Goal: Complete application form

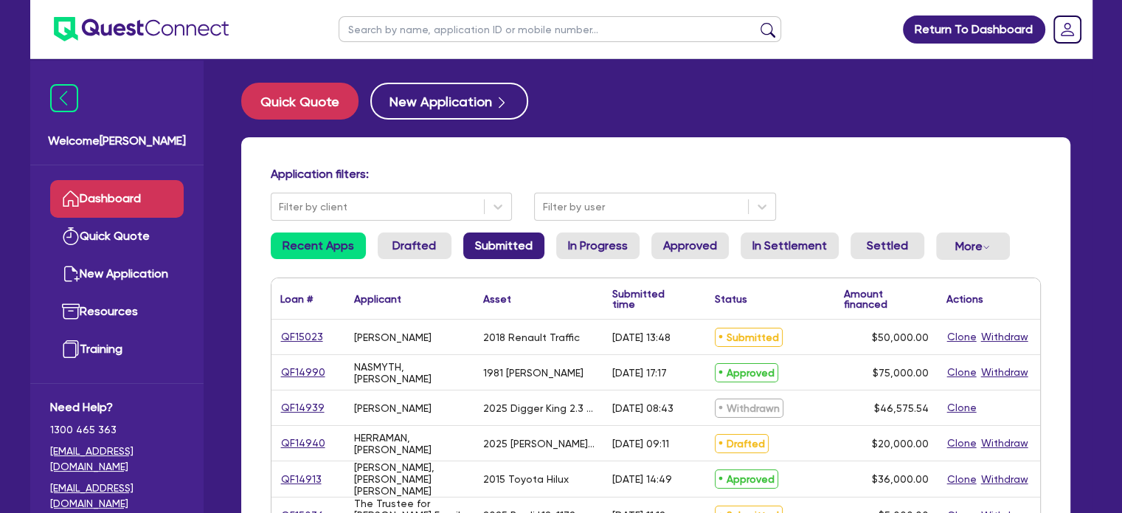
scroll to position [147, 0]
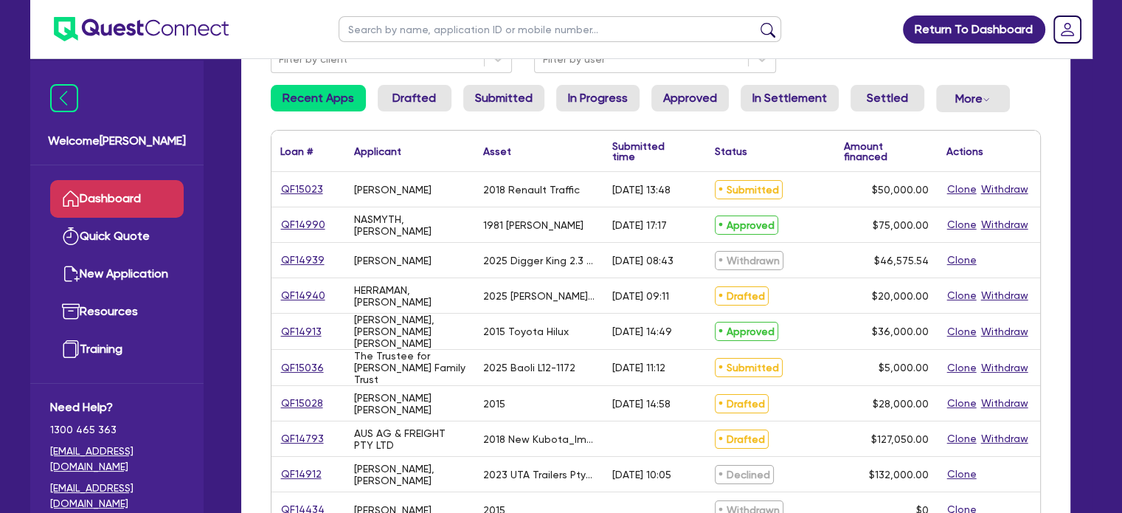
drag, startPoint x: 97, startPoint y: 189, endPoint x: 105, endPoint y: 173, distance: 18.1
click at [97, 190] on link "Dashboard" at bounding box center [116, 199] width 133 height 38
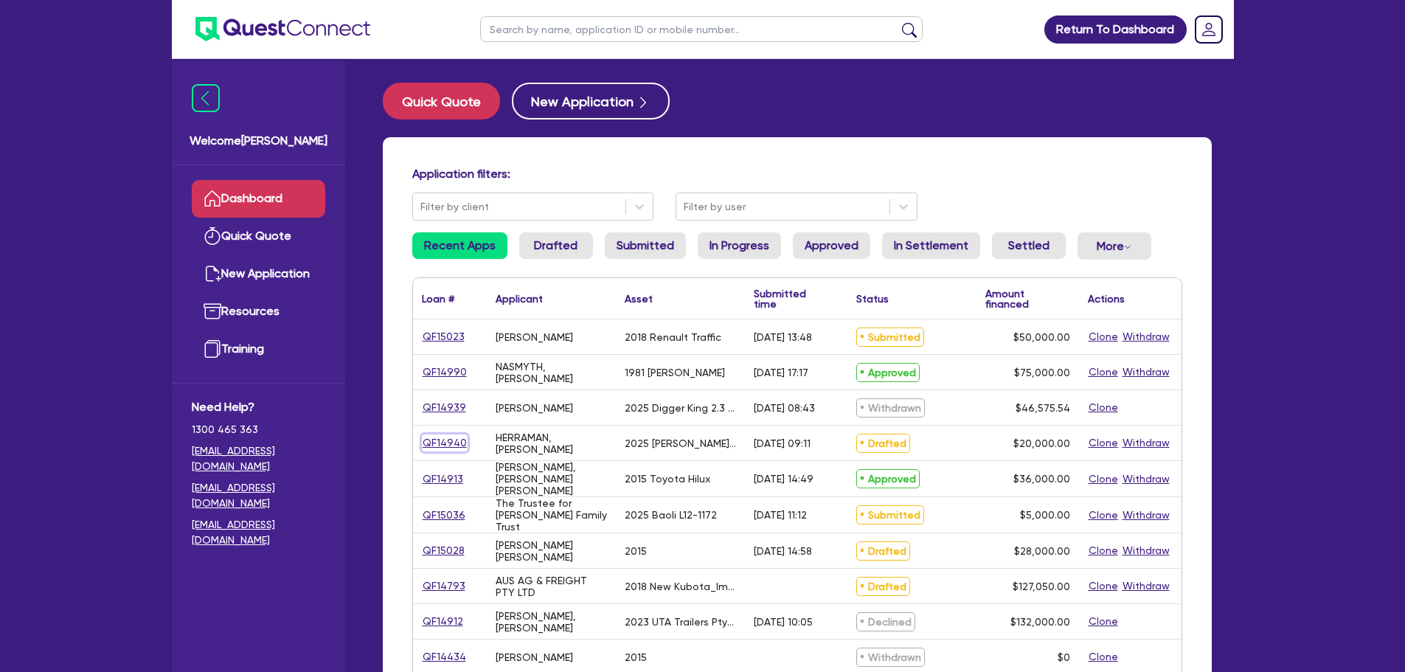
click at [440, 434] on link "QF14940" at bounding box center [445, 442] width 46 height 17
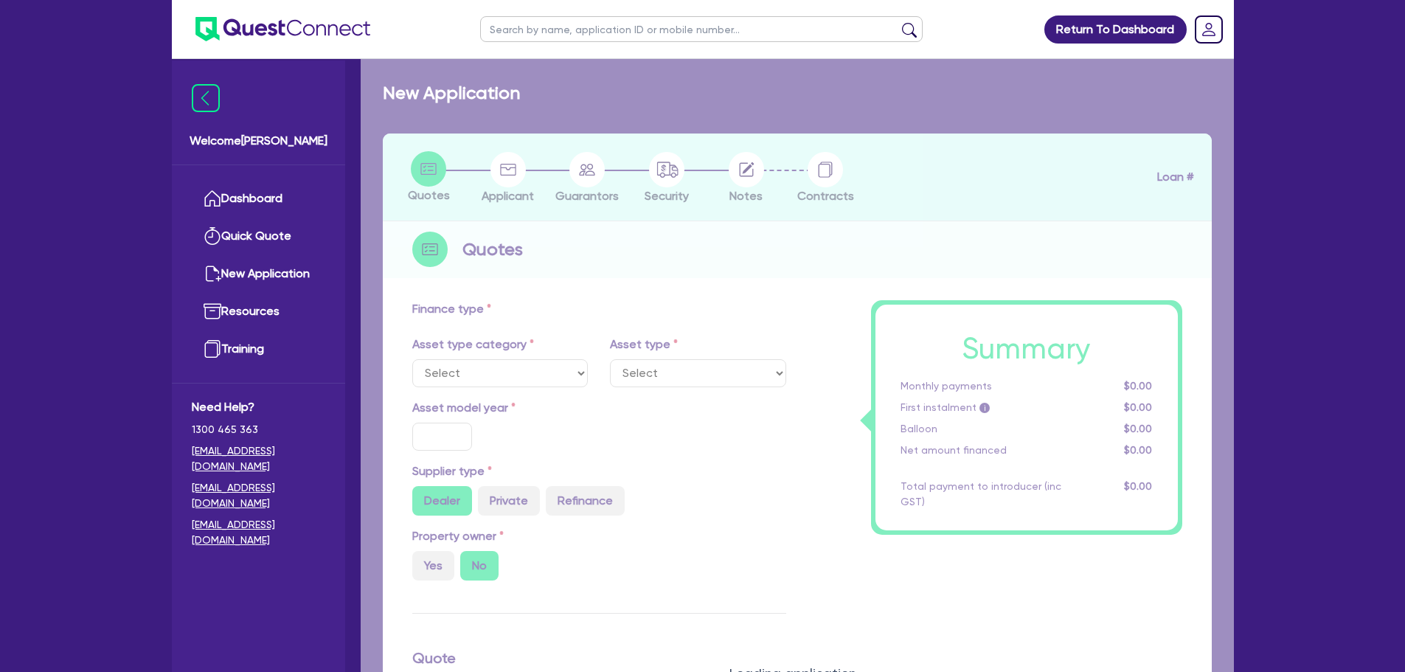
select select "CARS_AND_LIGHT_TRUCKS"
type input "2025"
radio input "false"
radio input "true"
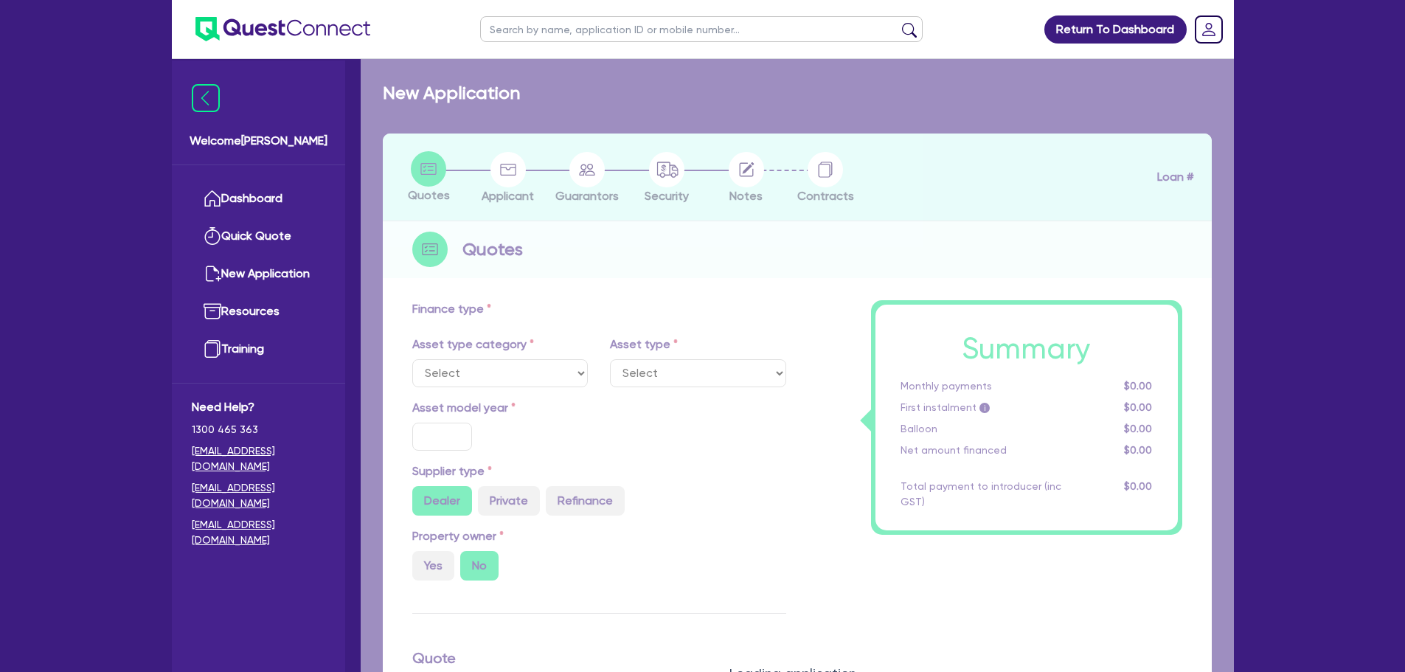
type input "20,000"
type input "11"
type input "2,200"
type input "17.95"
type input "900"
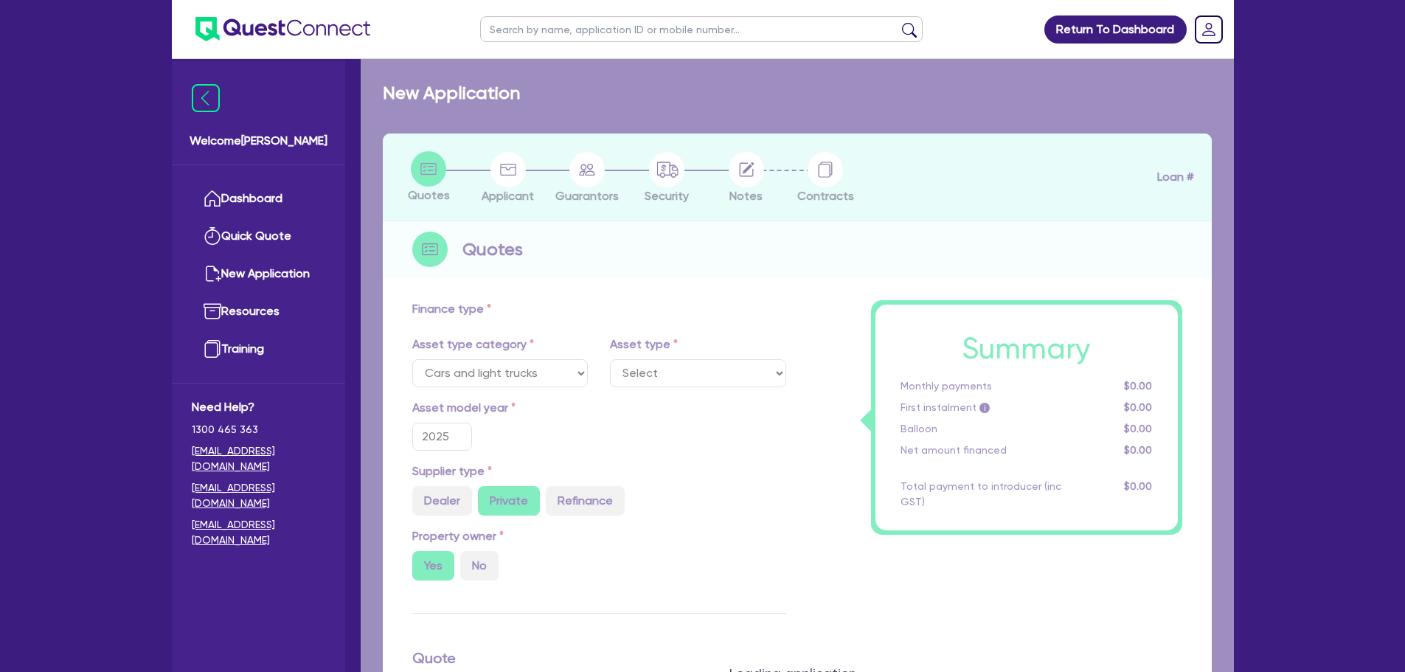
select select "PASSENGER_VEHICLES"
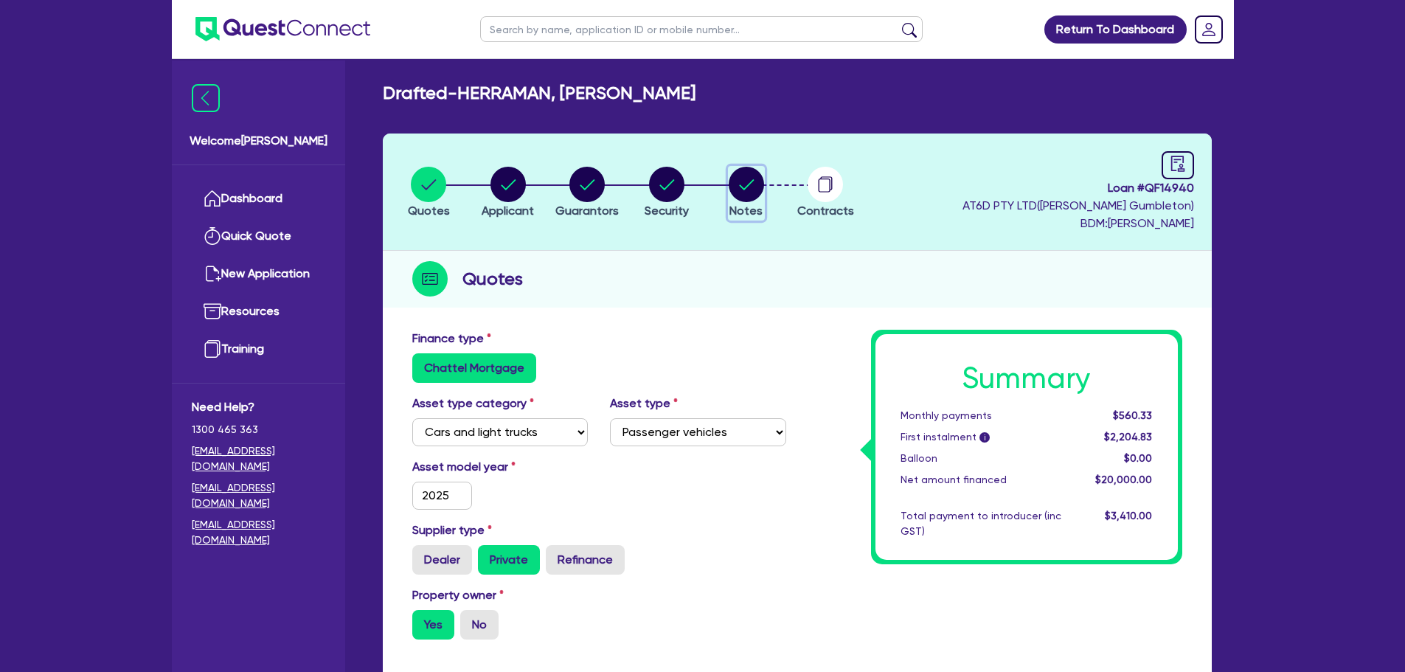
click at [737, 176] on circle "button" at bounding box center [746, 184] width 35 height 35
select select "Quest Finance - Own Book"
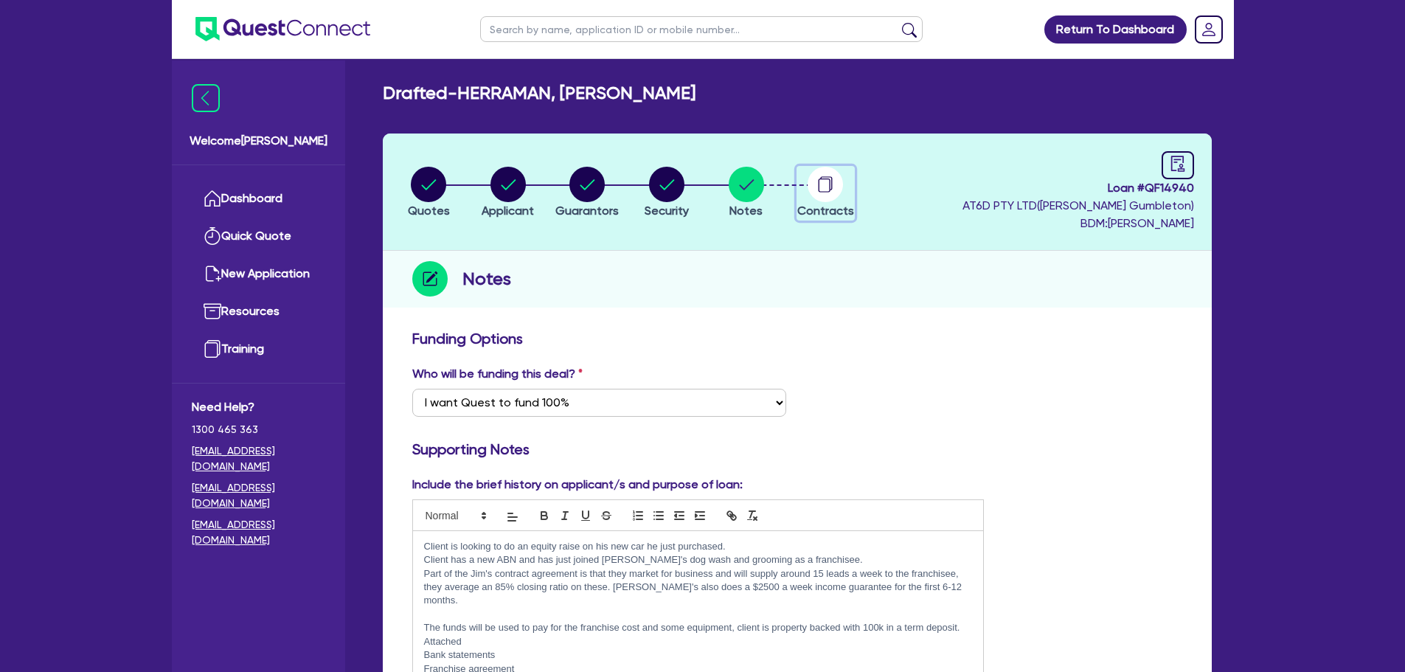
click at [808, 182] on circle "button" at bounding box center [825, 184] width 35 height 35
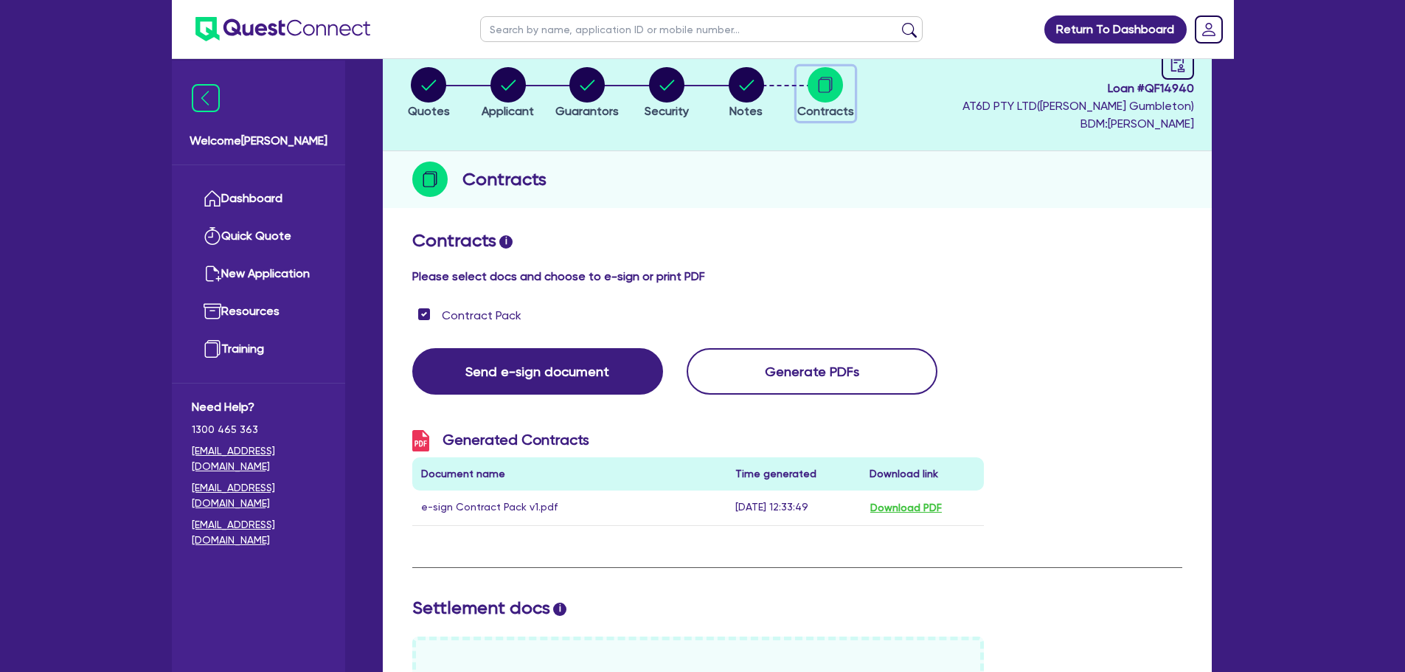
scroll to position [221, 0]
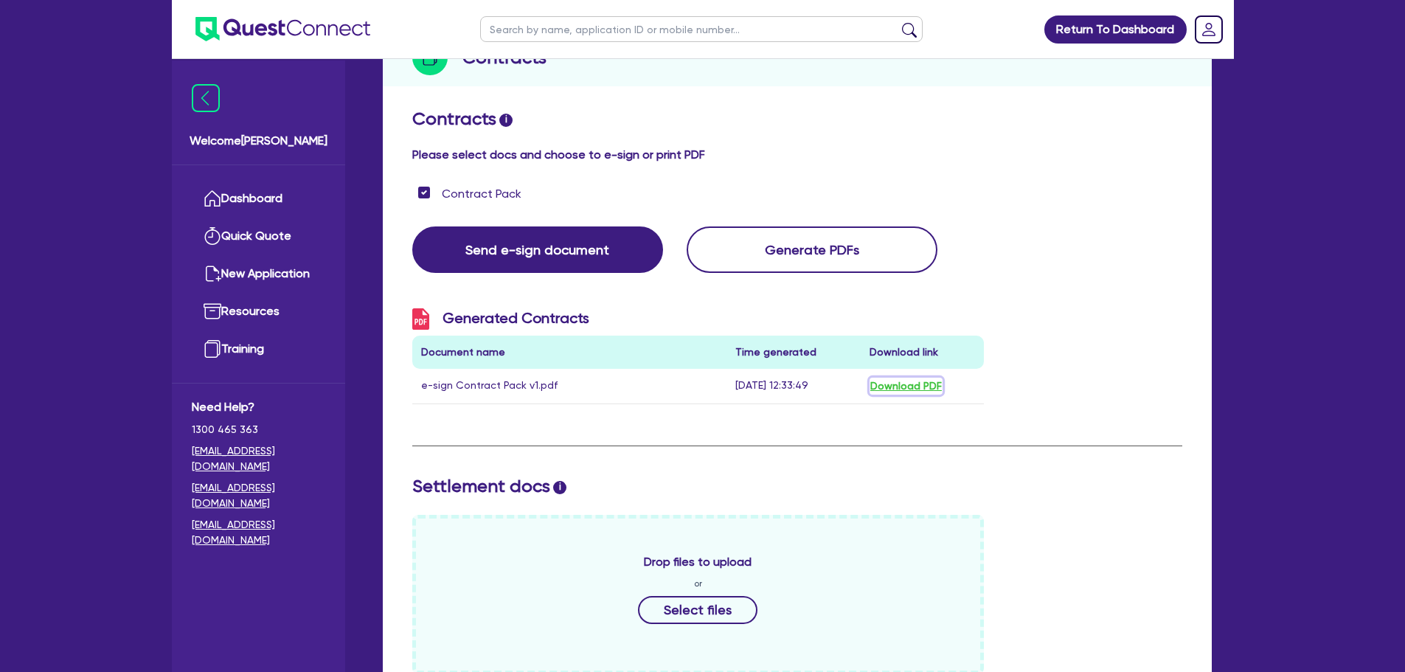
click at [906, 383] on button "Download PDF" at bounding box center [905, 386] width 73 height 17
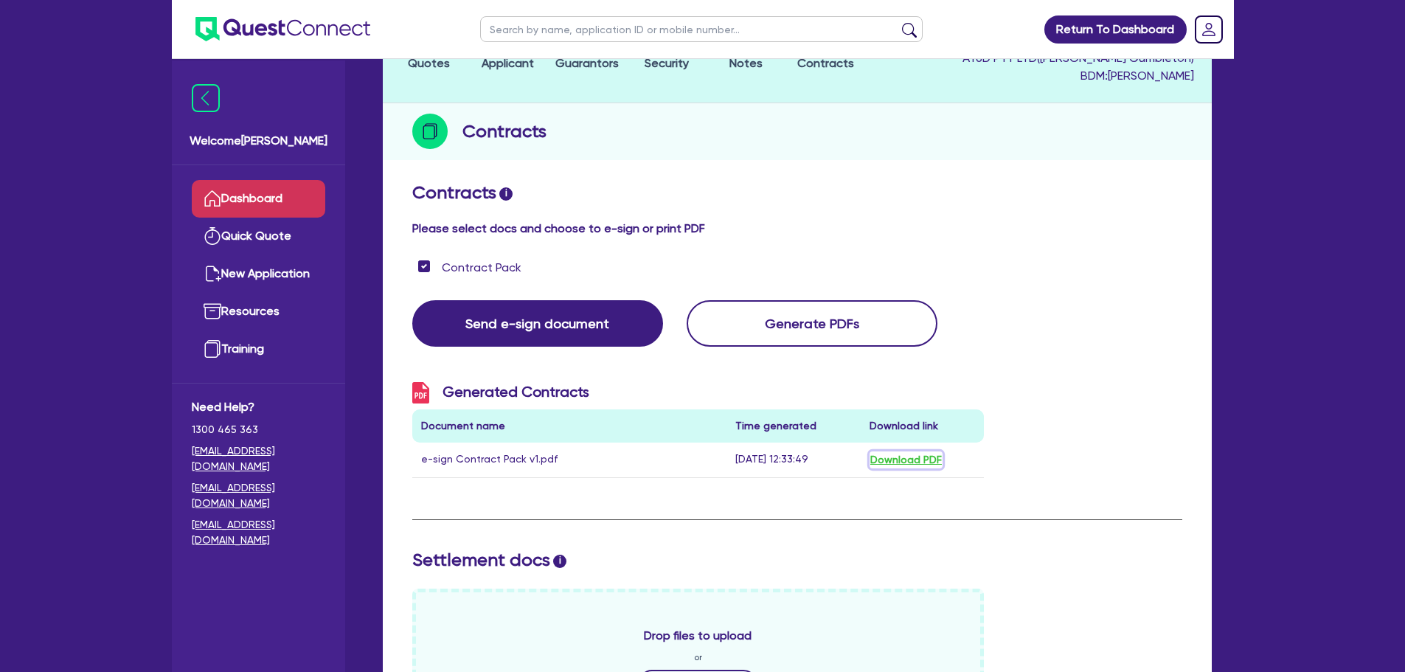
scroll to position [141, 0]
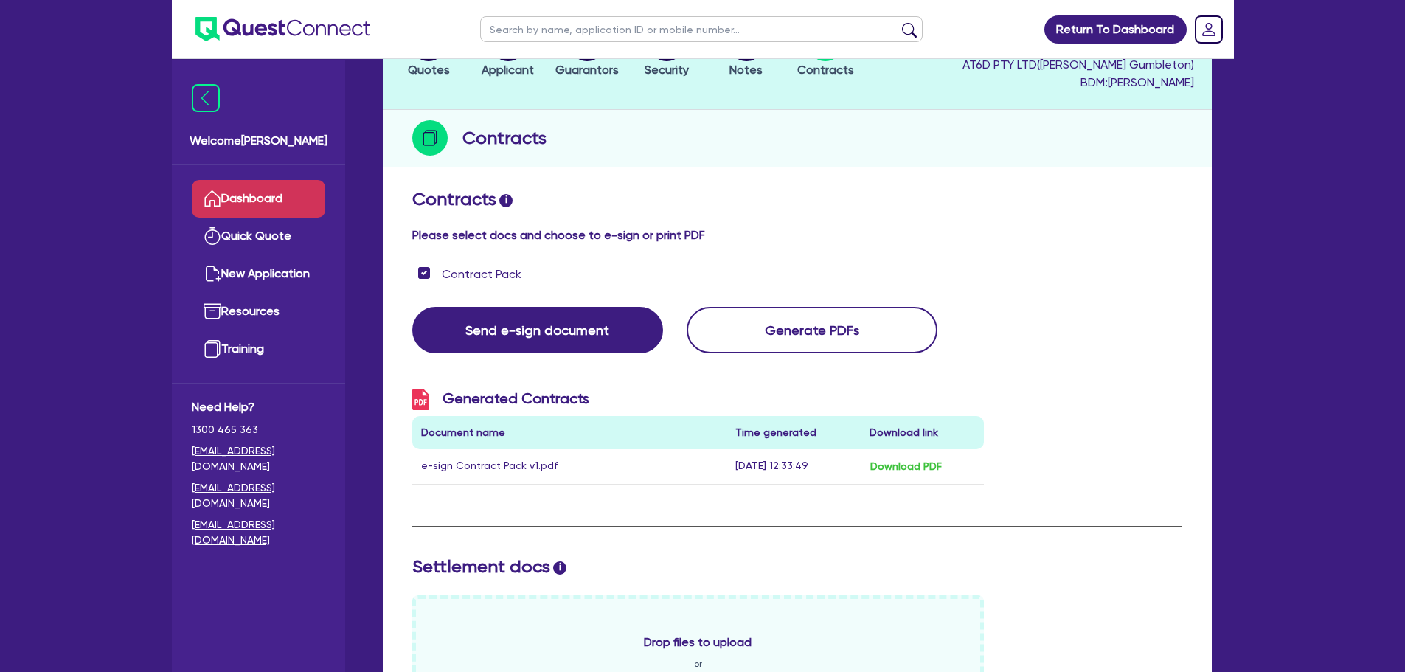
click at [218, 192] on icon at bounding box center [213, 199] width 18 height 18
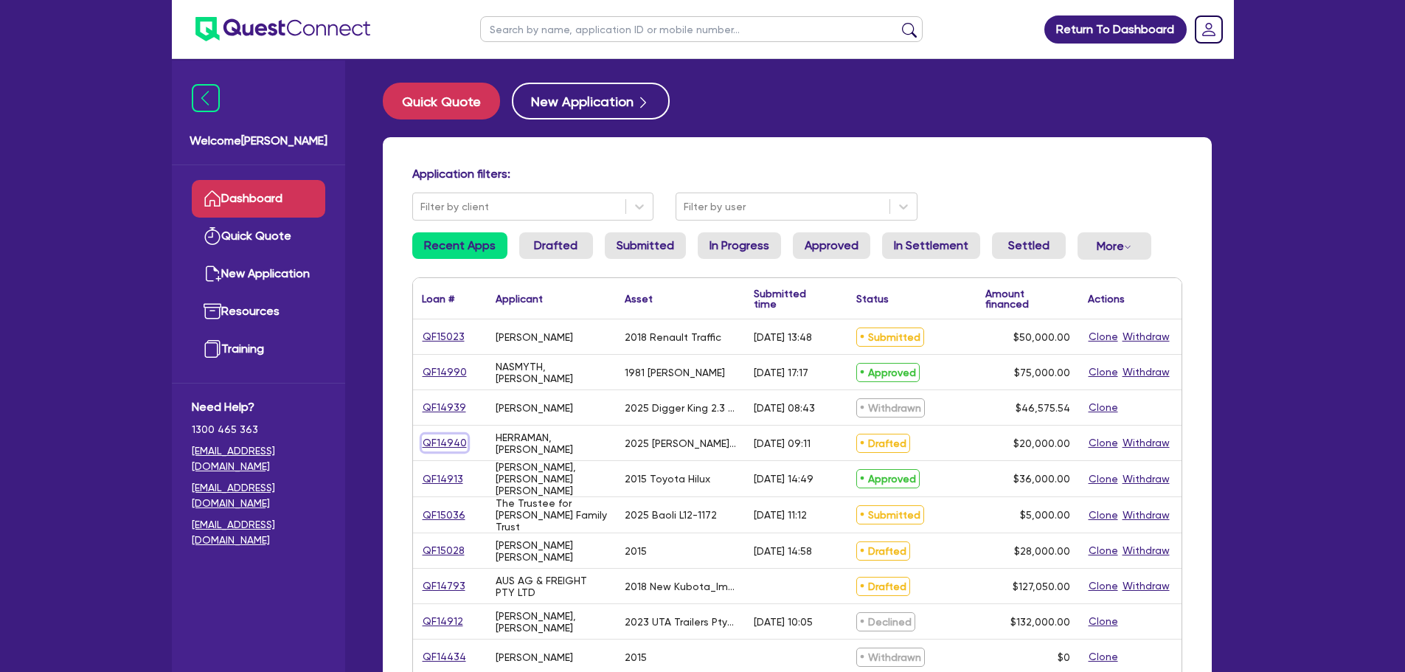
click at [439, 437] on link "QF14940" at bounding box center [445, 442] width 46 height 17
select select "CARS_AND_LIGHT_TRUCKS"
select select "PASSENGER_VEHICLES"
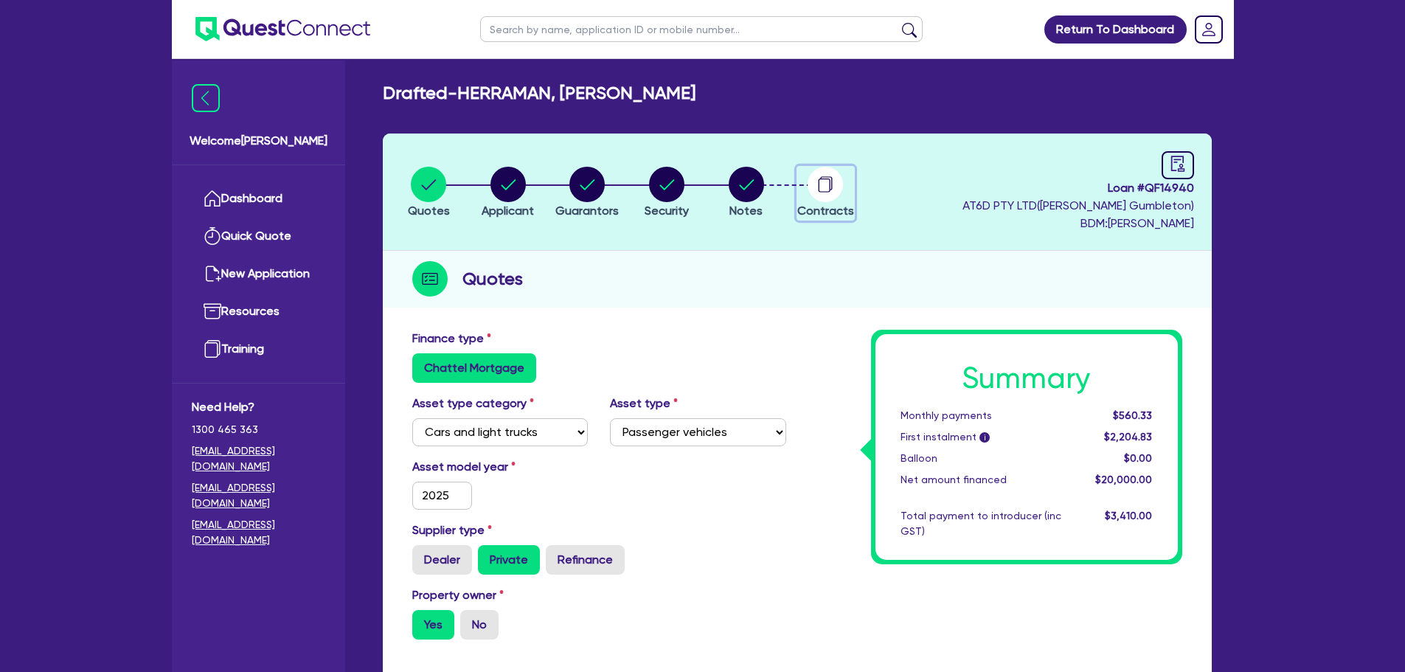
click at [835, 204] on span "Contracts" at bounding box center [825, 211] width 57 height 14
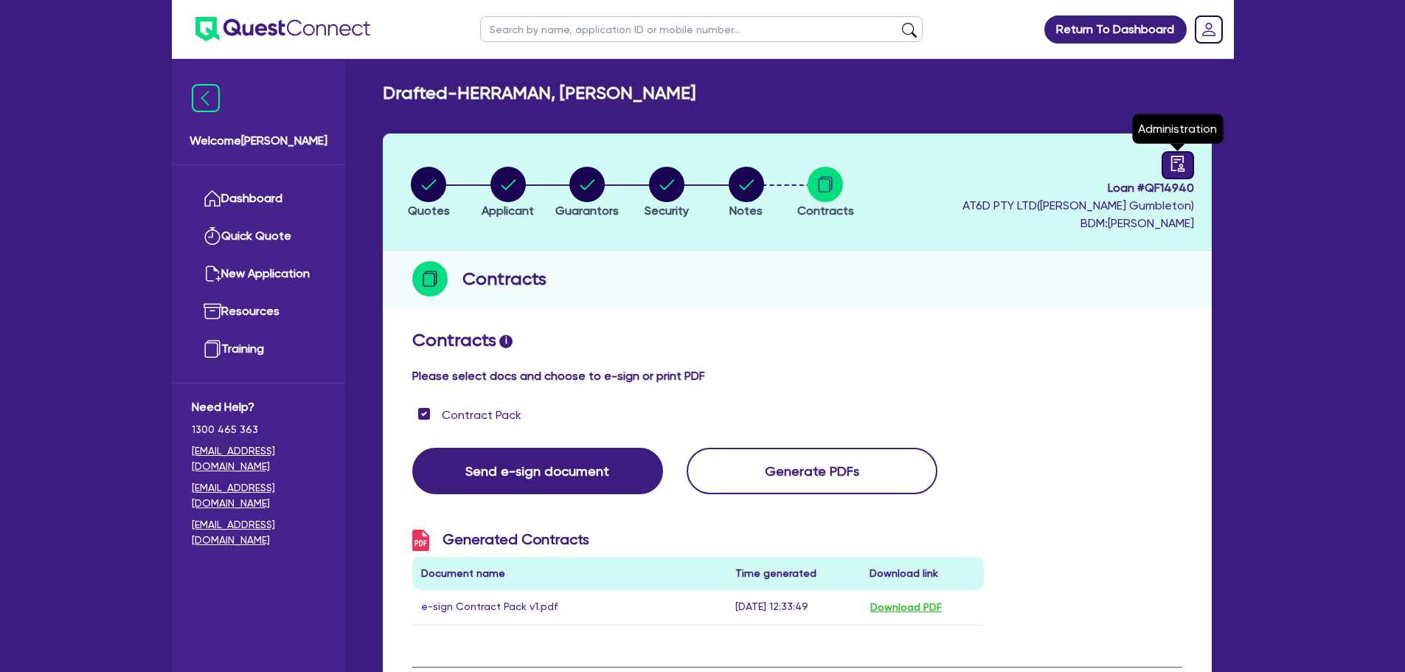
click at [1168, 162] on link at bounding box center [1178, 165] width 32 height 28
select select "DRAFTED_AMENDED"
select select "Quest Finance - Own Book"
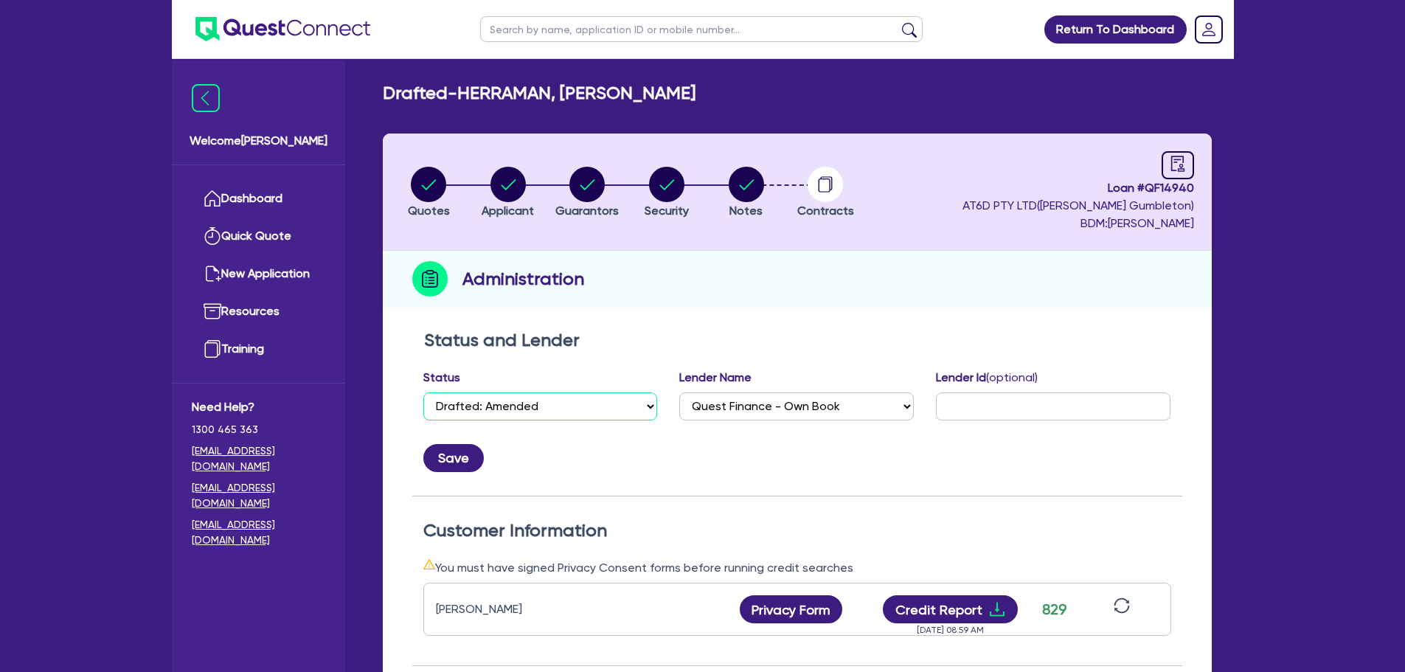
click at [517, 419] on select "Select Quoted Drafted: New Drafted: Amended Submitted: New Submitted: Amended I…" at bounding box center [540, 406] width 235 height 28
select select "APPROVED_WAITING_FOR_MORE_INFO"
click at [423, 392] on select "Select Quoted Drafted: New Drafted: Amended Submitted: New Submitted: Amended I…" at bounding box center [540, 406] width 235 height 28
click at [460, 459] on button "Save" at bounding box center [453, 458] width 60 height 28
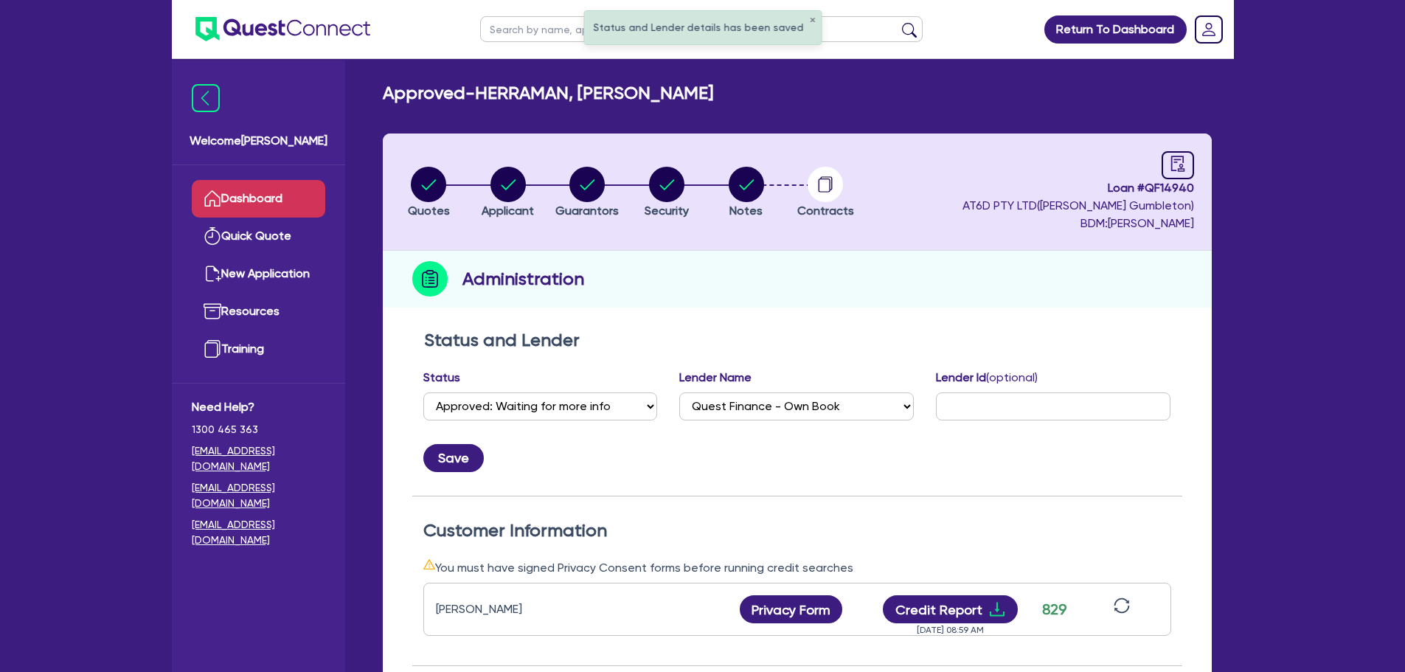
click at [282, 186] on link "Dashboard" at bounding box center [258, 199] width 133 height 38
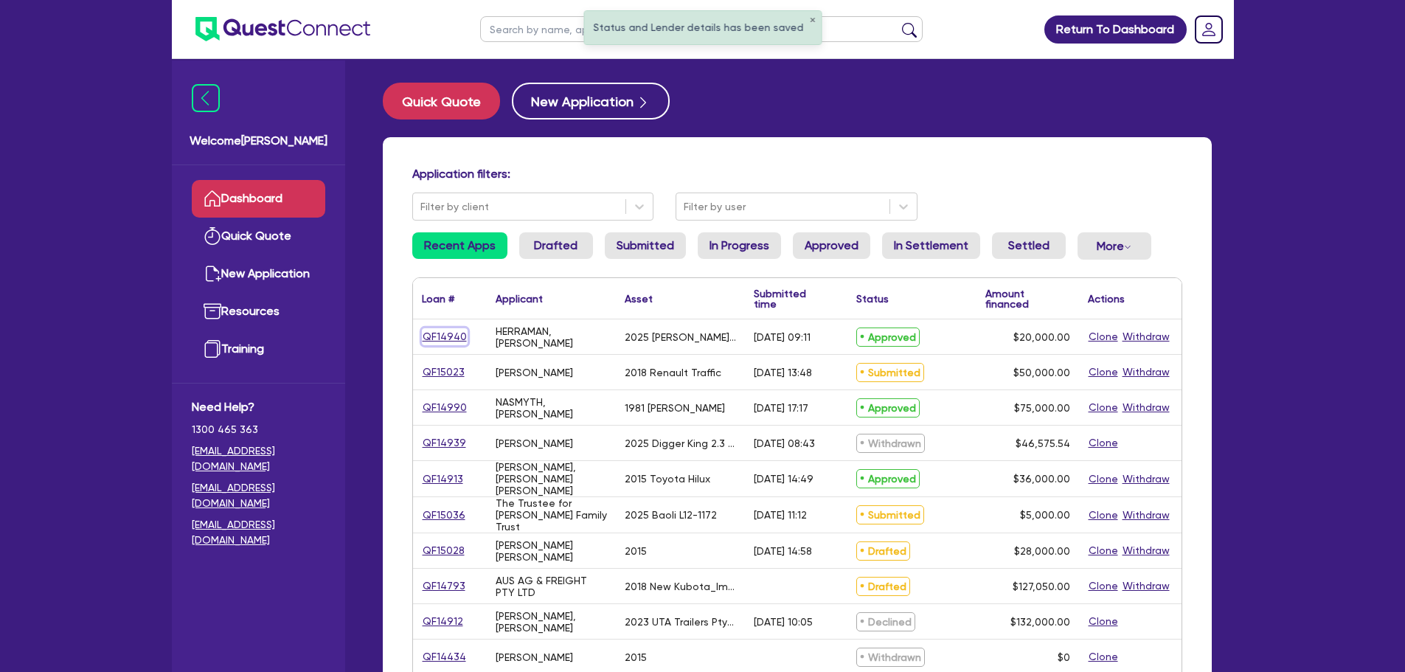
click at [454, 337] on link "QF14940" at bounding box center [445, 336] width 46 height 17
select select "CARS_AND_LIGHT_TRUCKS"
select select "PASSENGER_VEHICLES"
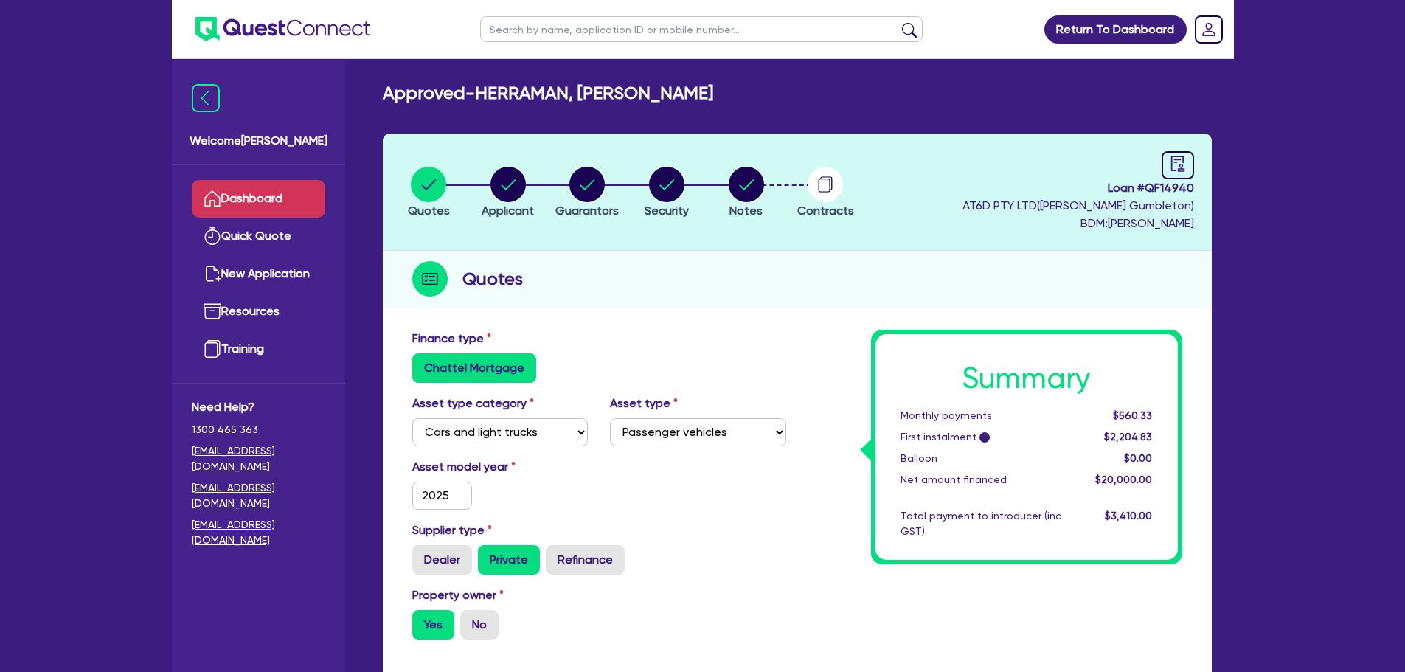
click at [279, 195] on link "Dashboard" at bounding box center [258, 199] width 133 height 38
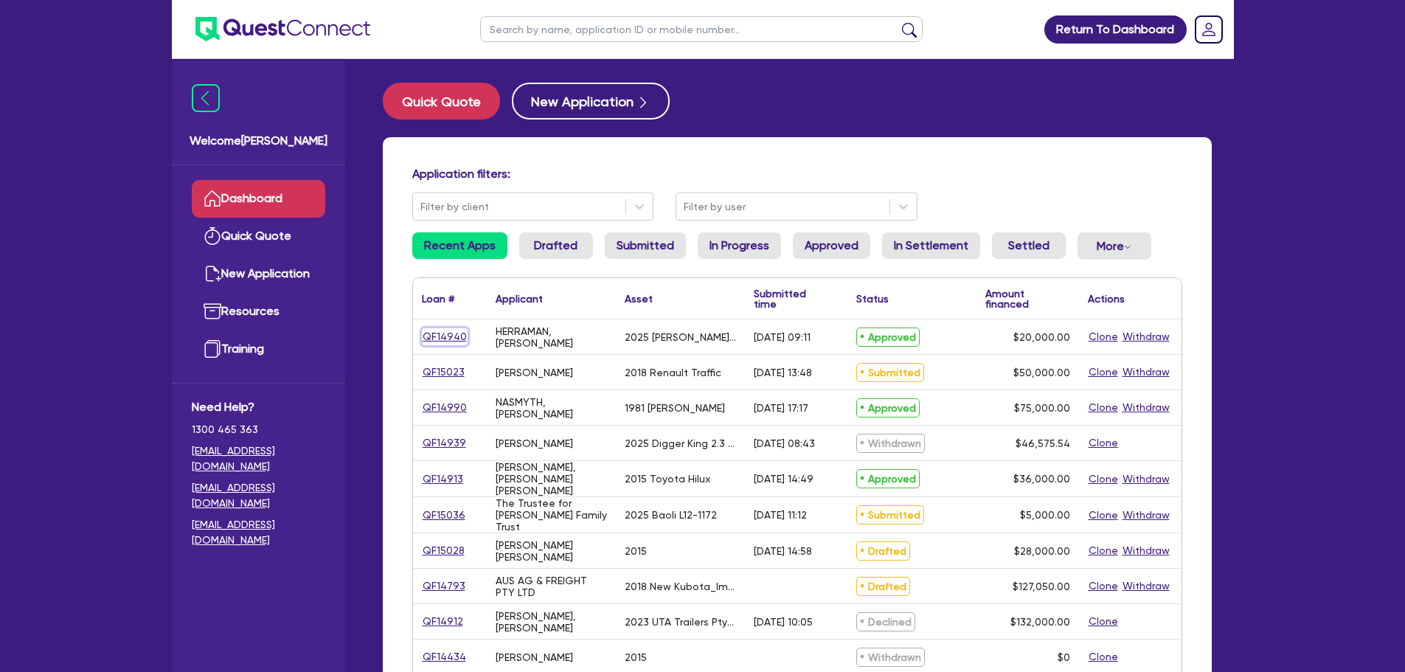
click at [450, 338] on link "QF14940" at bounding box center [445, 336] width 46 height 17
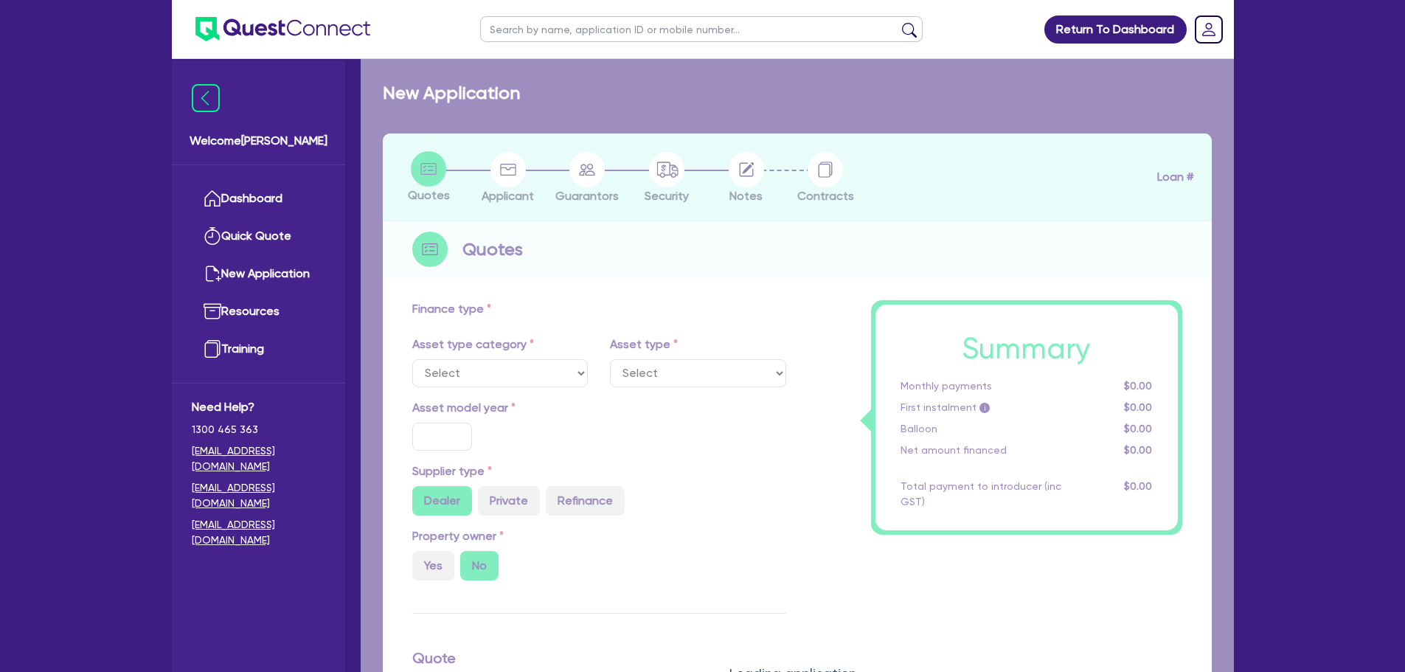
select select "CARS_AND_LIGHT_TRUCKS"
type input "2025"
radio input "false"
radio input "true"
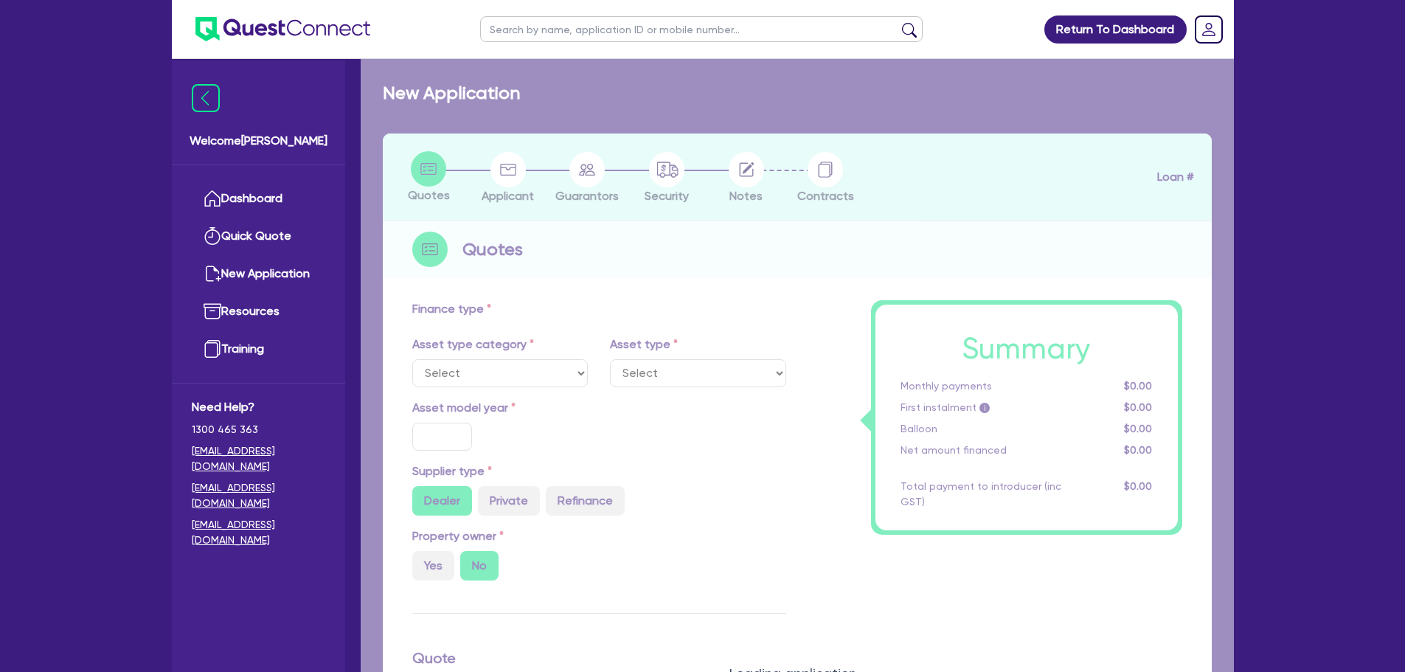
type input "20,000"
type input "11"
type input "2,200"
type input "17.95"
type input "900"
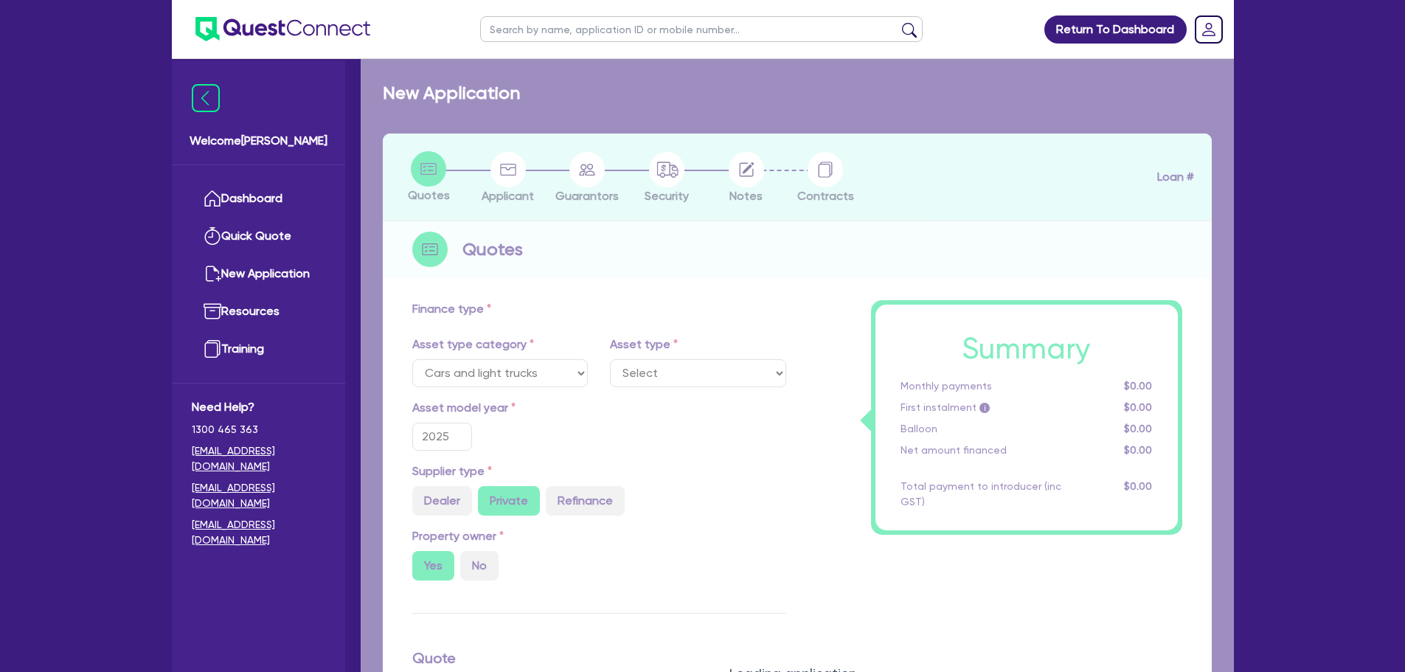
select select "PASSENGER_VEHICLES"
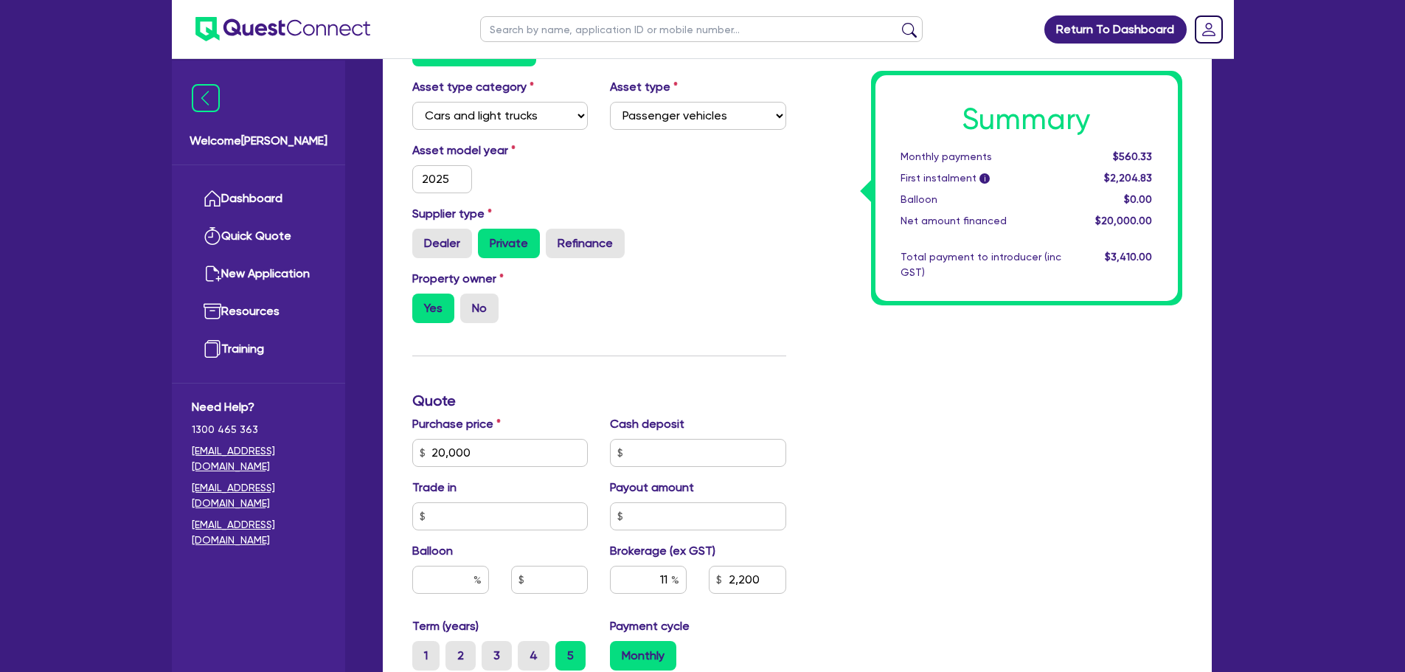
scroll to position [21, 0]
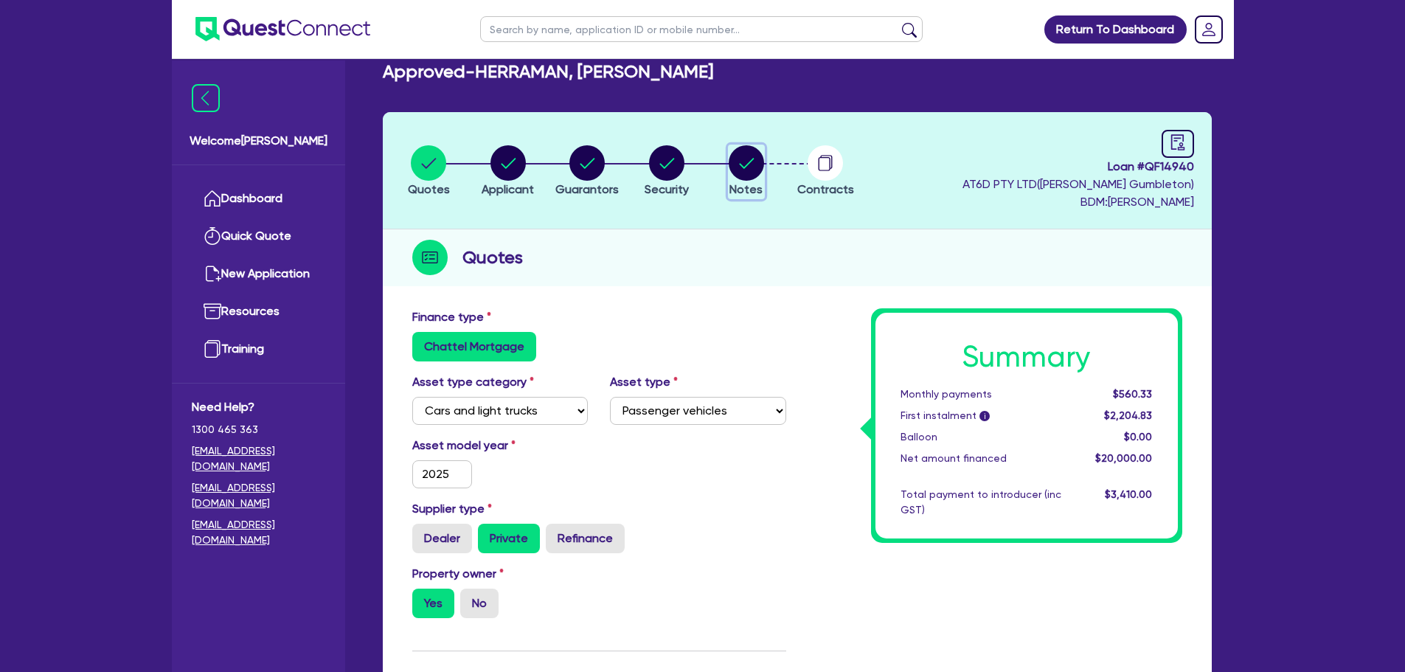
click at [745, 162] on circle "button" at bounding box center [746, 162] width 35 height 35
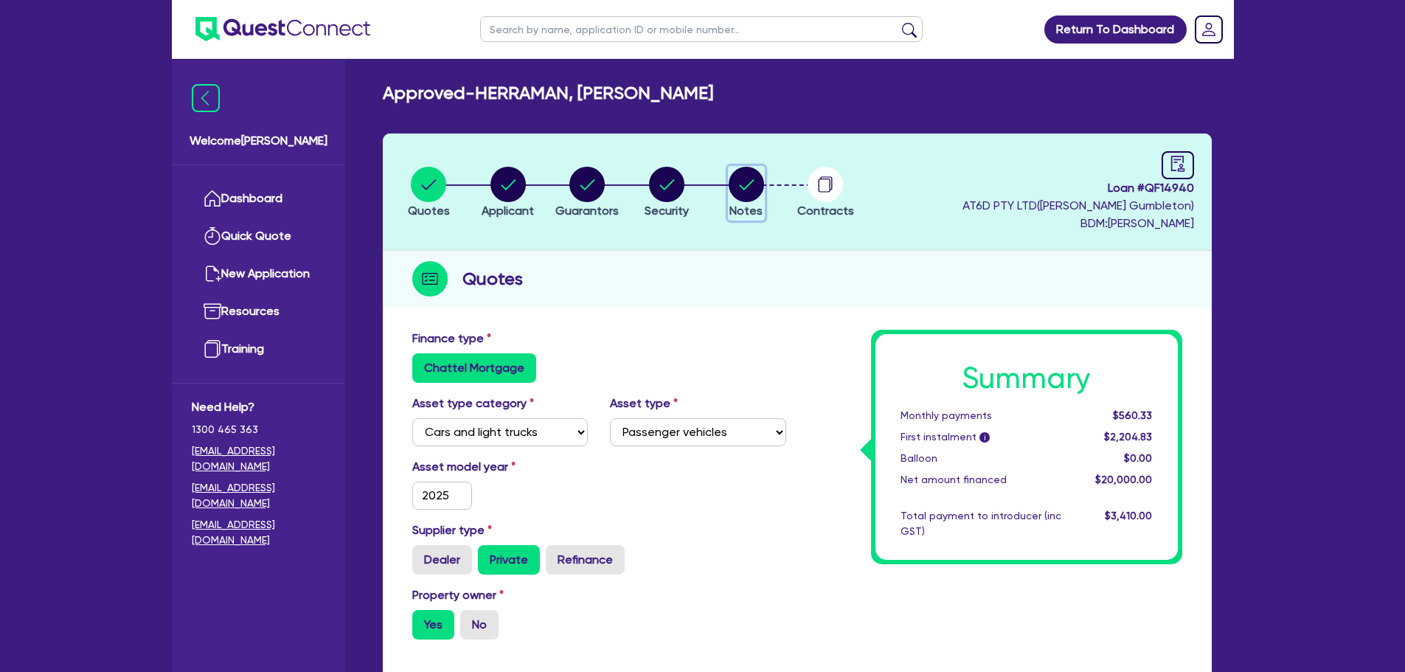
select select "Quest Finance - Own Book"
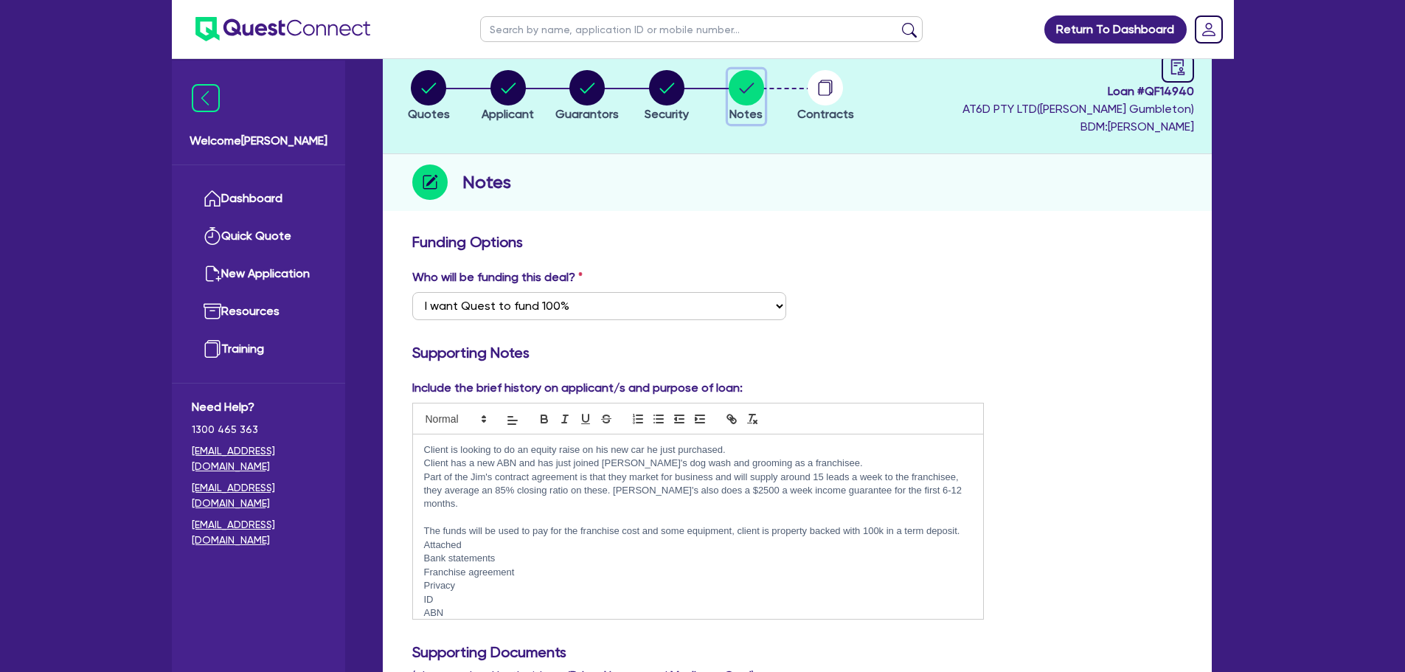
scroll to position [74, 0]
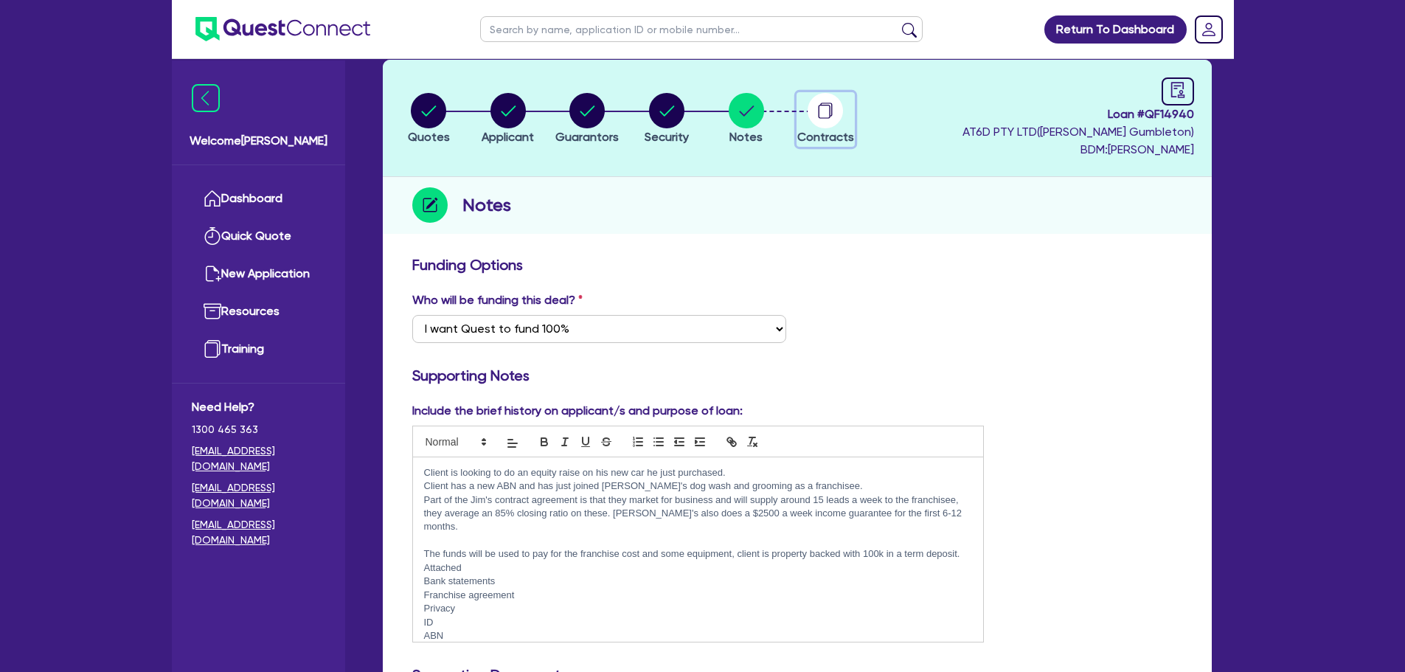
click at [810, 102] on icon "button" at bounding box center [825, 110] width 35 height 35
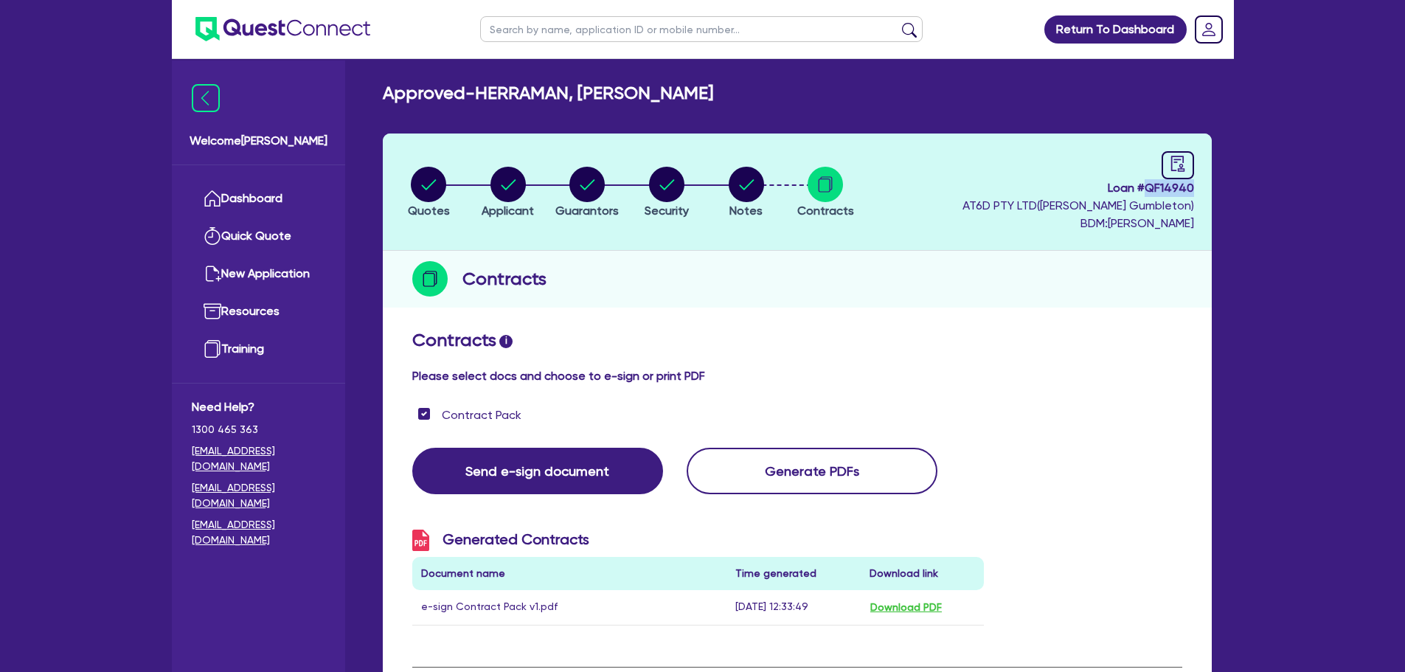
drag, startPoint x: 1147, startPoint y: 186, endPoint x: 1193, endPoint y: 192, distance: 46.1
click at [1193, 192] on span "Loan # QF14940" at bounding box center [1078, 188] width 232 height 18
copy span "QF14940"
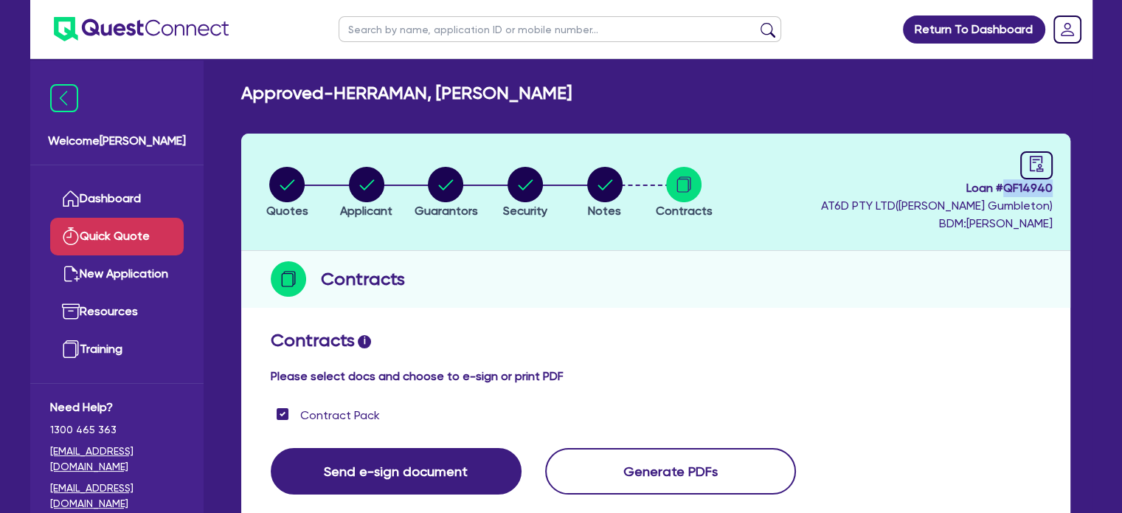
click at [130, 221] on link "Quick Quote" at bounding box center [116, 237] width 133 height 38
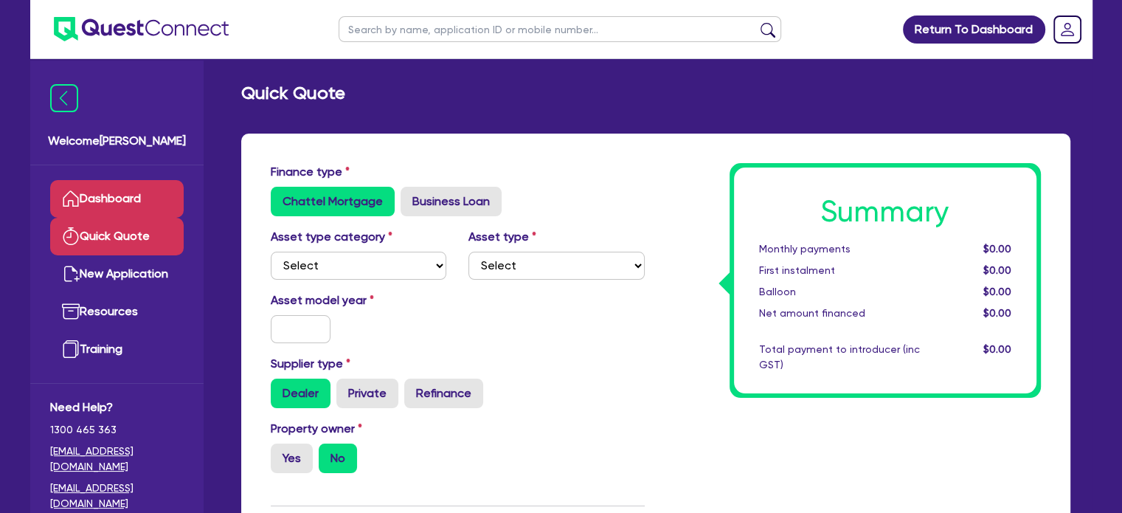
click at [147, 204] on link "Dashboard" at bounding box center [116, 199] width 133 height 38
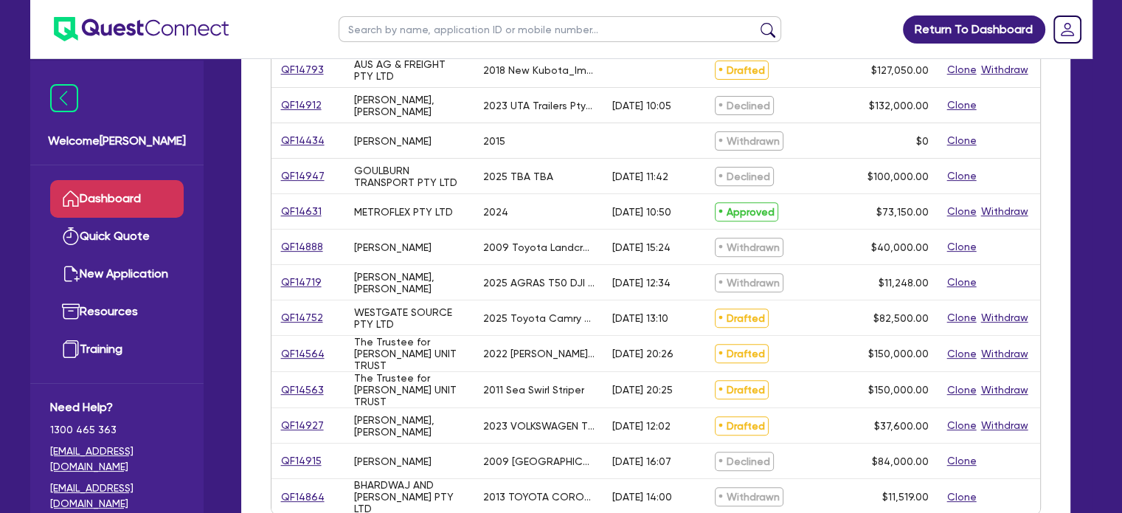
scroll to position [221, 0]
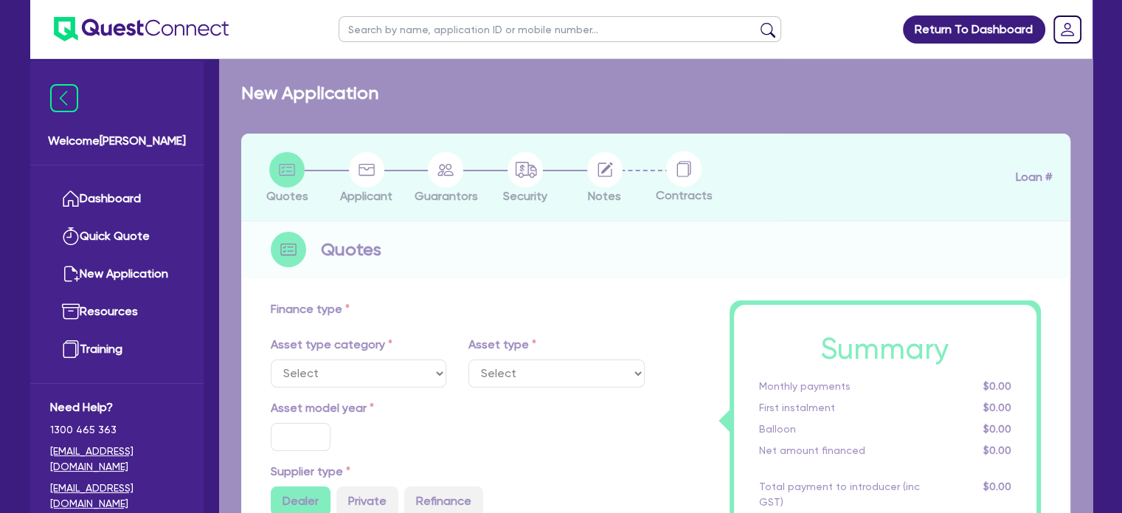
select select "CARS_AND_LIGHT_TRUCKS"
type input "2015"
type input "28,000"
type input "10"
type input "2,800"
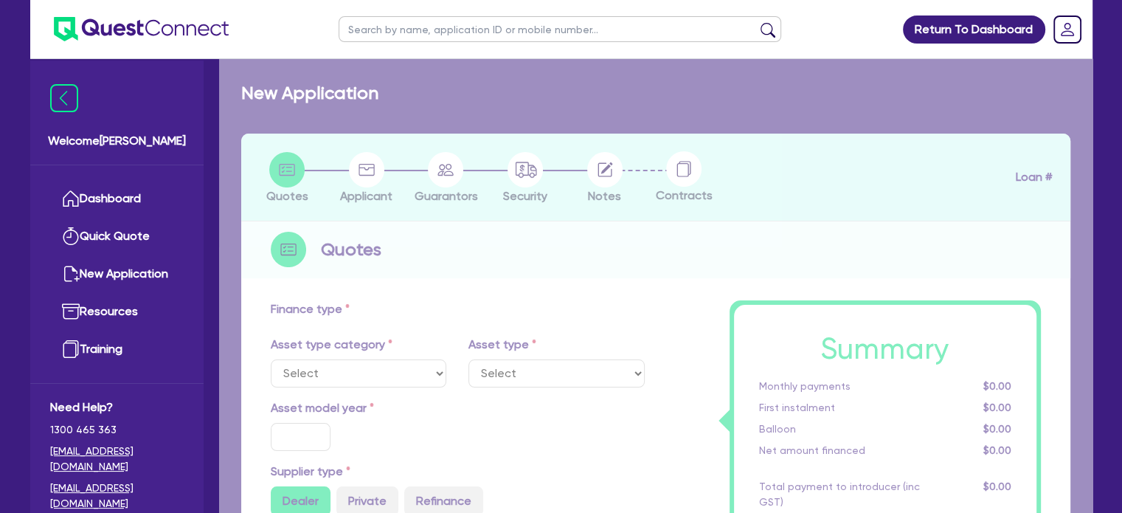
type input "17.99"
select select "VANS_AND_UTES"
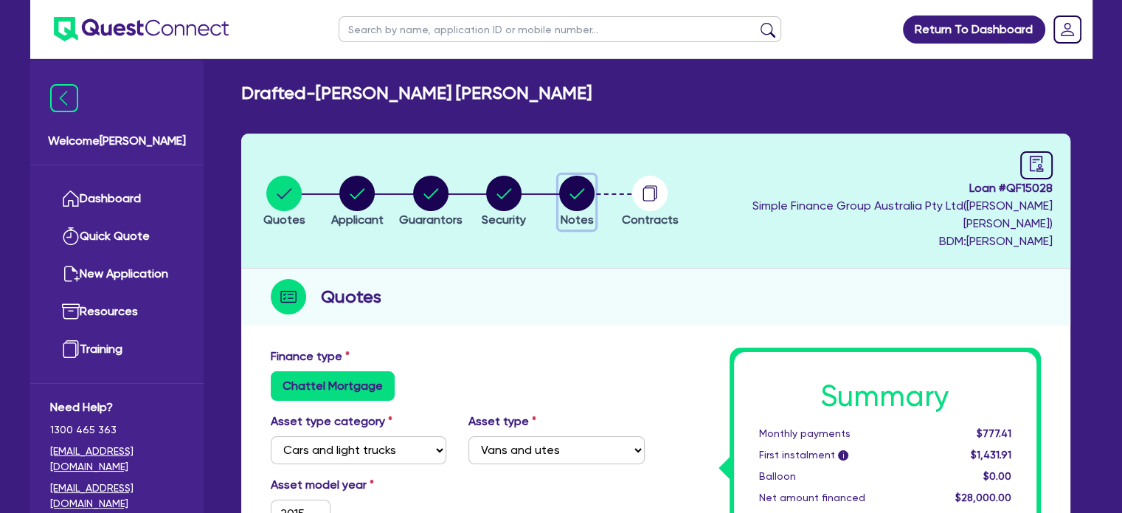
click at [594, 184] on circle "button" at bounding box center [576, 193] width 35 height 35
select select "Quest Finance - Own Book"
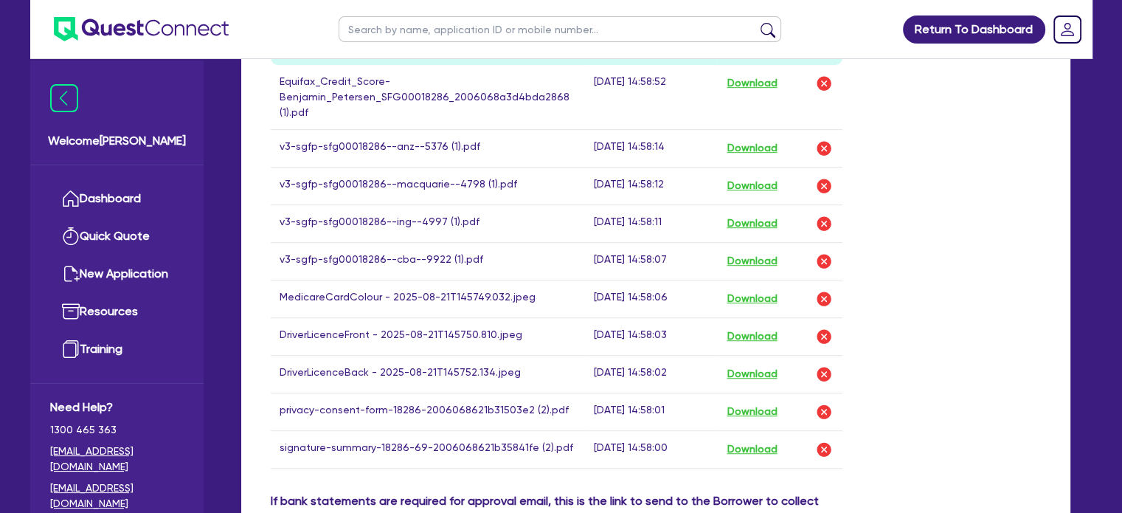
scroll to position [885, 0]
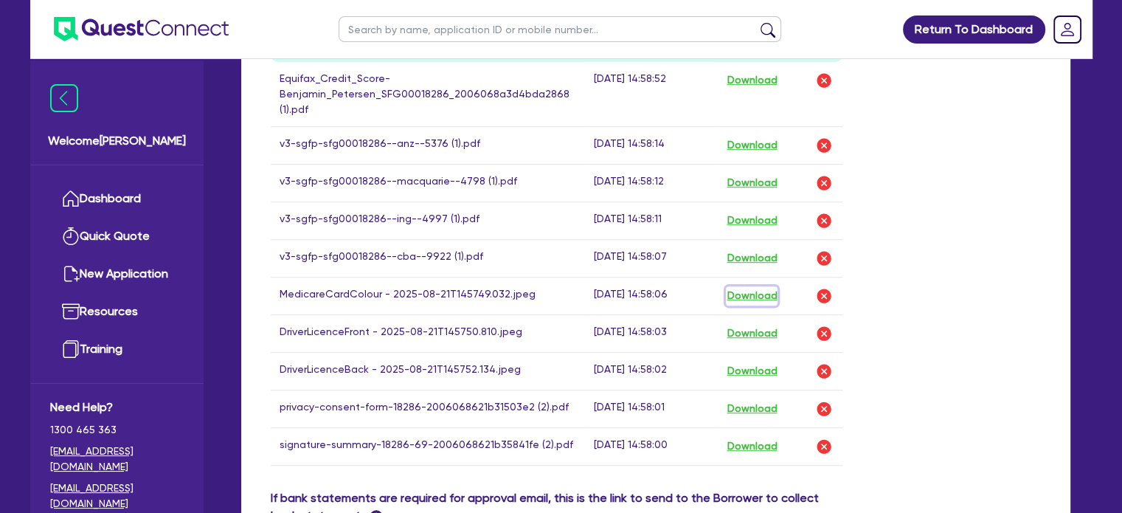
click at [751, 286] on button "Download" at bounding box center [752, 295] width 52 height 19
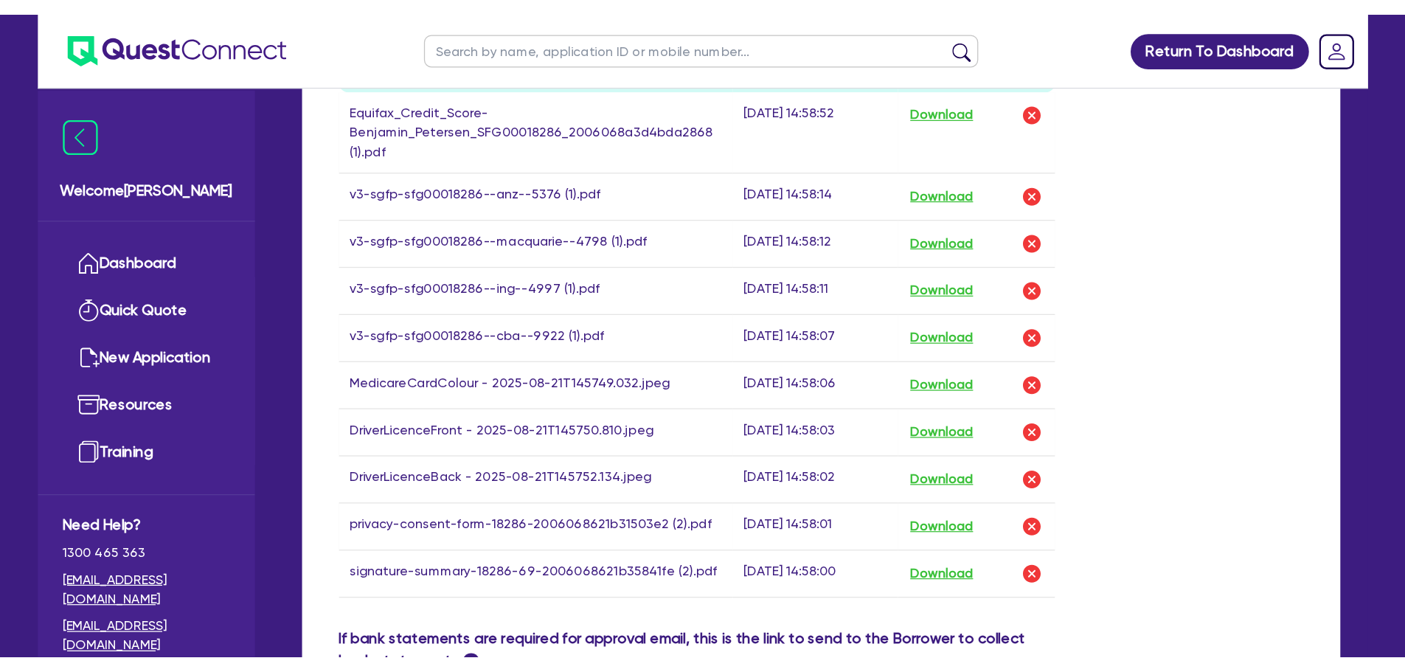
scroll to position [886, 0]
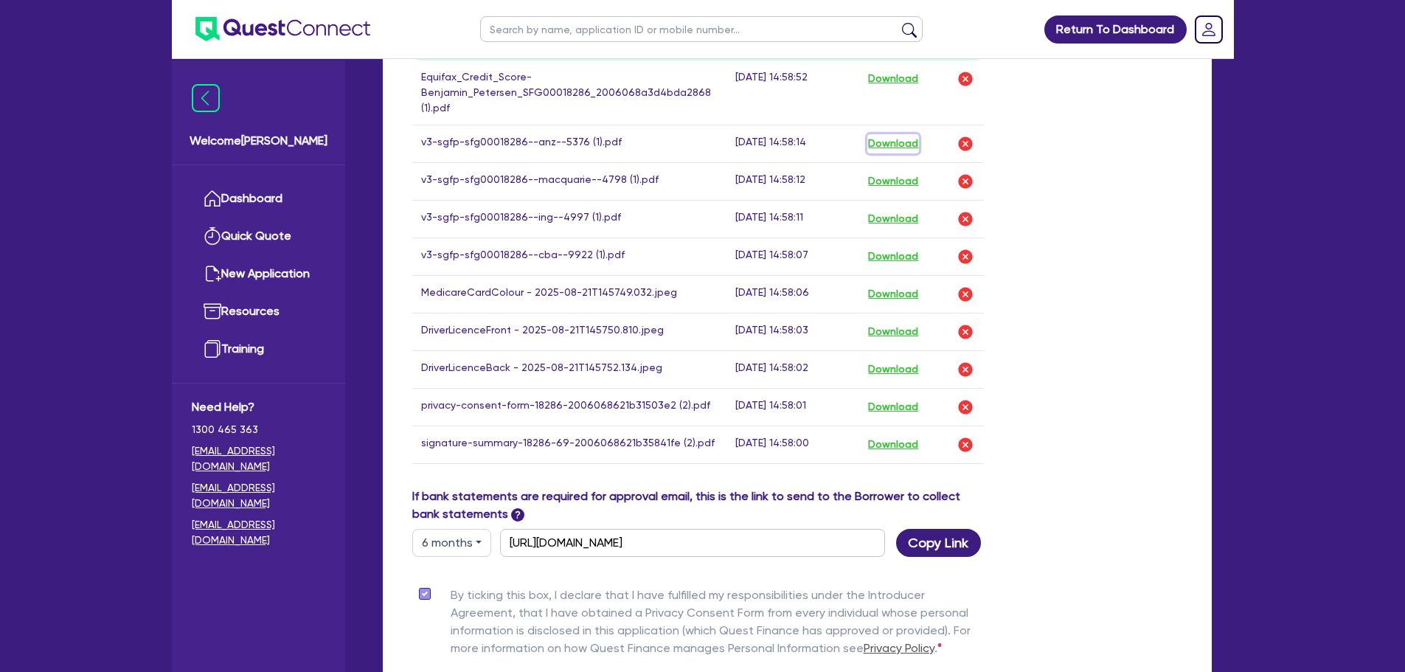
click at [888, 134] on button "Download" at bounding box center [893, 143] width 52 height 19
click at [911, 172] on button "Download" at bounding box center [893, 181] width 52 height 19
click at [895, 209] on button "Download" at bounding box center [893, 218] width 52 height 19
click at [892, 247] on button "Download" at bounding box center [893, 256] width 52 height 19
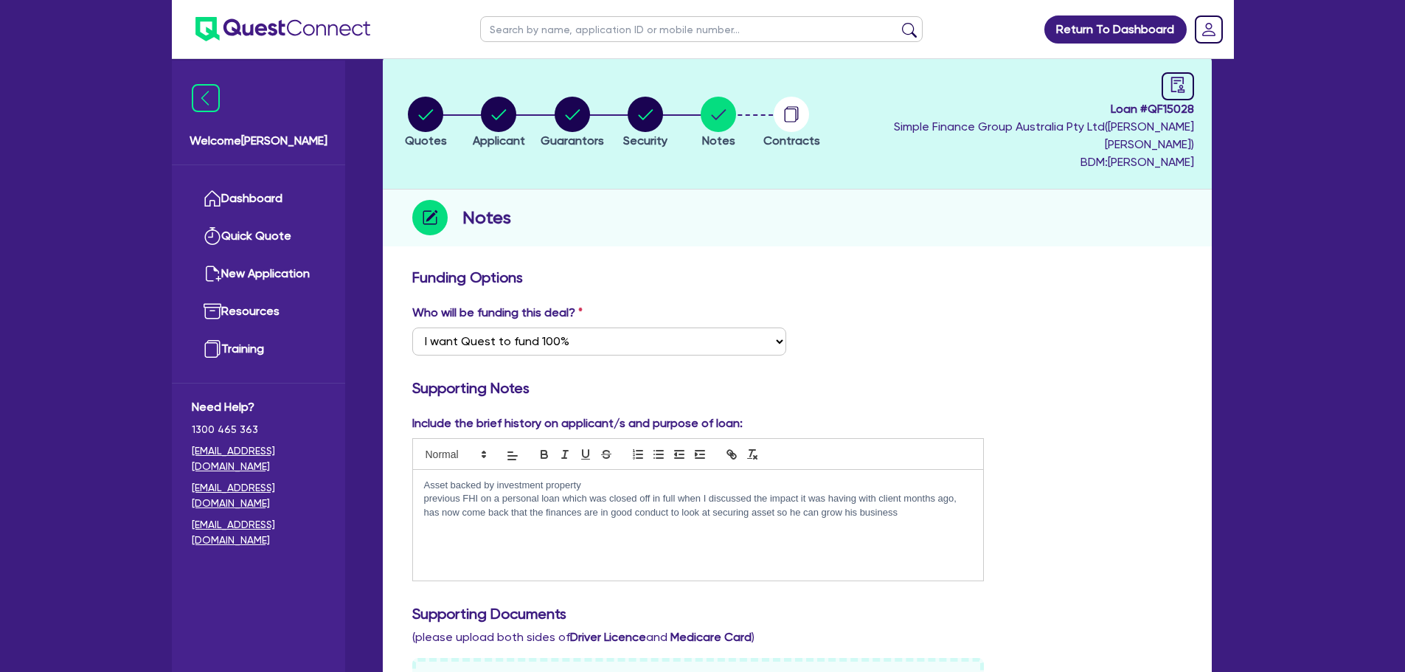
scroll to position [0, 0]
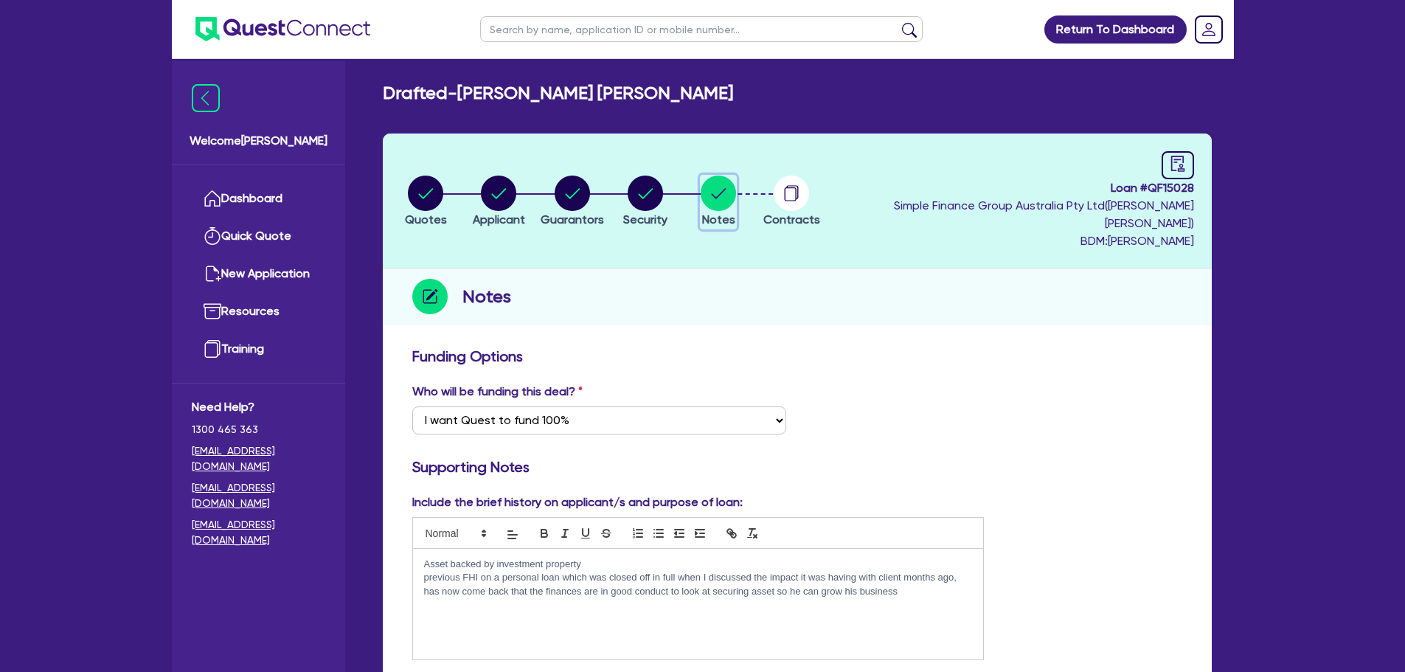
click at [736, 190] on circle "button" at bounding box center [718, 193] width 35 height 35
click at [632, 190] on li "Security" at bounding box center [644, 201] width 73 height 52
click at [663, 187] on circle "button" at bounding box center [645, 193] width 35 height 35
select select "CARS_AND_LIGHT_TRUCKS"
select select "VANS_AND_UTES"
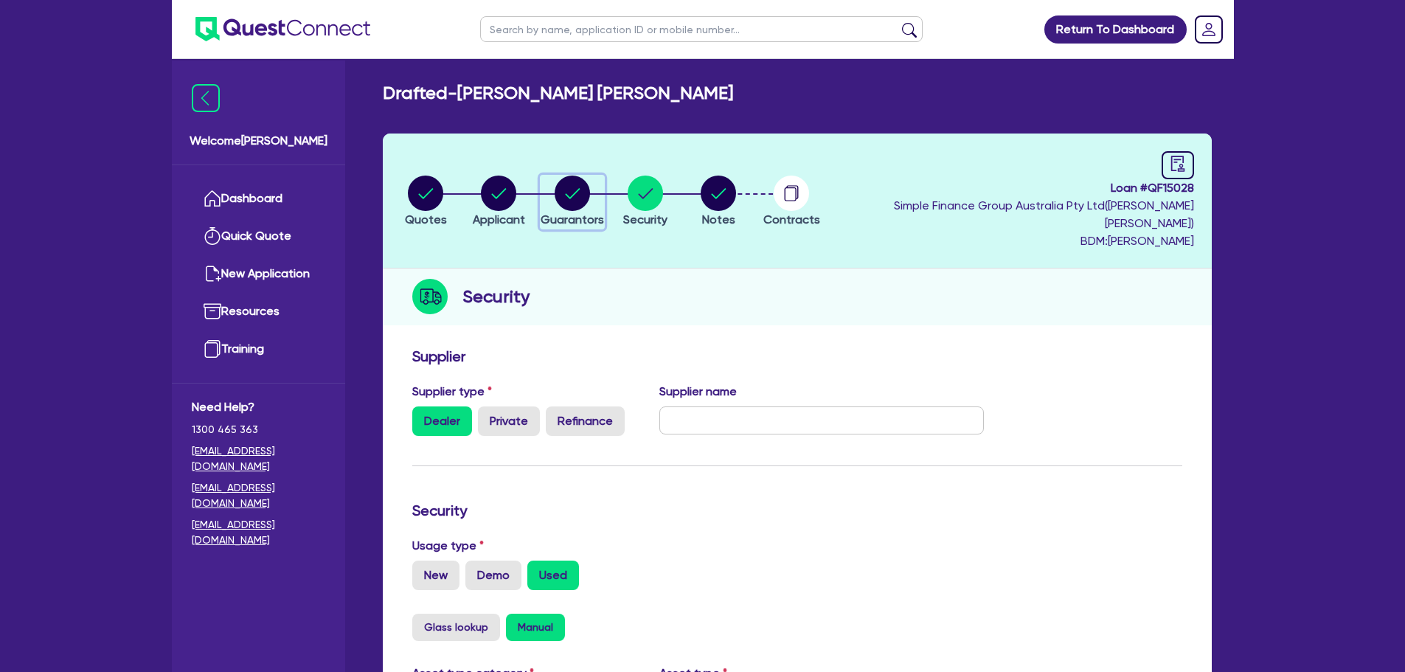
click at [574, 181] on circle "button" at bounding box center [572, 193] width 35 height 35
select select "MR"
select select "VIC"
select select "DE_FACTO"
select select "INVESTMENT_PROPERTY"
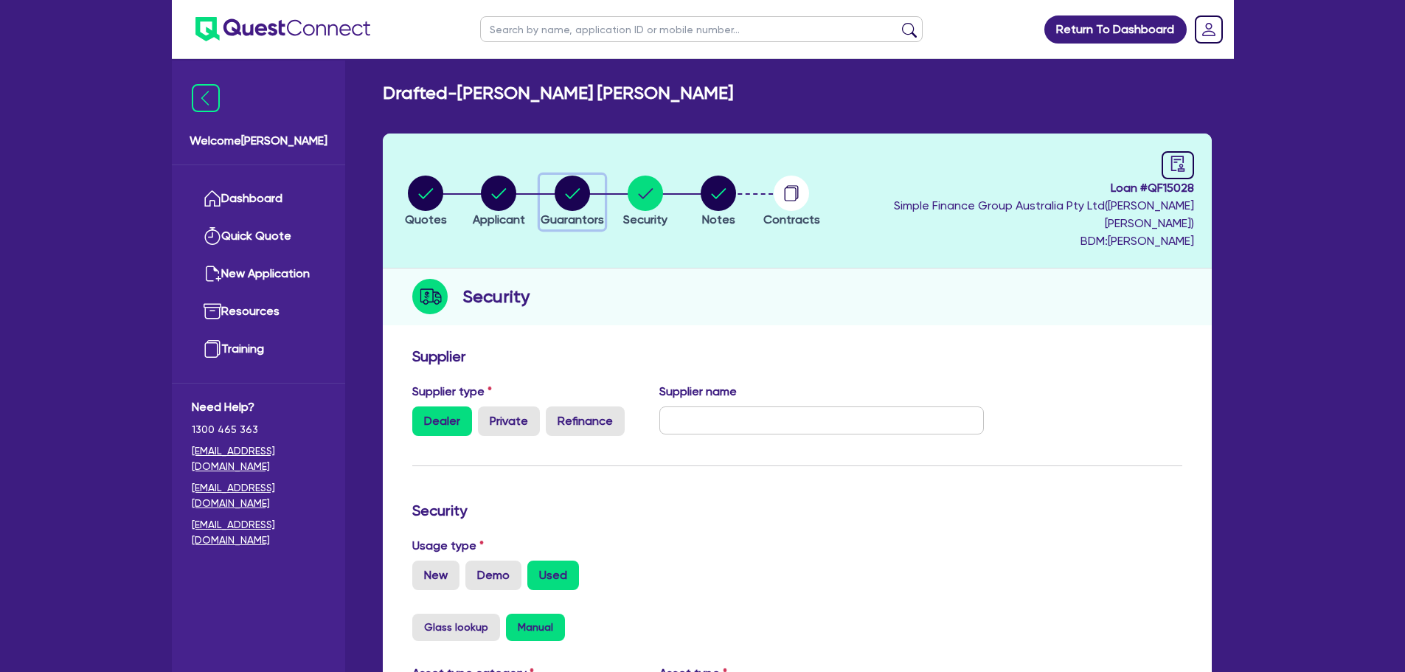
select select "CASH"
select select "HOUSEHOLD_PERSONAL"
select select "OTHER"
select select "INVESTMENT_PROPERTY_LOAN"
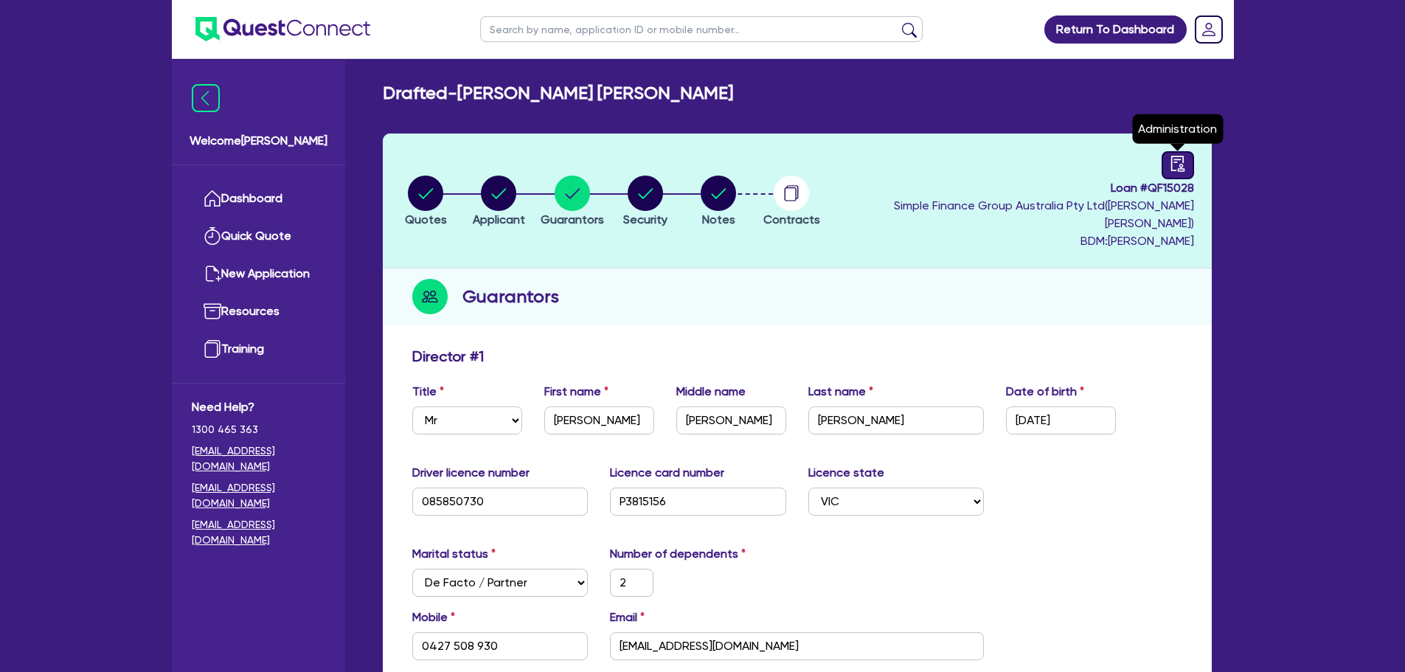
click at [1170, 164] on icon "audit" at bounding box center [1178, 164] width 16 height 16
select select "DRAFTED_AMENDED"
select select "Quest Finance - Own Book"
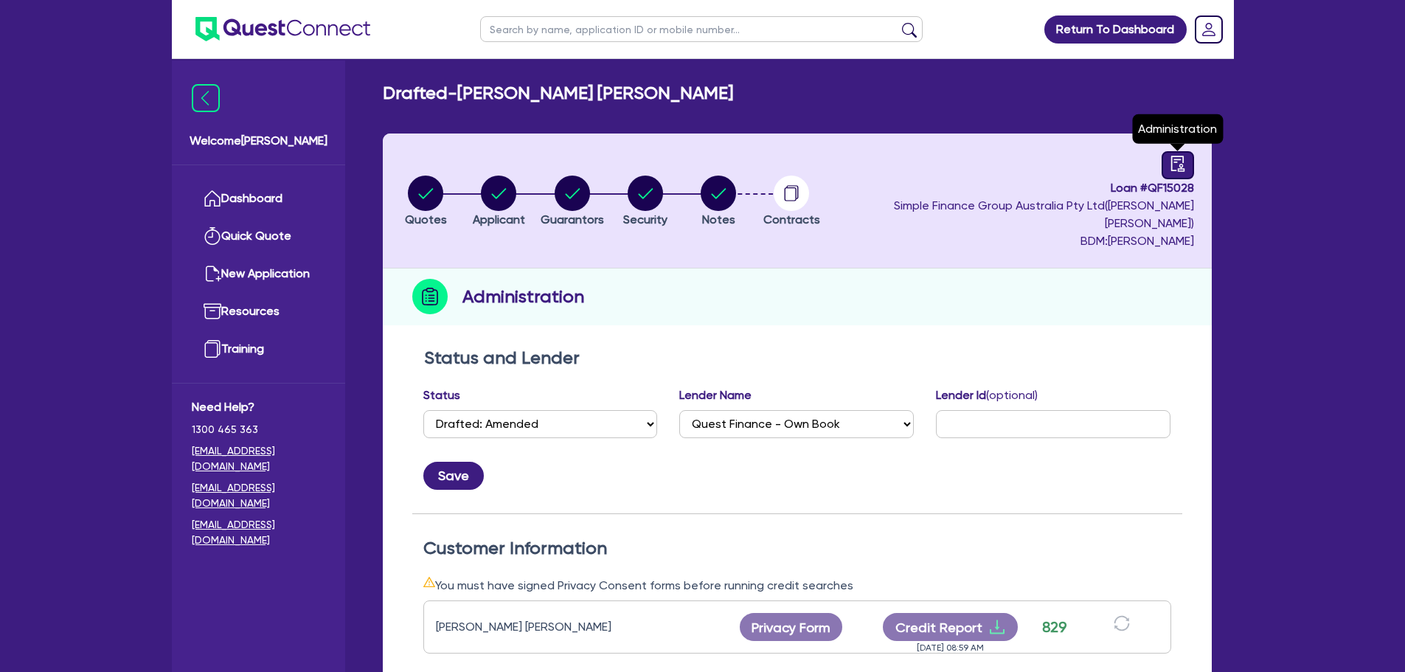
click at [1185, 159] on icon "audit" at bounding box center [1178, 164] width 16 height 16
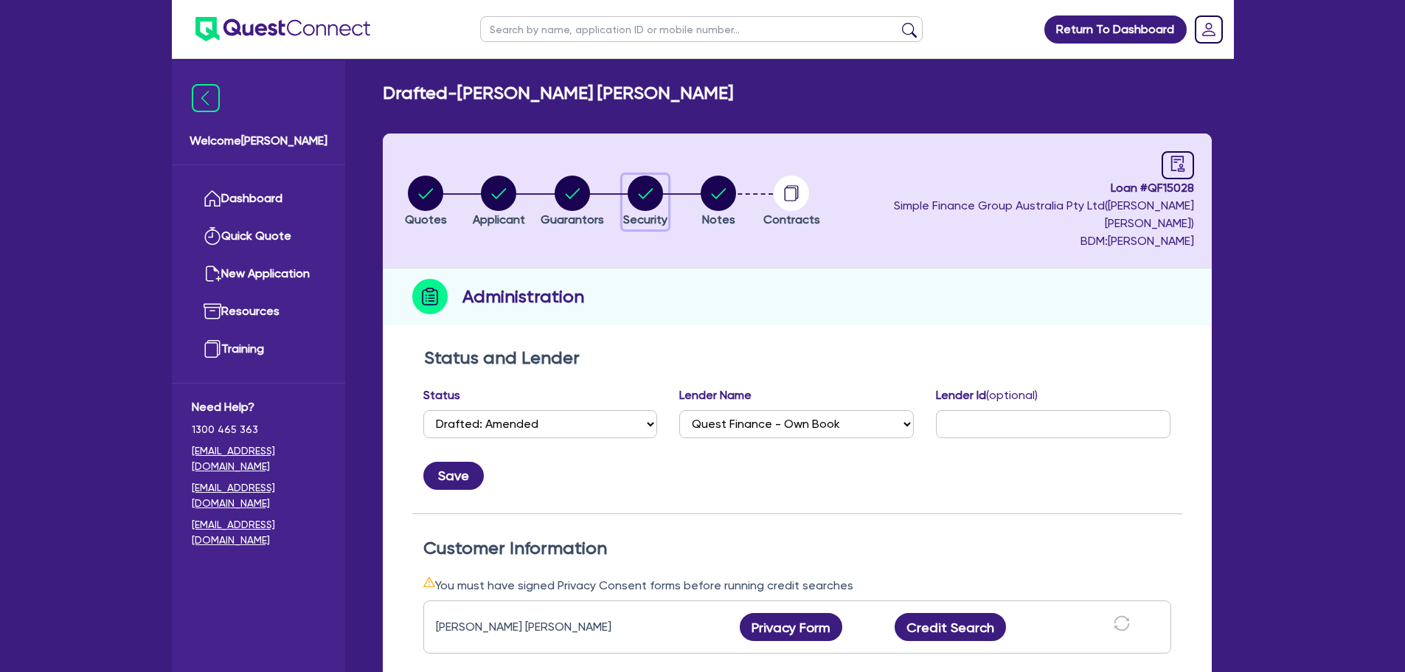
click at [663, 195] on circle "button" at bounding box center [645, 193] width 35 height 35
select select "CARS_AND_LIGHT_TRUCKS"
select select "VANS_AND_UTES"
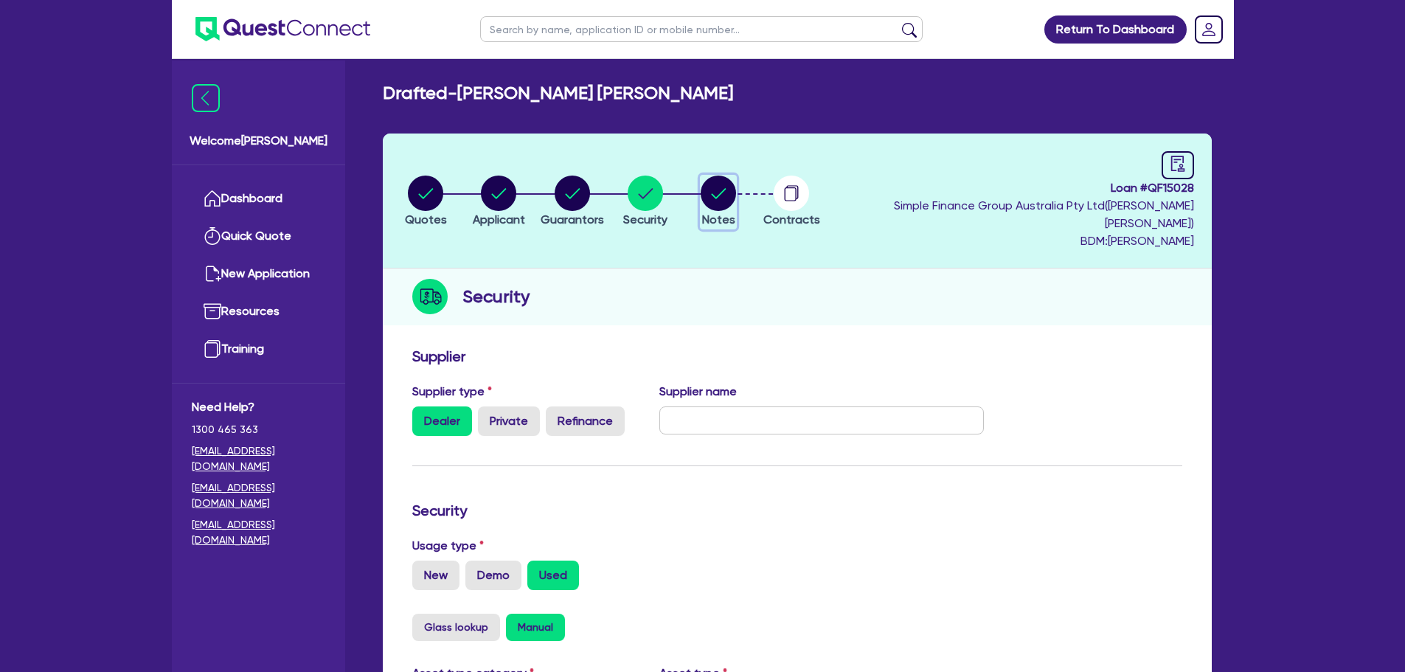
click at [736, 181] on circle "button" at bounding box center [718, 193] width 35 height 35
select select "Quest Finance - Own Book"
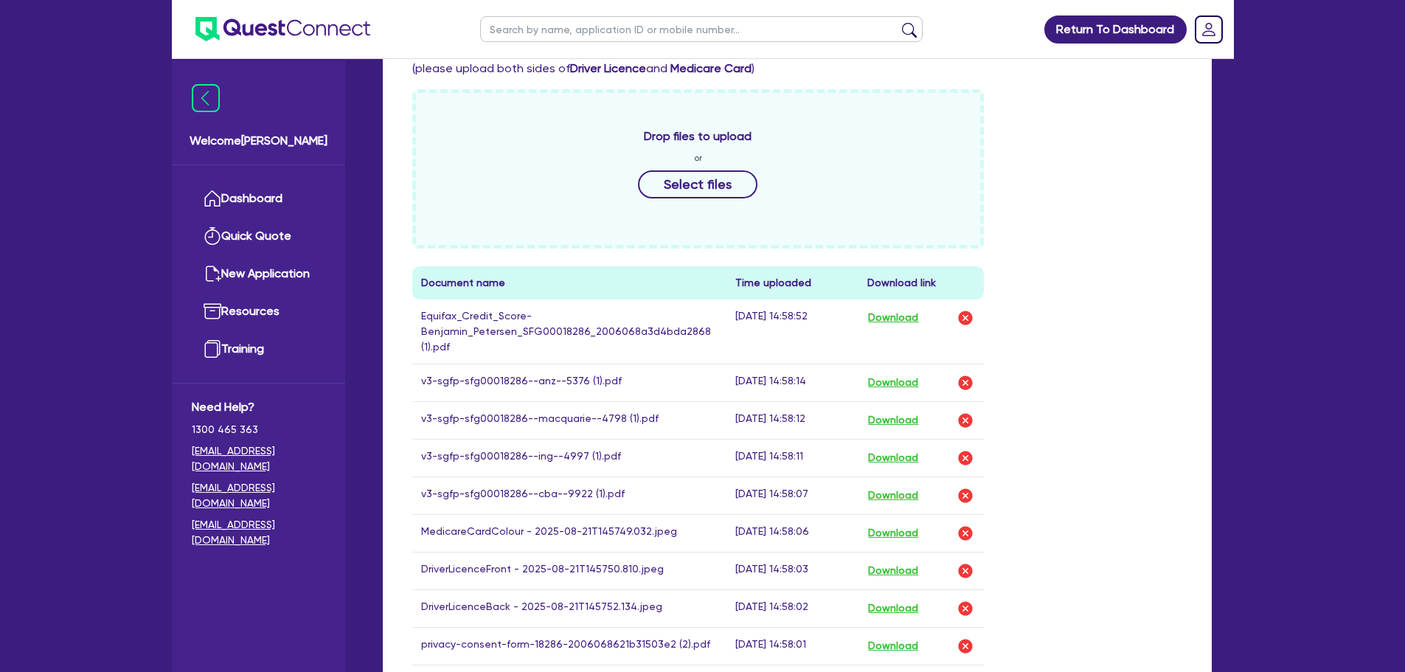
scroll to position [737, 0]
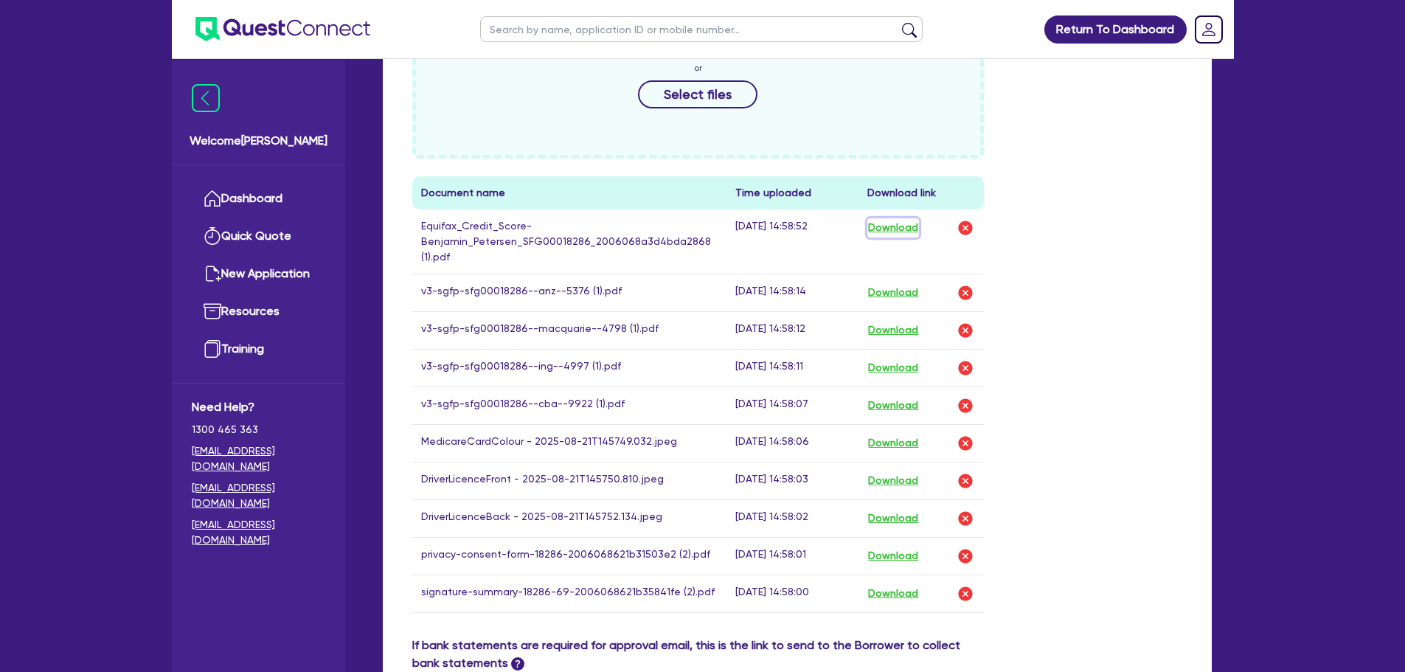
click at [904, 218] on button "Download" at bounding box center [893, 227] width 52 height 19
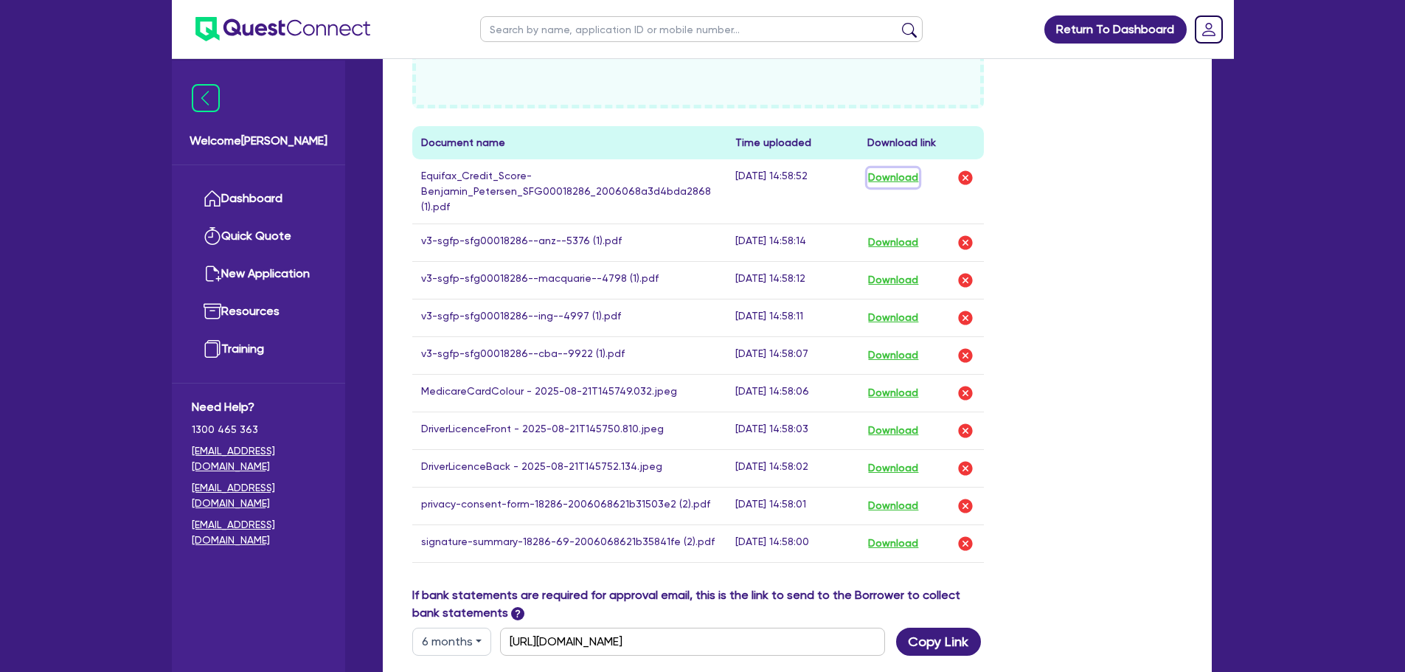
scroll to position [811, 0]
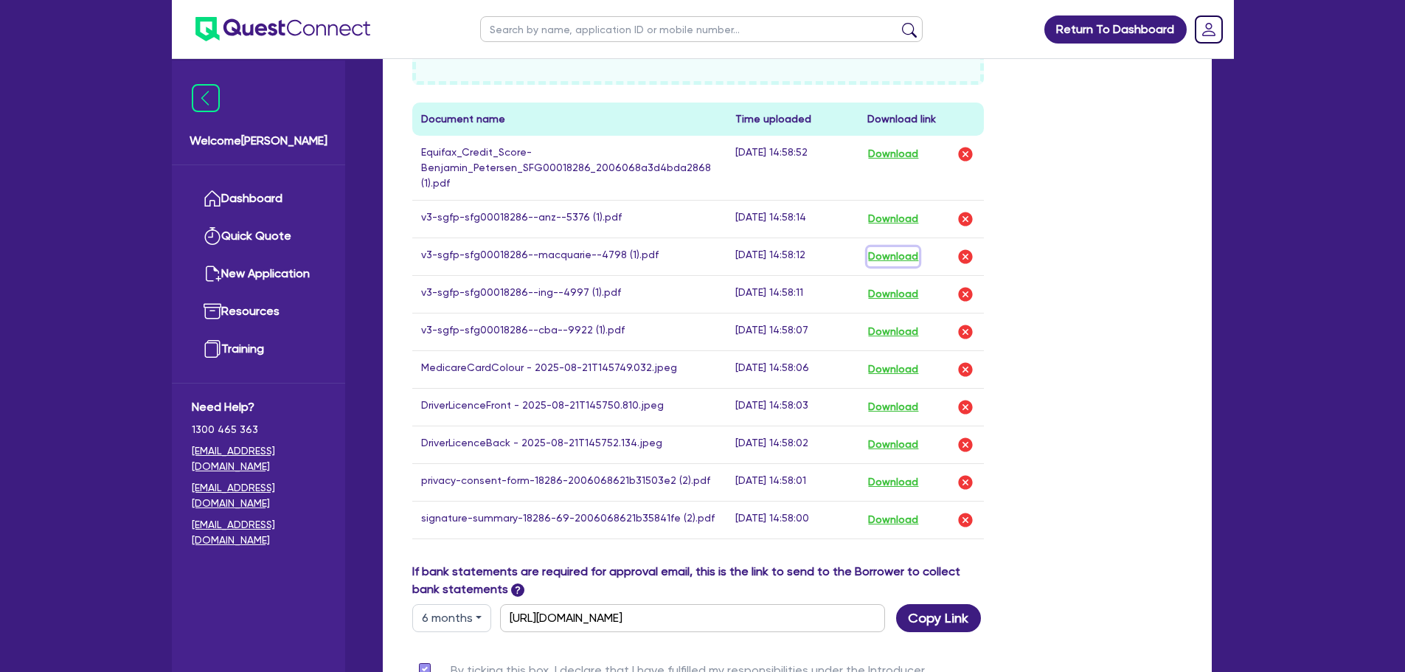
click at [889, 247] on button "Download" at bounding box center [893, 256] width 52 height 19
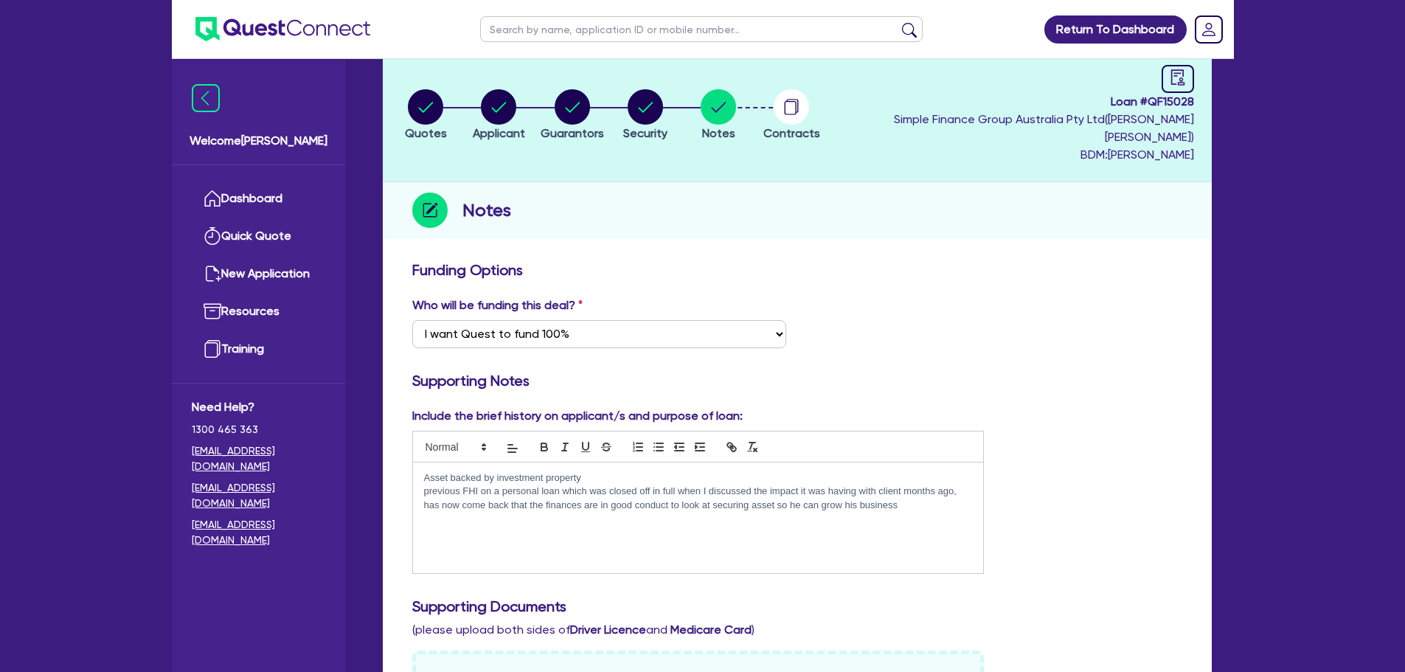
scroll to position [0, 0]
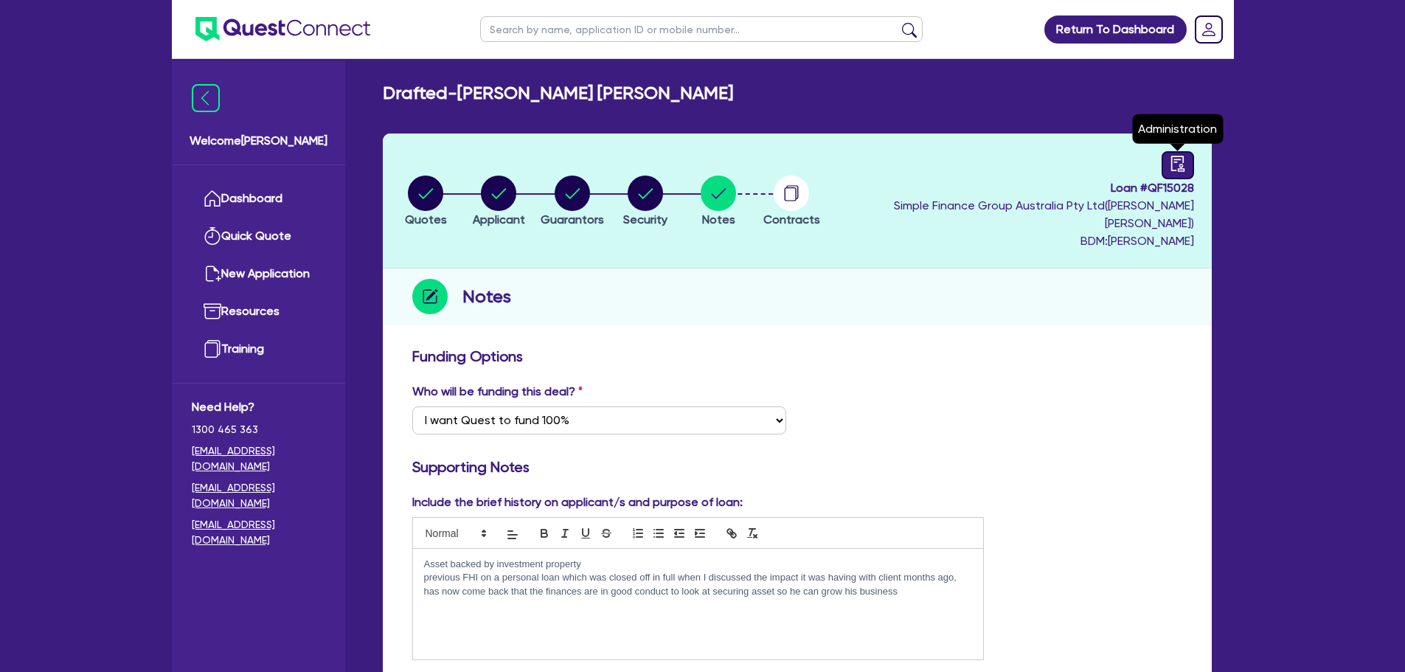
click at [1172, 164] on icon "audit" at bounding box center [1176, 163] width 13 height 15
select select "DRAFTED_AMENDED"
select select "Quest Finance - Own Book"
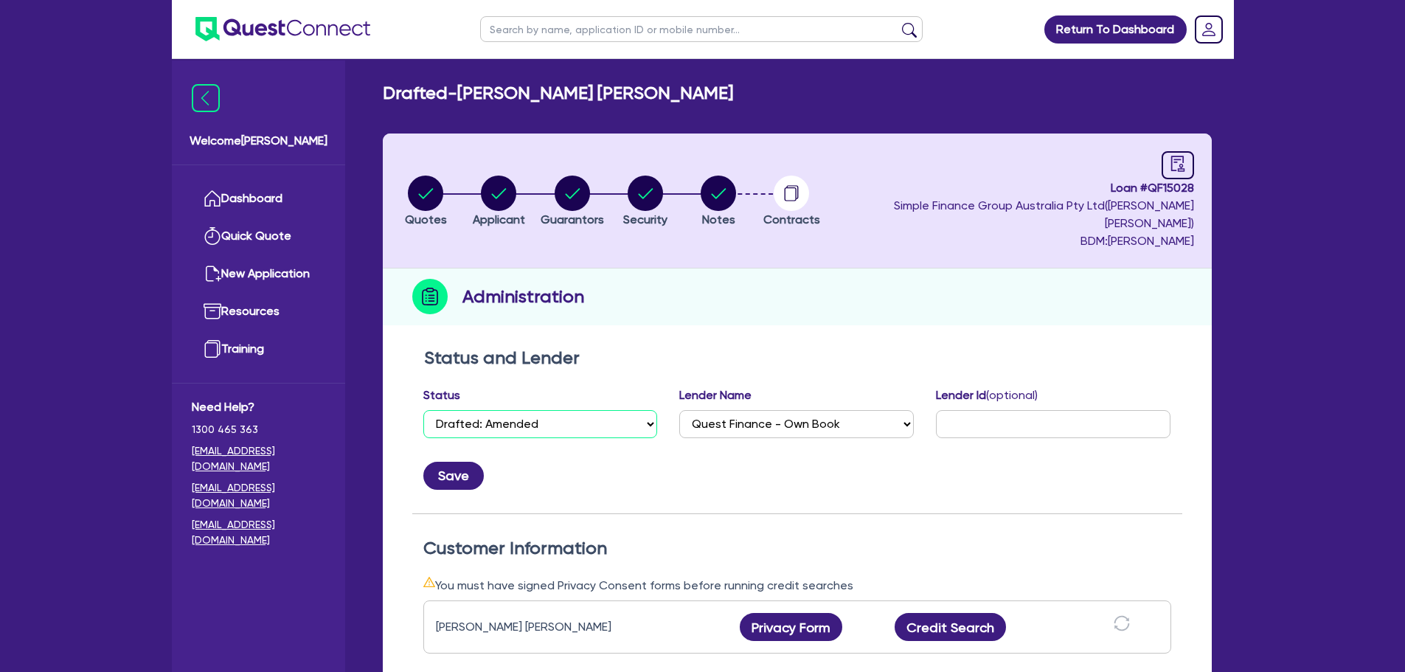
click at [518, 410] on select "Select Quoted Drafted: New Drafted: Amended Submitted: New Submitted: Amended I…" at bounding box center [540, 424] width 235 height 28
click at [423, 410] on select "Select Quoted Drafted: New Drafted: Amended Submitted: New Submitted: Amended I…" at bounding box center [540, 424] width 235 height 28
click at [531, 410] on select "Select Quoted Drafted: New Drafted: Amended Submitted: New Submitted: Amended I…" at bounding box center [540, 424] width 235 height 28
select select "DECLINED"
click at [423, 410] on select "Select Quoted Drafted: New Drafted: Amended Submitted: New Submitted: Amended I…" at bounding box center [540, 424] width 235 height 28
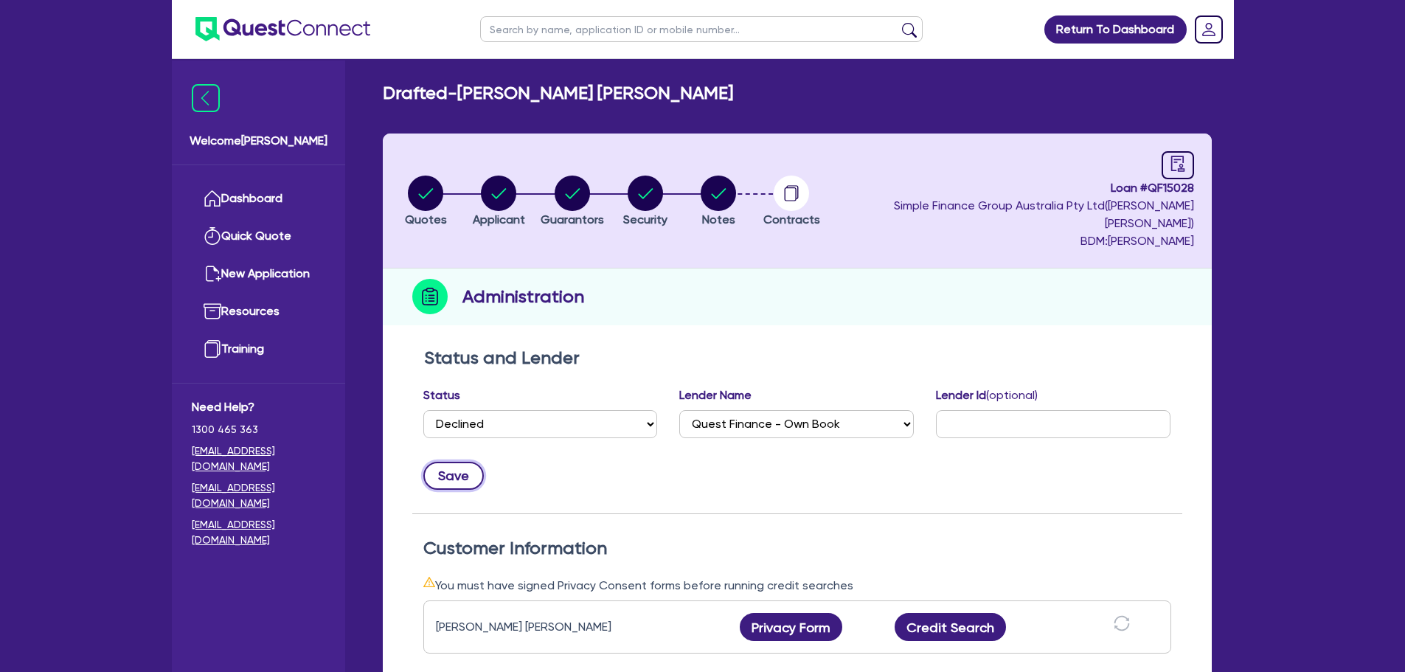
click at [472, 462] on button "Save" at bounding box center [453, 476] width 60 height 28
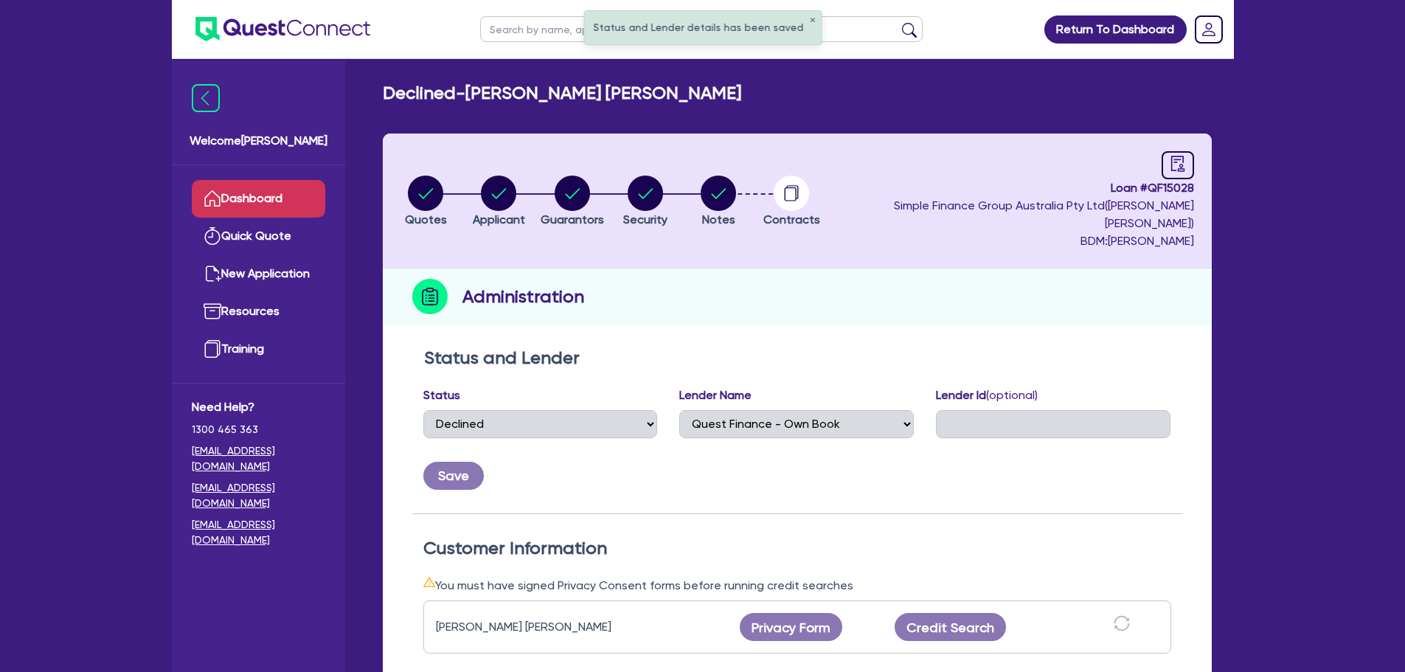
click at [260, 195] on link "Dashboard" at bounding box center [258, 199] width 133 height 38
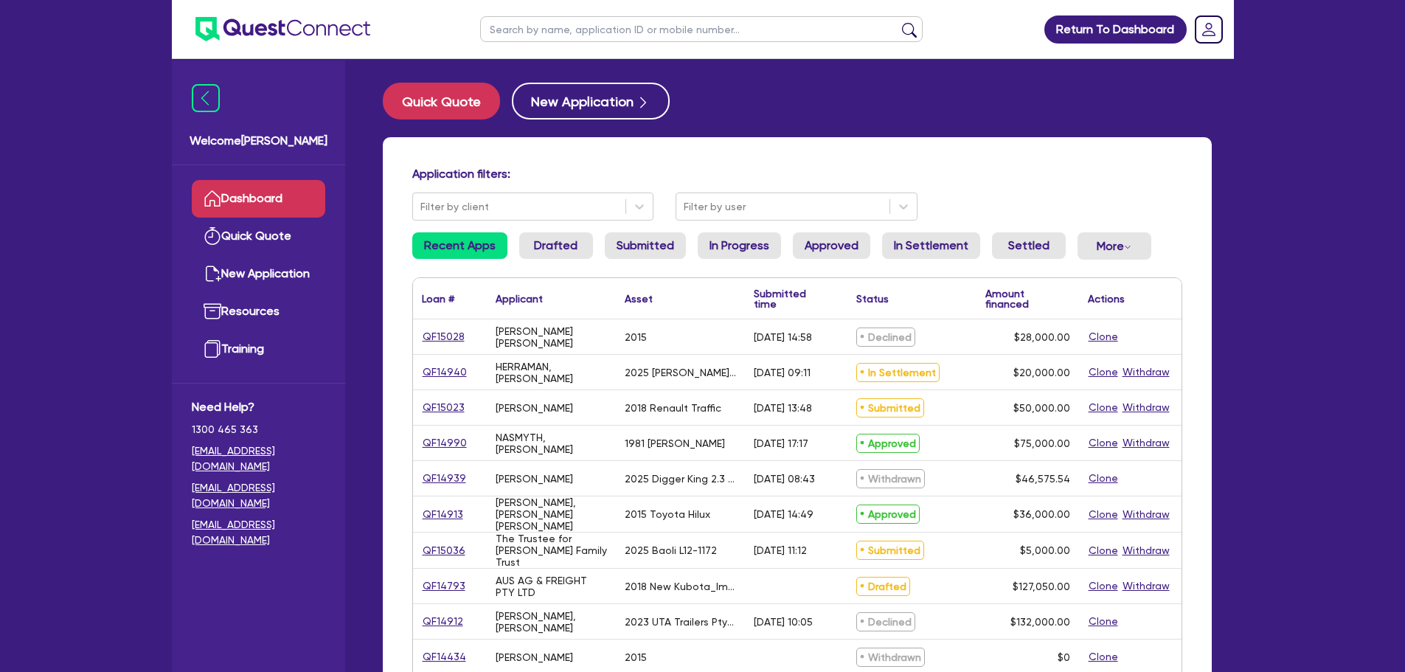
select select "CARS_AND_LIGHT_TRUCKS"
select select "VANS_AND_UTES"
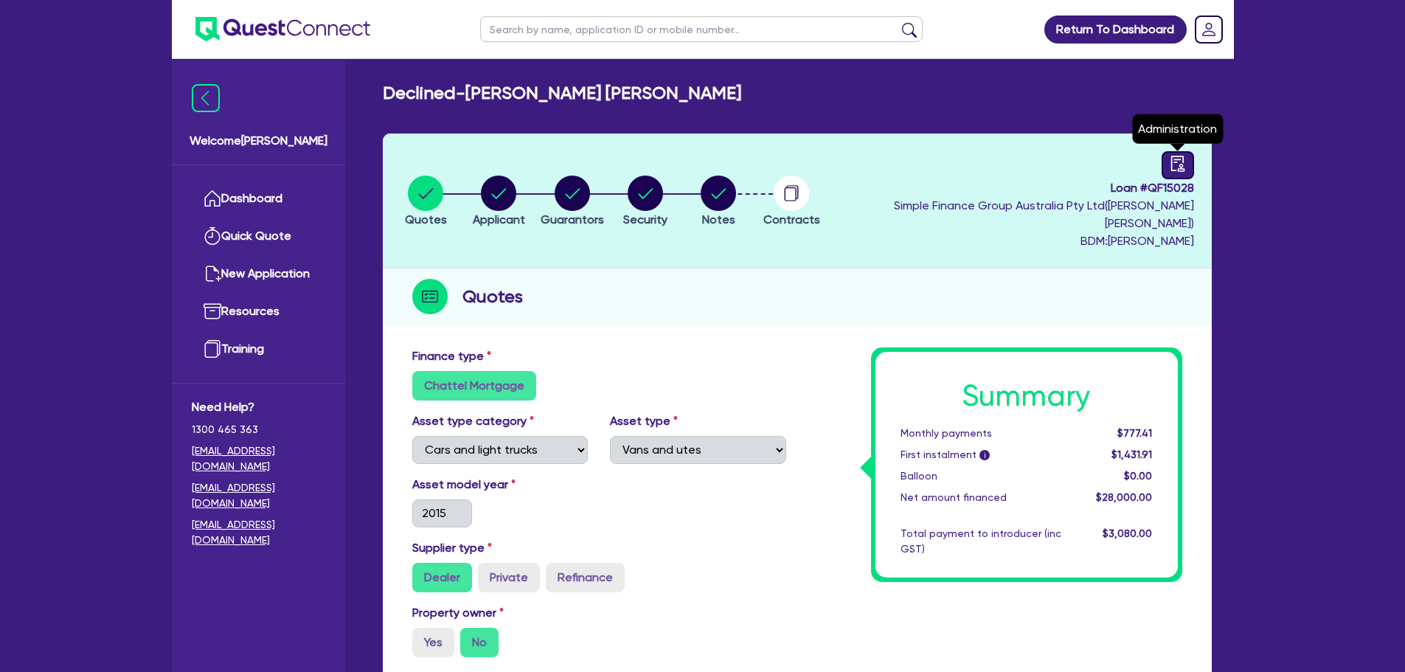
click at [1175, 172] on link at bounding box center [1178, 165] width 32 height 28
select select "DECLINED"
select select "Quest Finance - Own Book"
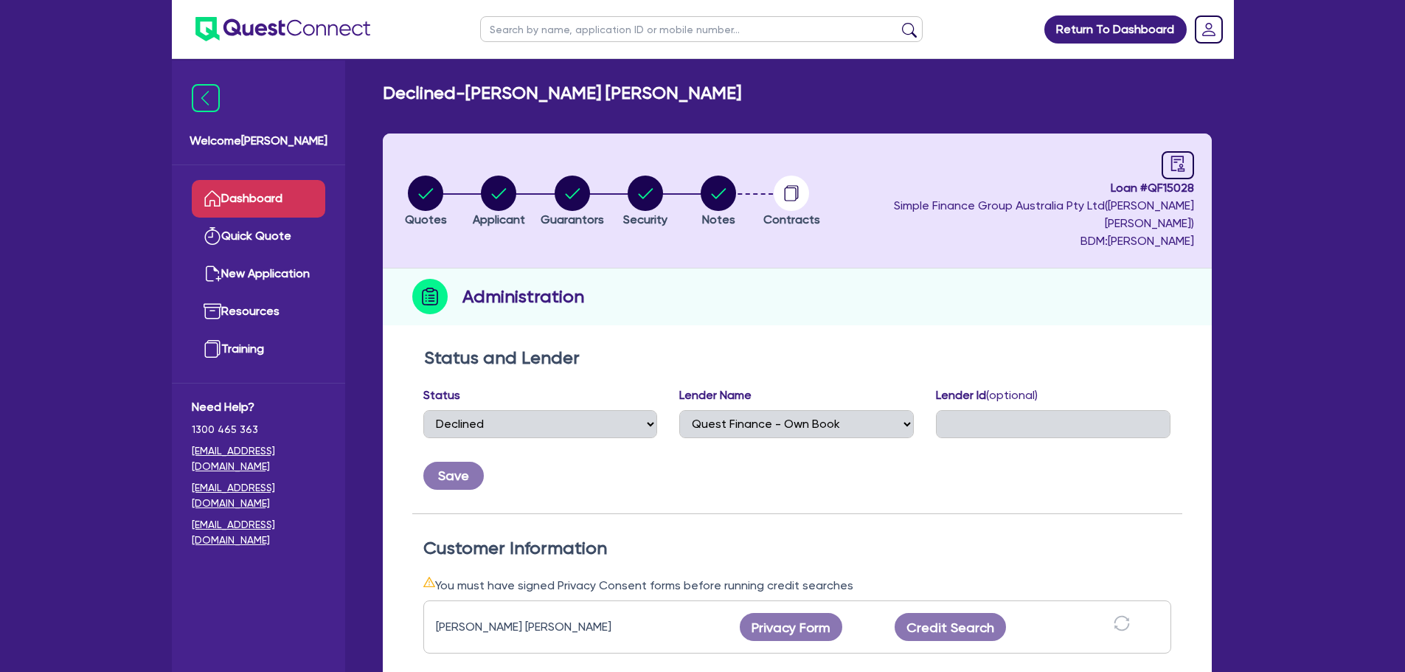
click at [245, 193] on link "Dashboard" at bounding box center [258, 199] width 133 height 38
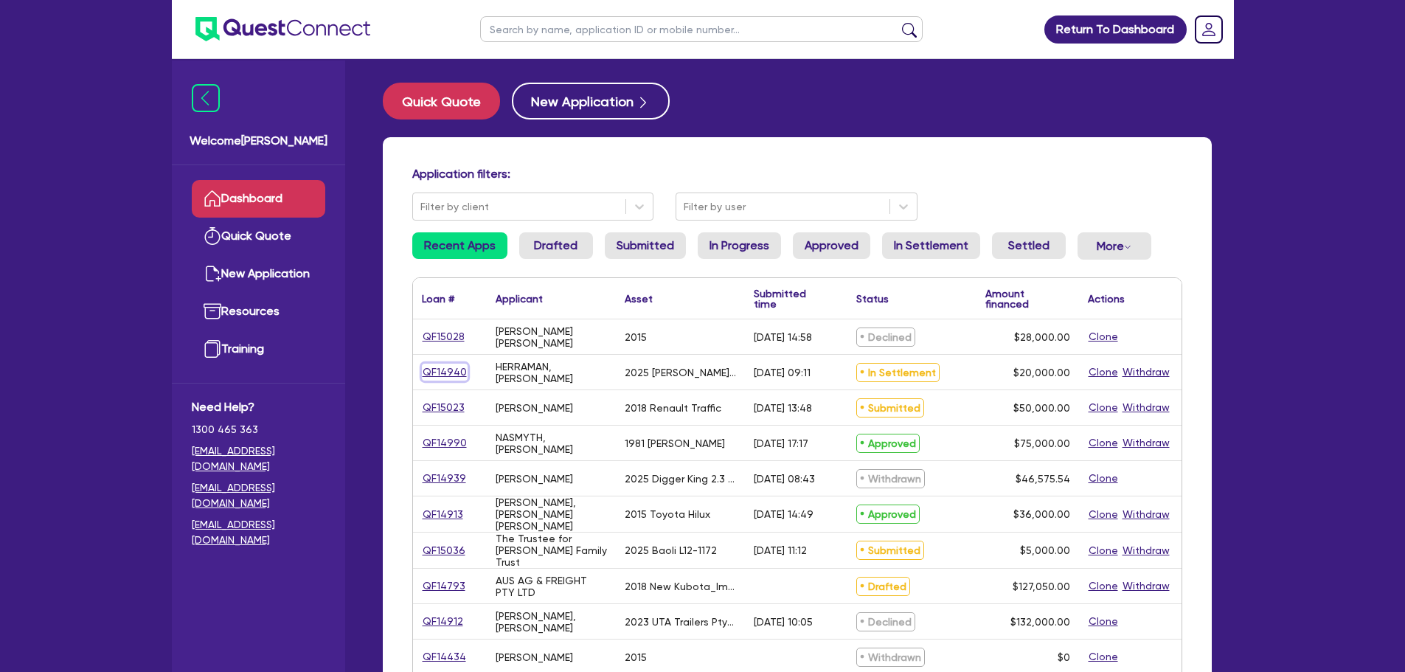
click at [445, 375] on link "QF14940" at bounding box center [445, 372] width 46 height 17
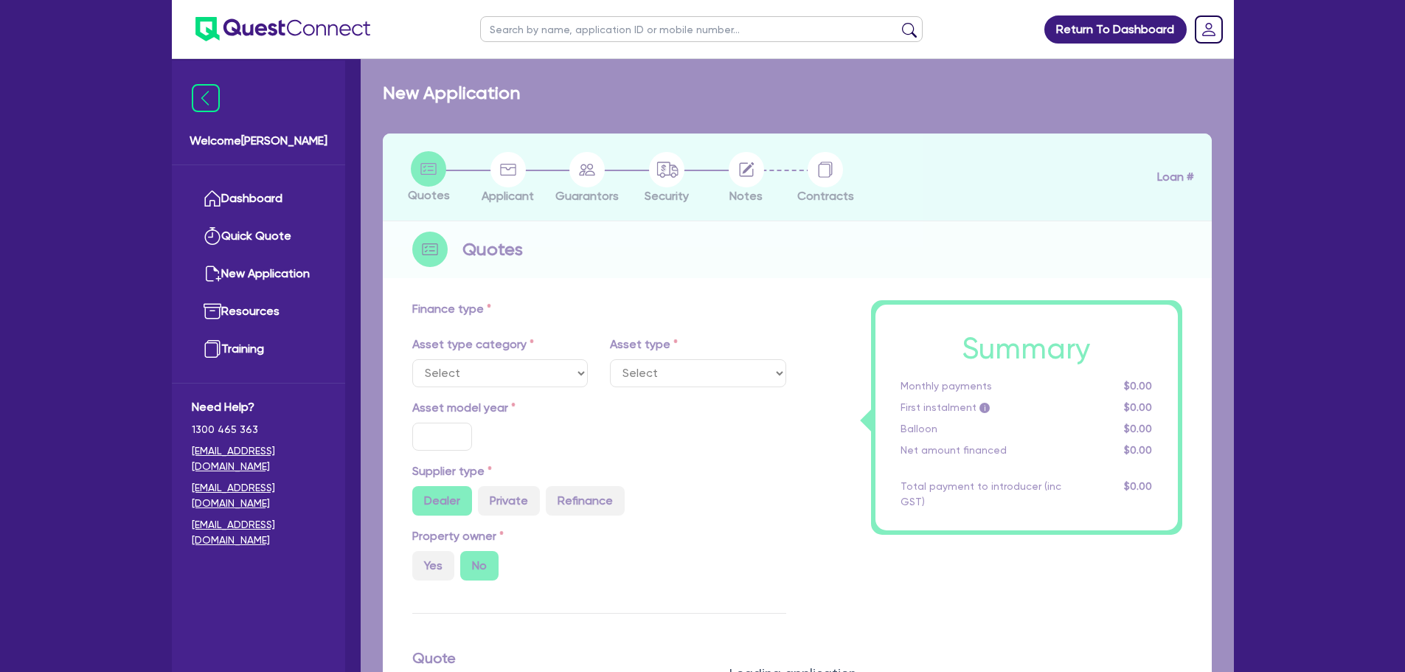
select select "CARS_AND_LIGHT_TRUCKS"
type input "2025"
radio input "false"
radio input "true"
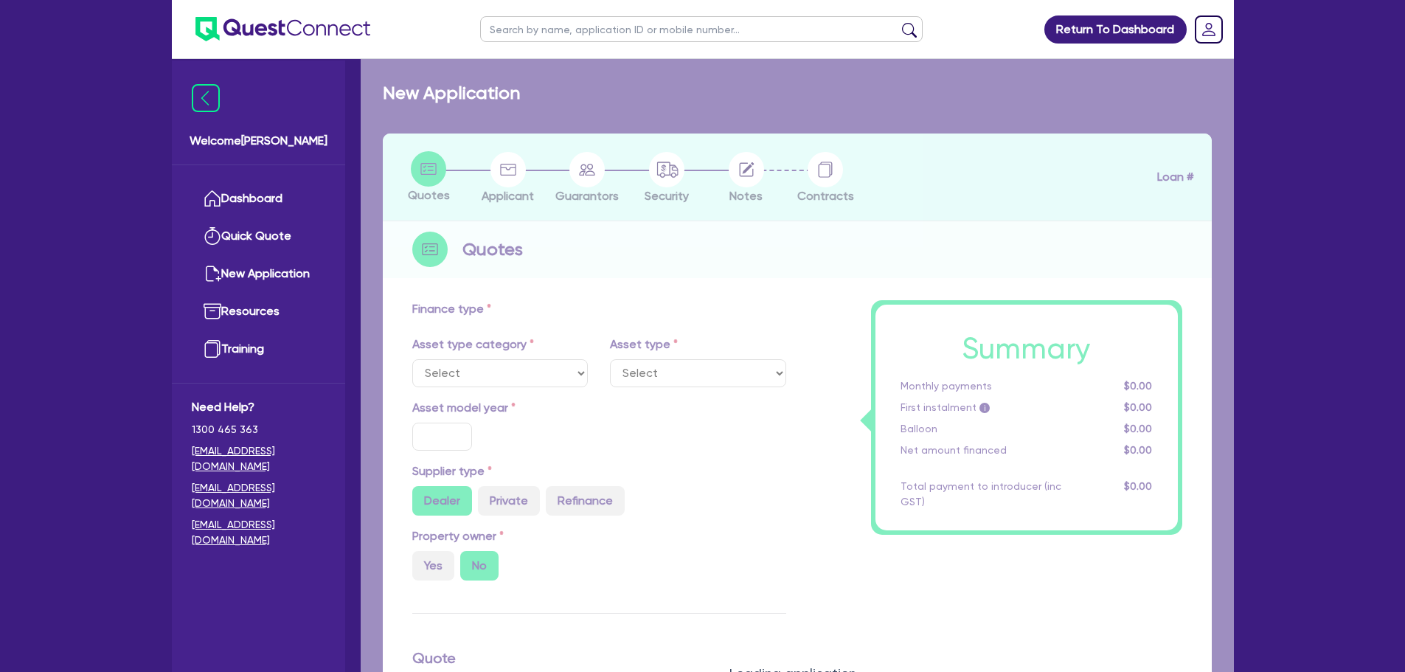
type input "20,000"
type input "11"
type input "2,200"
type input "17.95"
type input "900"
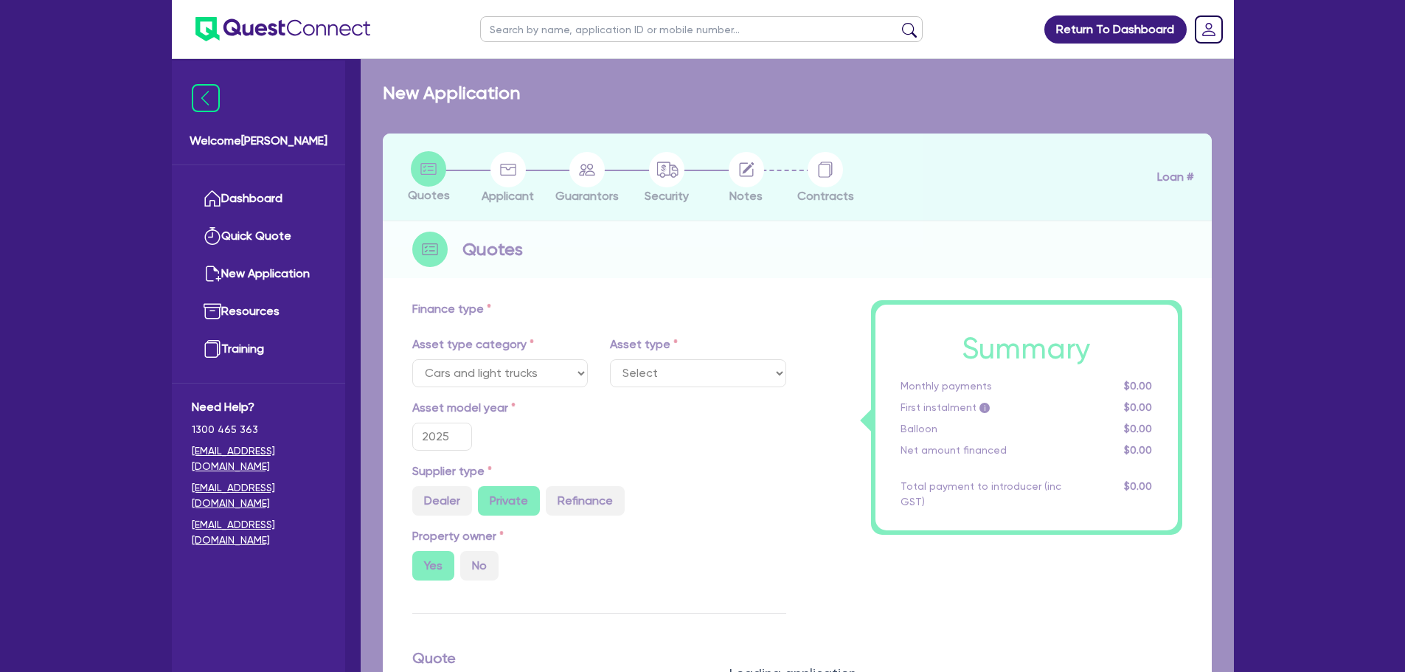
select select "PASSENGER_VEHICLES"
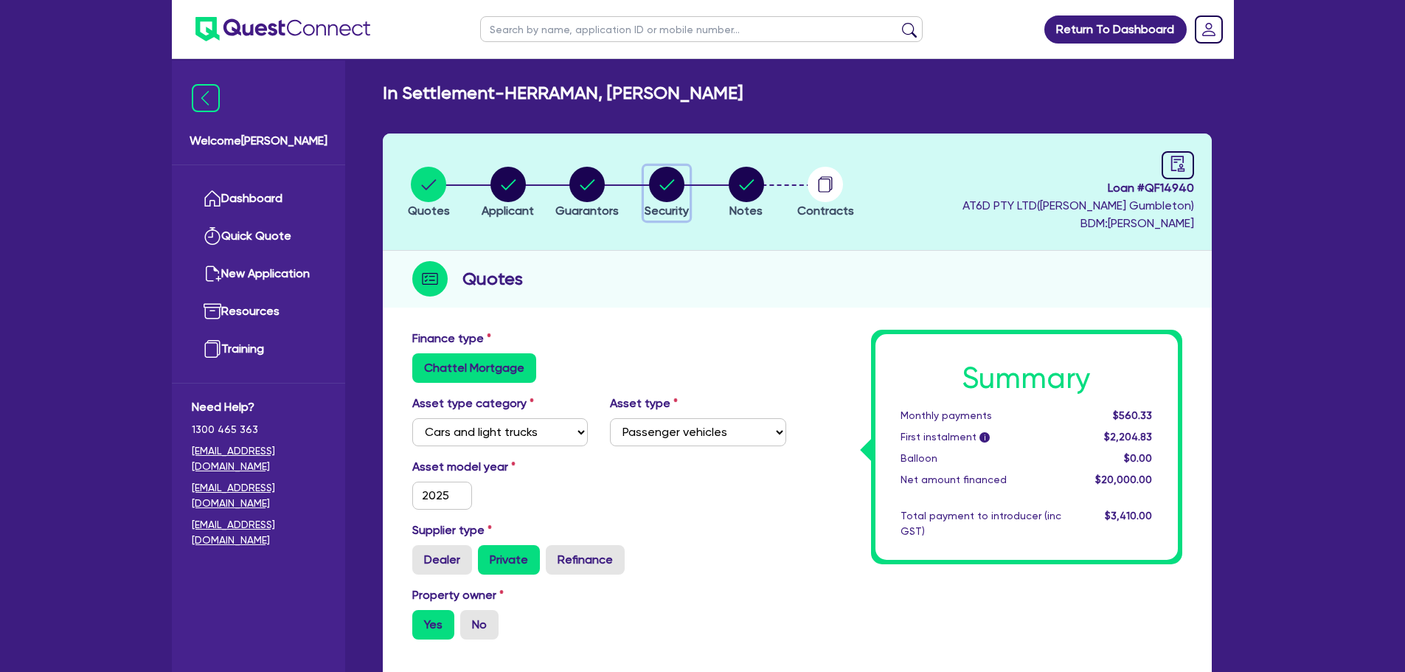
click at [670, 189] on circle "button" at bounding box center [666, 184] width 35 height 35
select select "CARS_AND_LIGHT_TRUCKS"
select select "PASSENGER_VEHICLES"
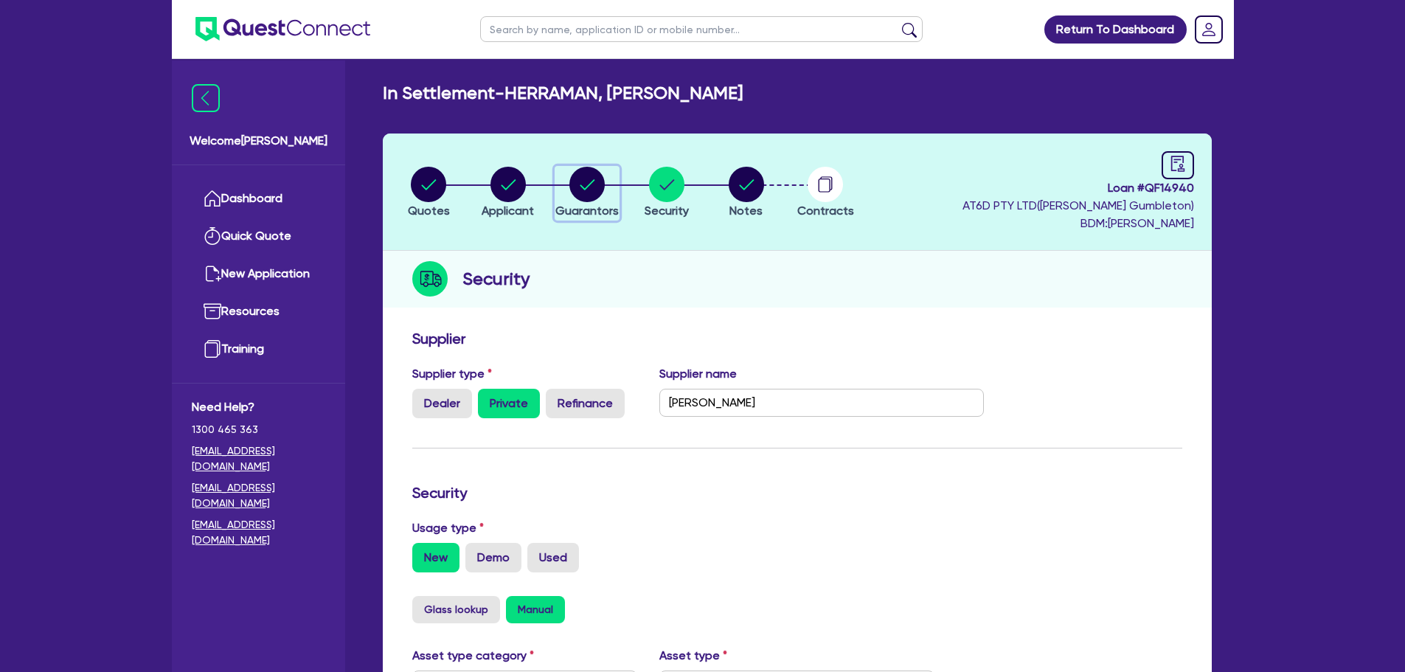
click at [600, 187] on circle "button" at bounding box center [586, 184] width 35 height 35
select select "MR"
select select "SA"
select select "MARRIED"
select select "SA"
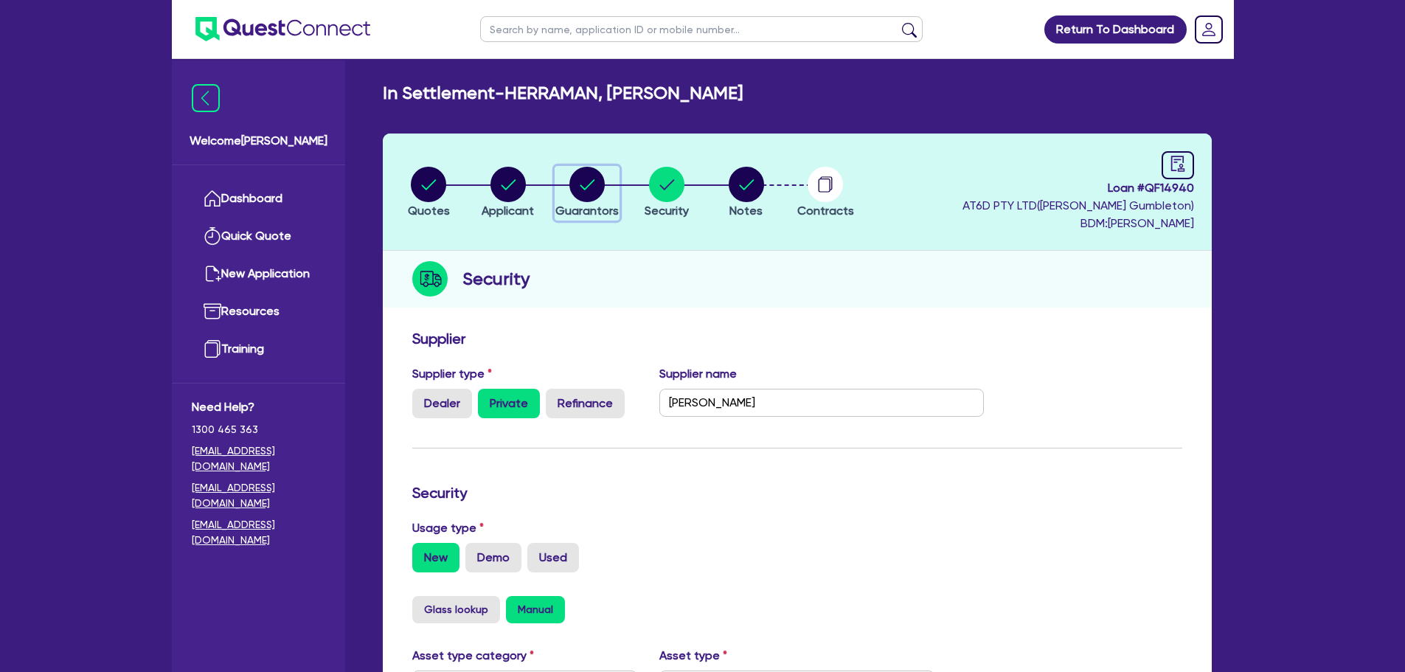
select select "PROPERTY"
select select "VEHICLE"
select select "HOUSEHOLD_PERSONAL"
select select "EQUIPMENT"
select select "MORTGAGE"
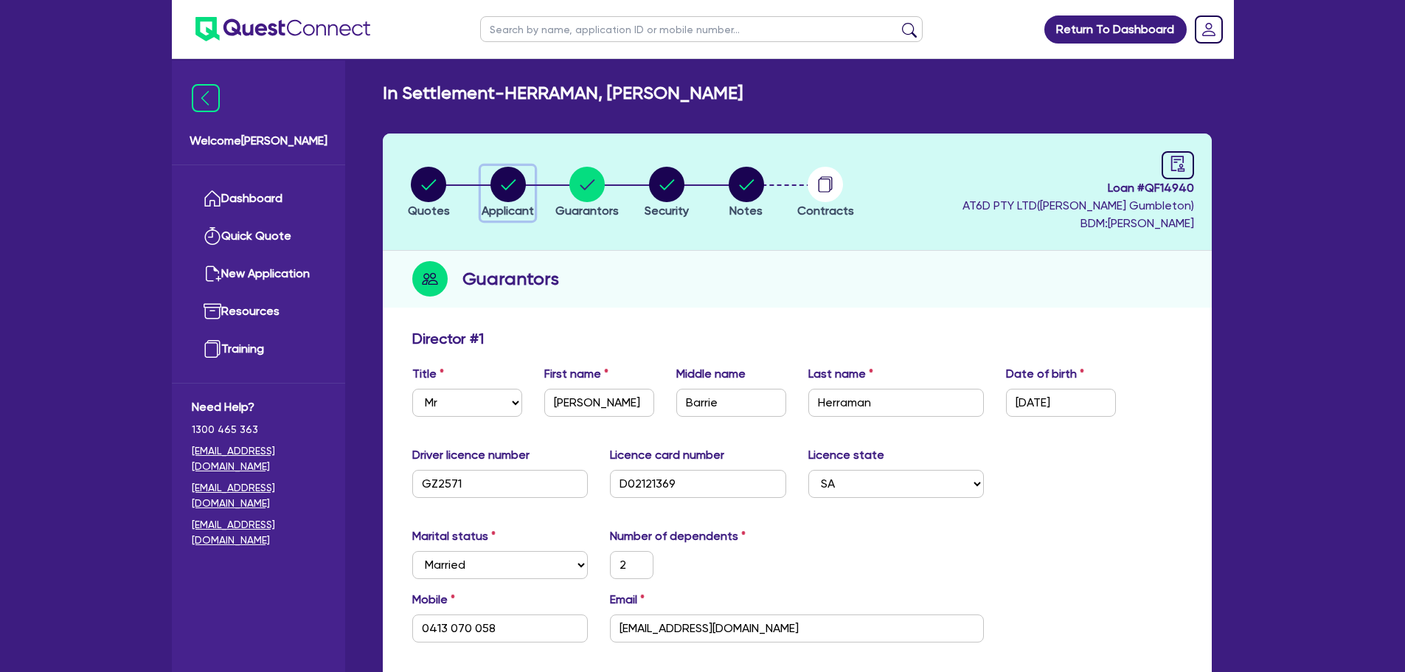
click at [487, 190] on div "button" at bounding box center [508, 184] width 52 height 35
select select "SOLE_TRADER"
select select "HEALTH_BEAUTY"
select select "OTHER_HEALTH_BEAUTY"
select select "SA"
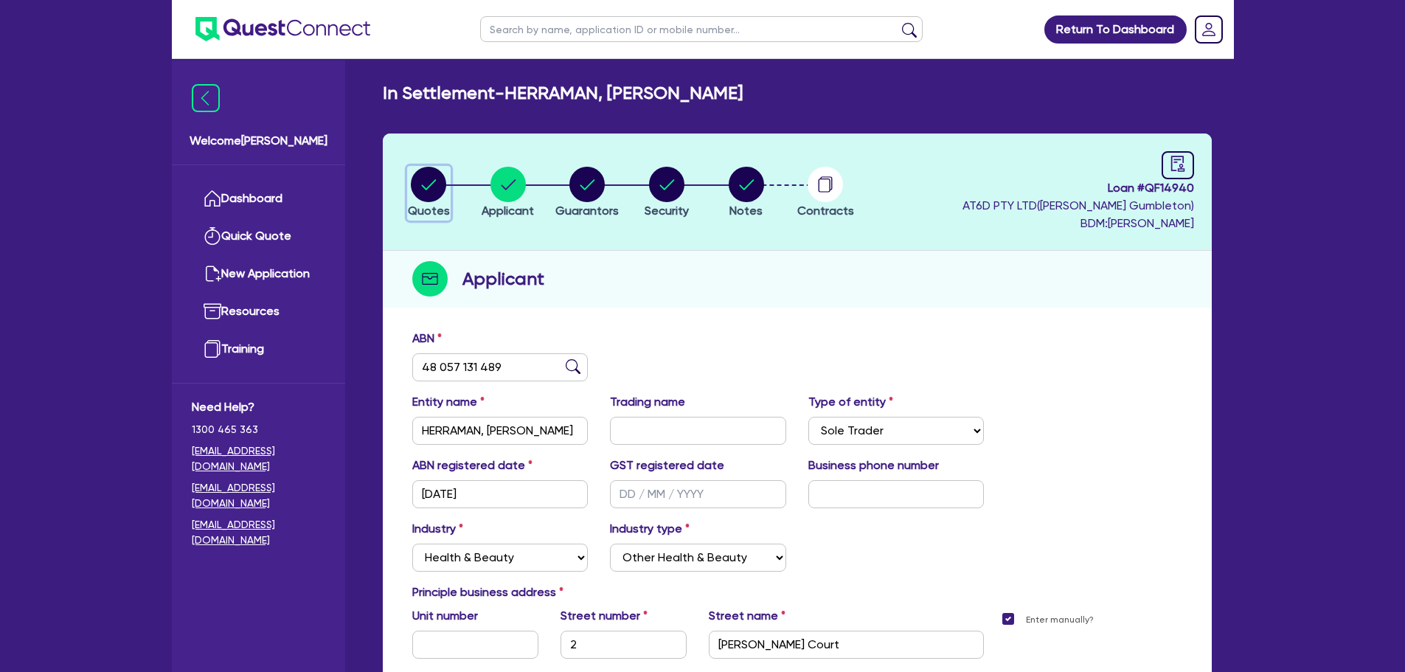
click at [426, 184] on circle "button" at bounding box center [428, 184] width 35 height 35
select select "CARS_AND_LIGHT_TRUCKS"
select select "PASSENGER_VEHICLES"
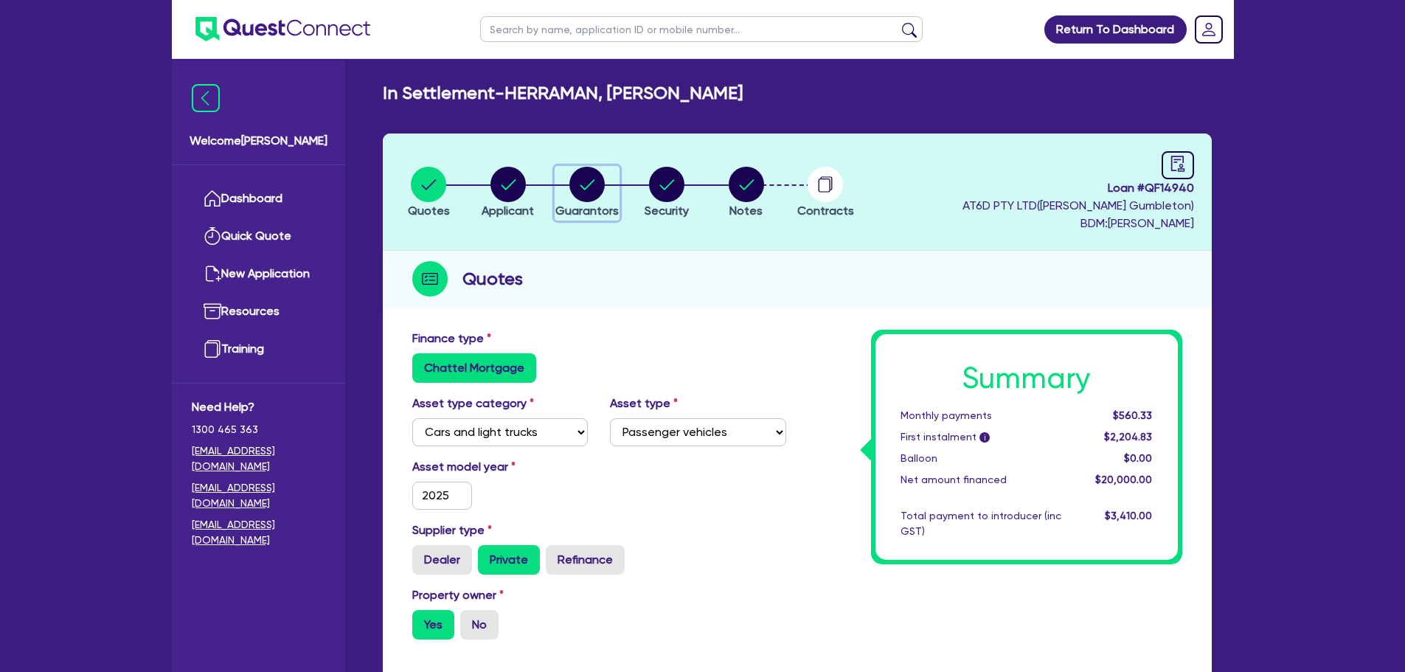
click at [578, 176] on circle "button" at bounding box center [586, 184] width 35 height 35
select select "MR"
select select "SA"
select select "MARRIED"
select select "SA"
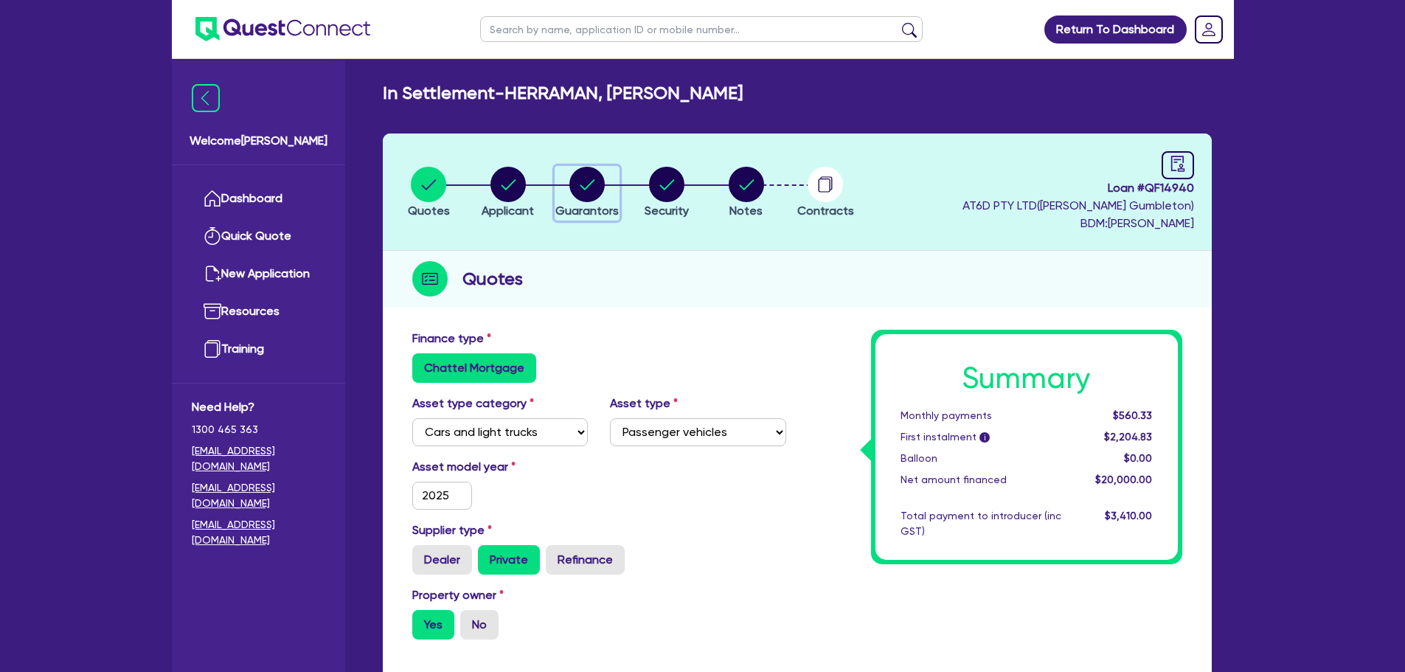
select select "PROPERTY"
select select "VEHICLE"
select select "HOUSEHOLD_PERSONAL"
select select "EQUIPMENT"
select select "MORTGAGE"
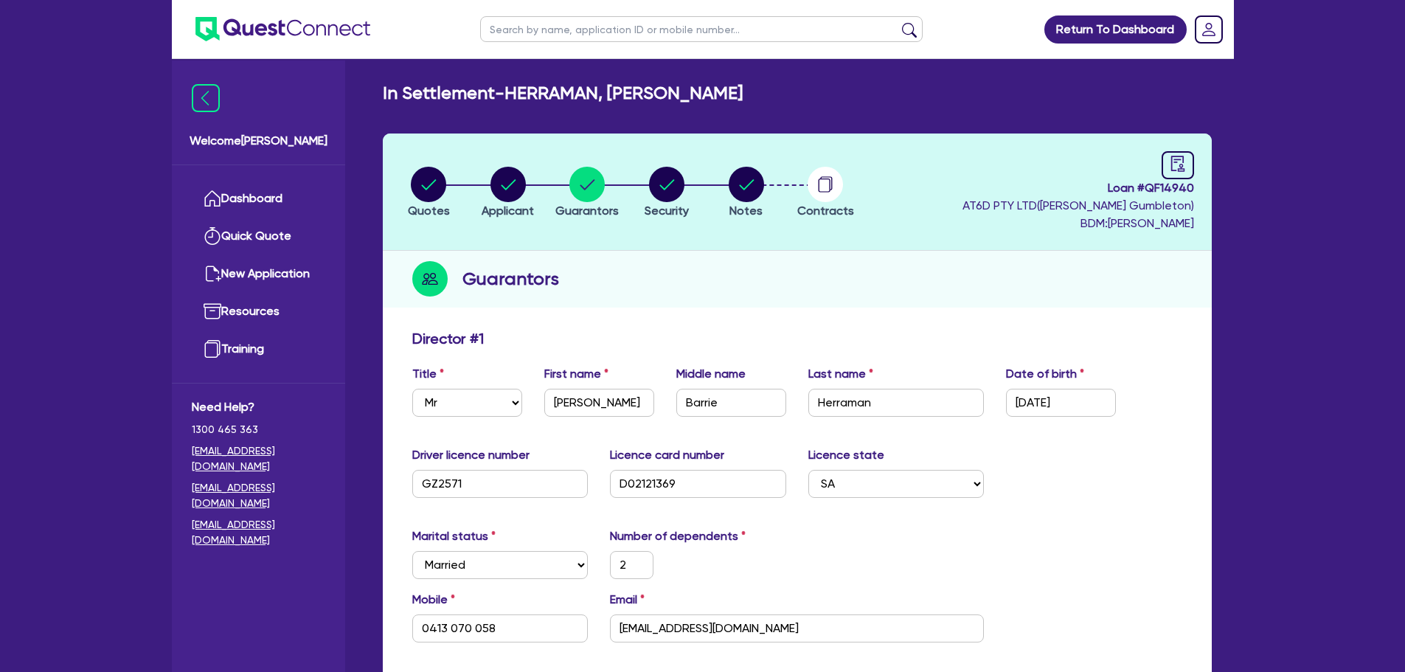
click at [765, 186] on li "Notes" at bounding box center [746, 192] width 80 height 52
click at [750, 185] on circle "button" at bounding box center [746, 184] width 35 height 35
select select "Quest Finance - Own Book"
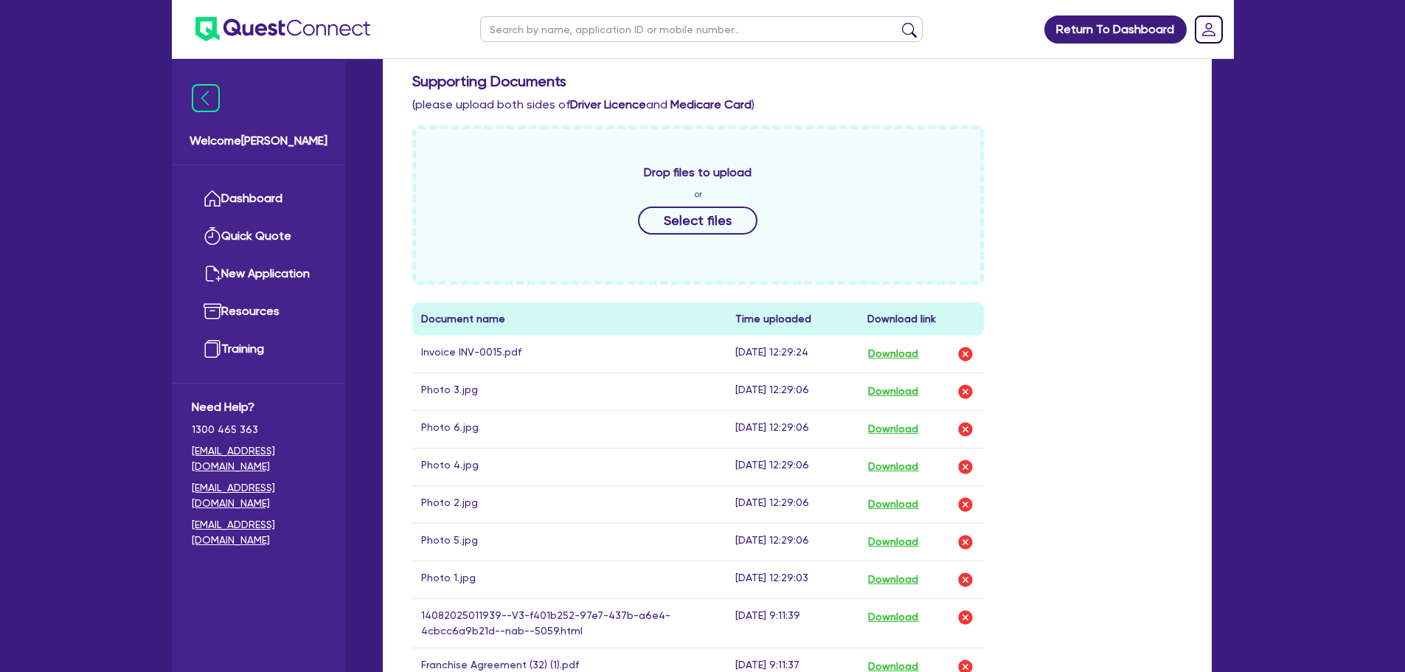
scroll to position [737, 0]
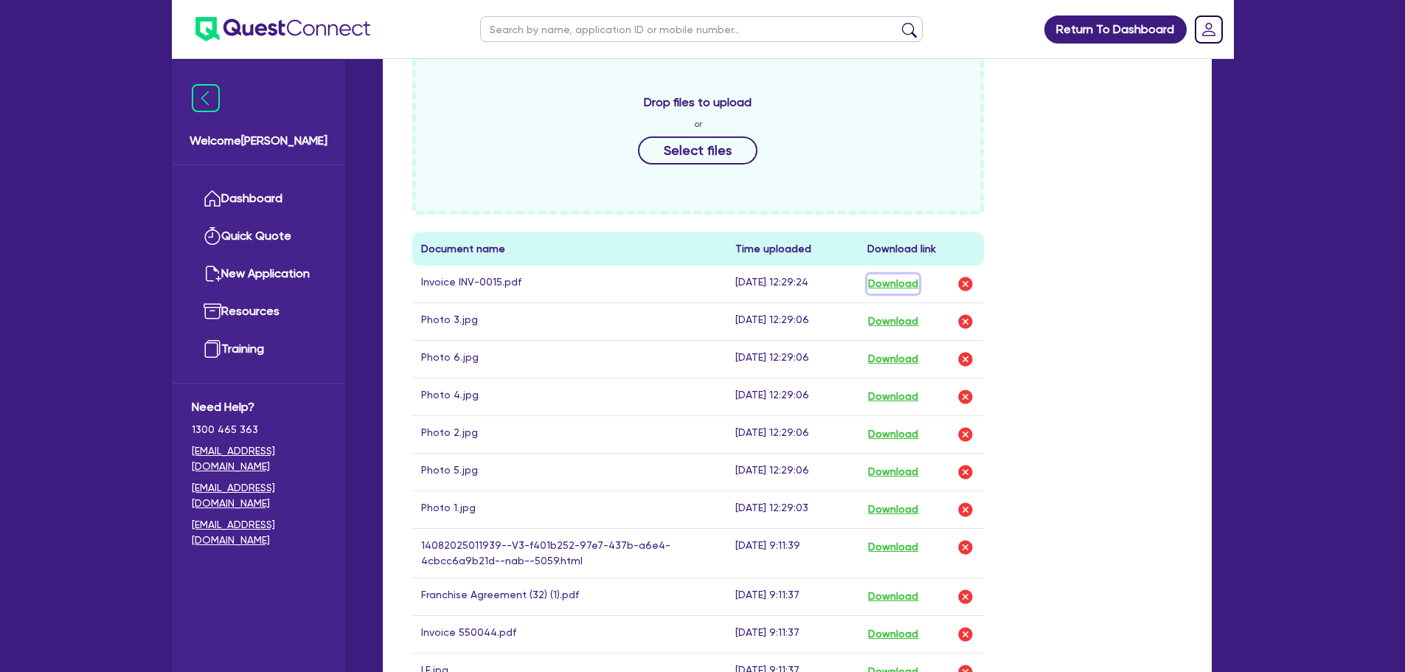
click at [898, 285] on button "Download" at bounding box center [893, 283] width 52 height 19
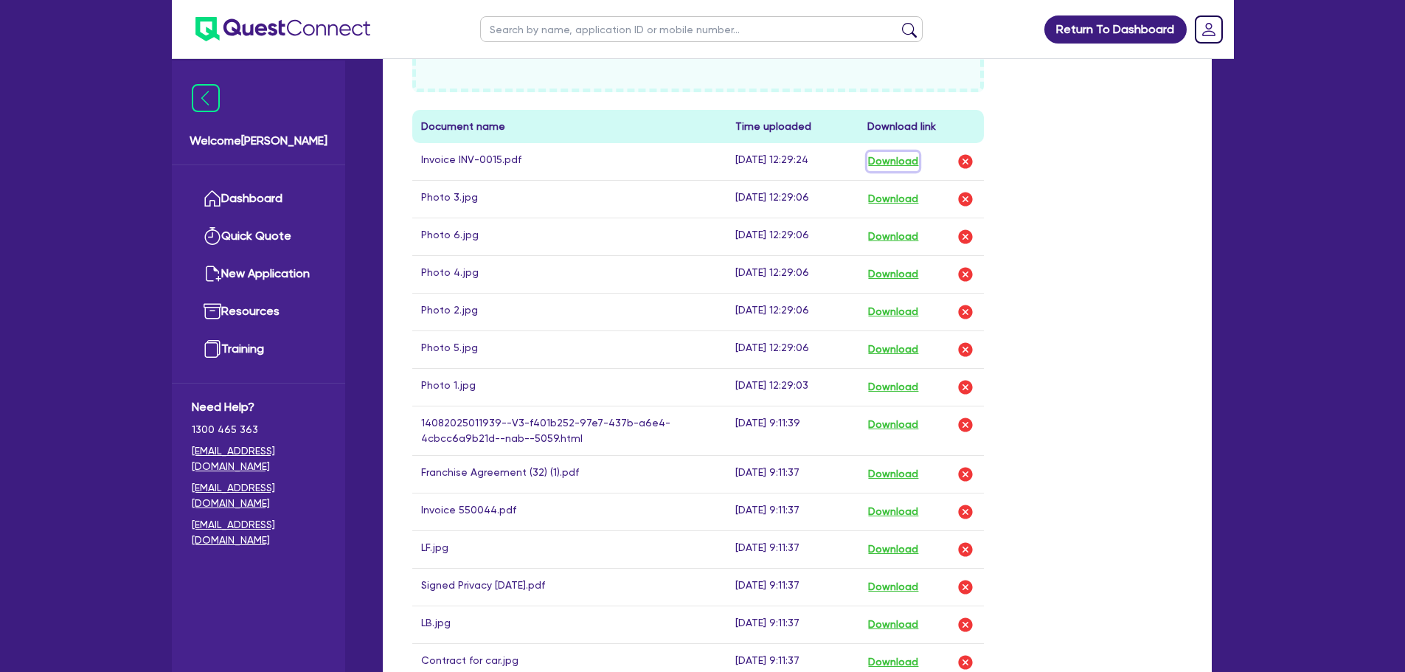
scroll to position [885, 0]
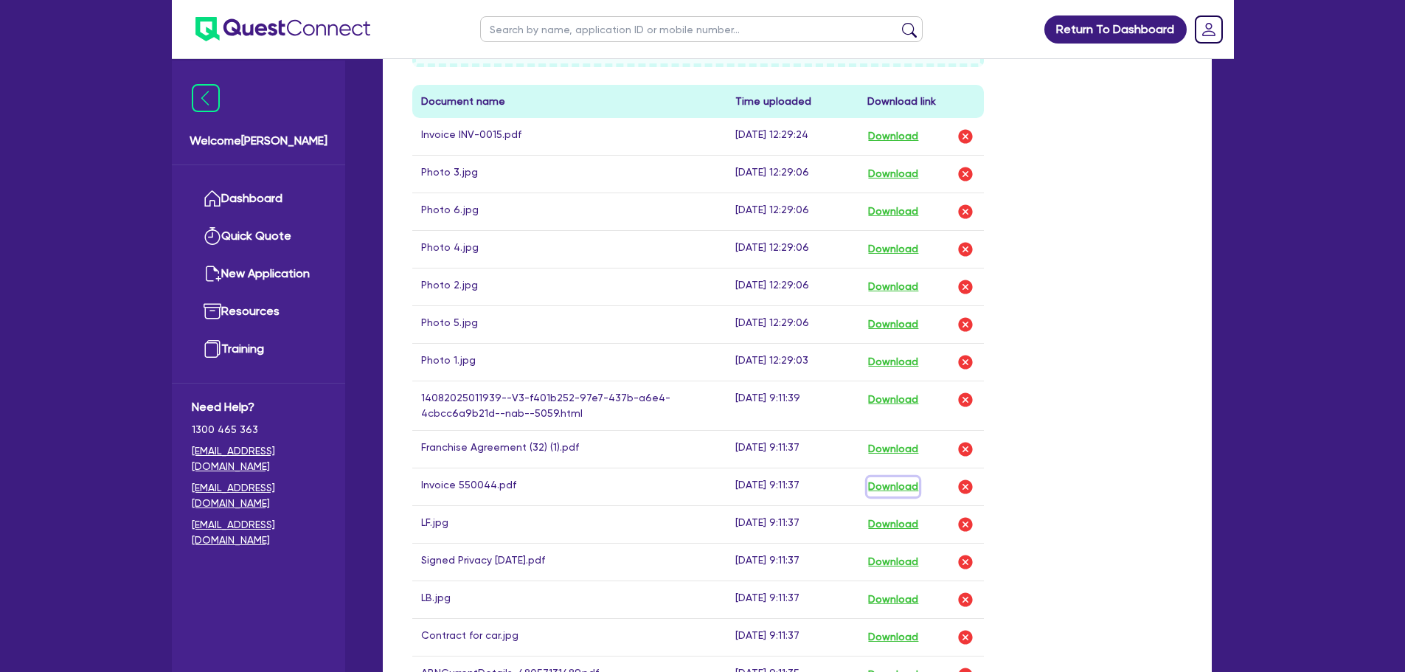
click at [905, 489] on button "Download" at bounding box center [893, 486] width 52 height 19
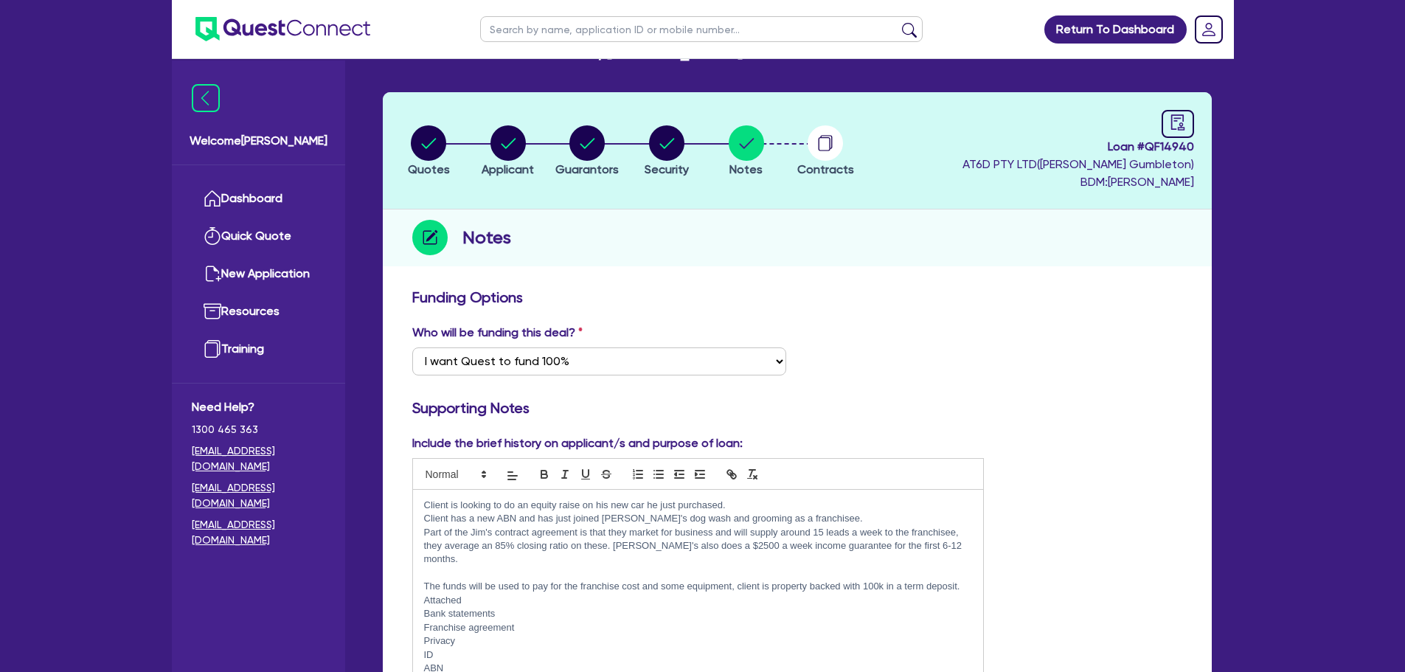
scroll to position [0, 0]
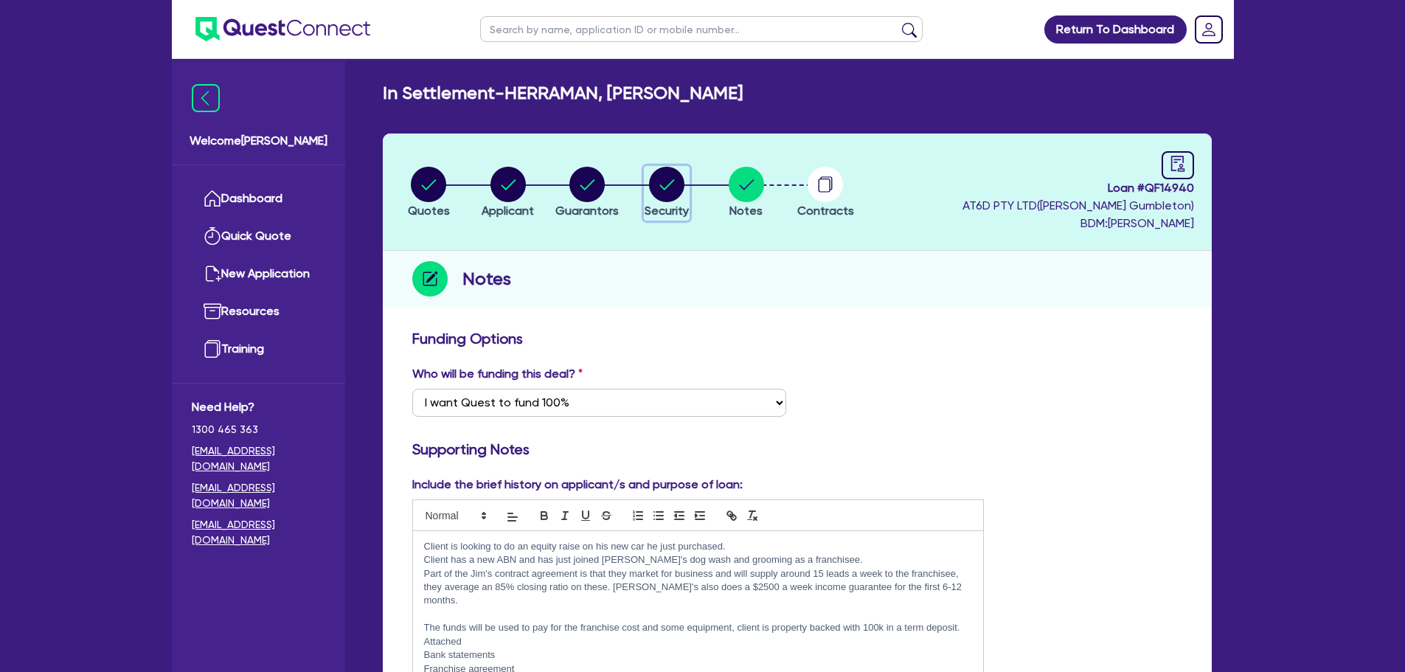
click at [664, 178] on circle "button" at bounding box center [666, 184] width 35 height 35
select select "CARS_AND_LIGHT_TRUCKS"
select select "PASSENGER_VEHICLES"
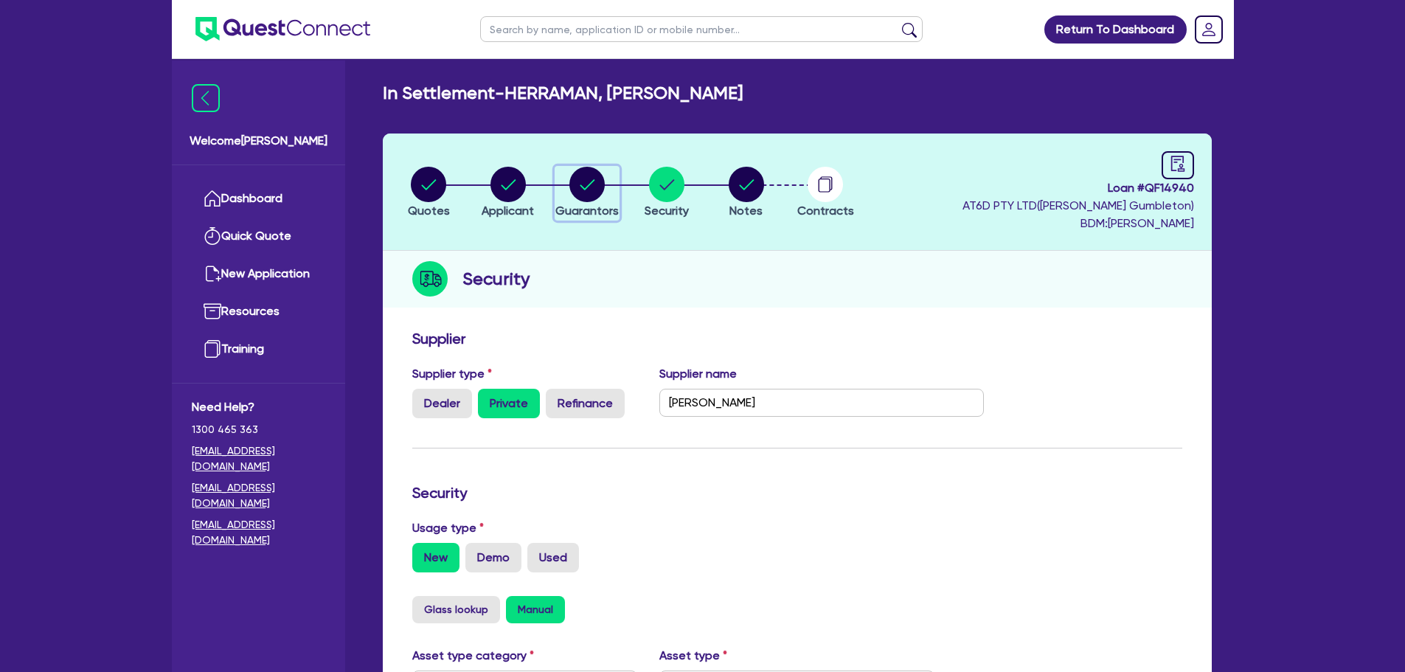
click at [592, 191] on circle "button" at bounding box center [586, 184] width 35 height 35
select select "MR"
select select "SA"
select select "MARRIED"
select select "SA"
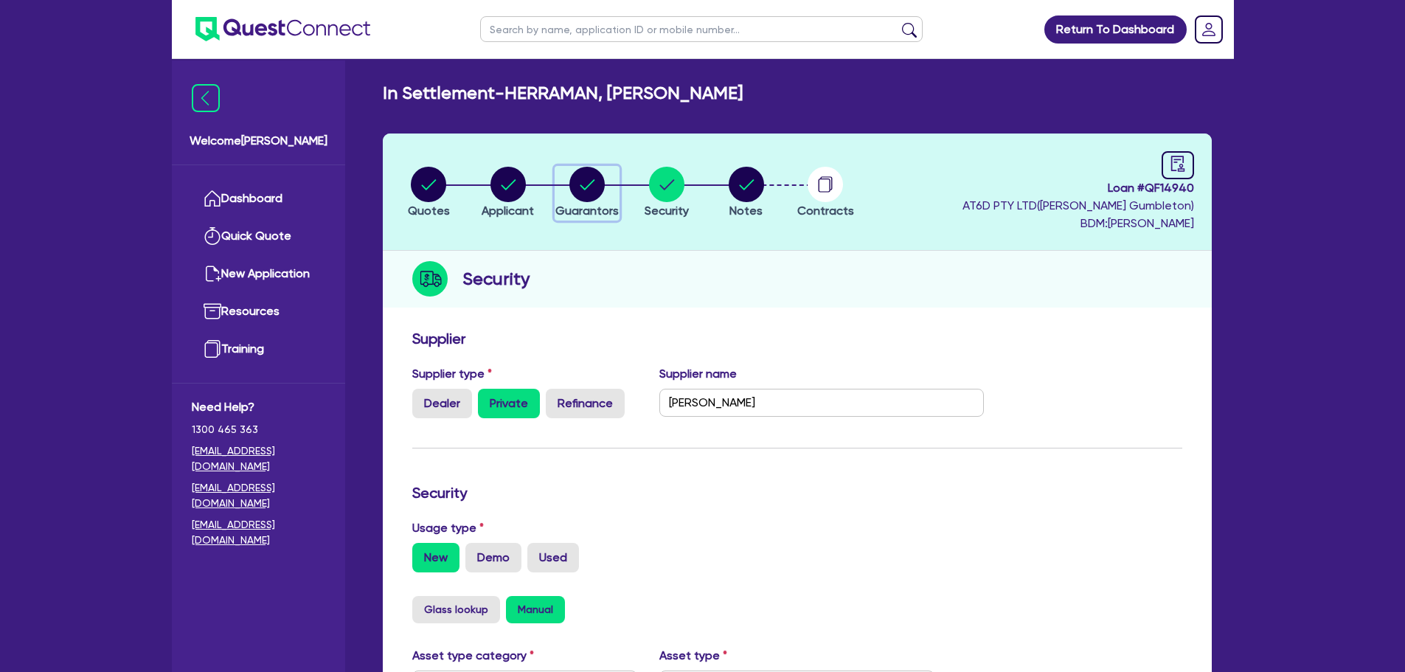
select select "PROPERTY"
select select "VEHICLE"
select select "HOUSEHOLD_PERSONAL"
select select "EQUIPMENT"
select select "MORTGAGE"
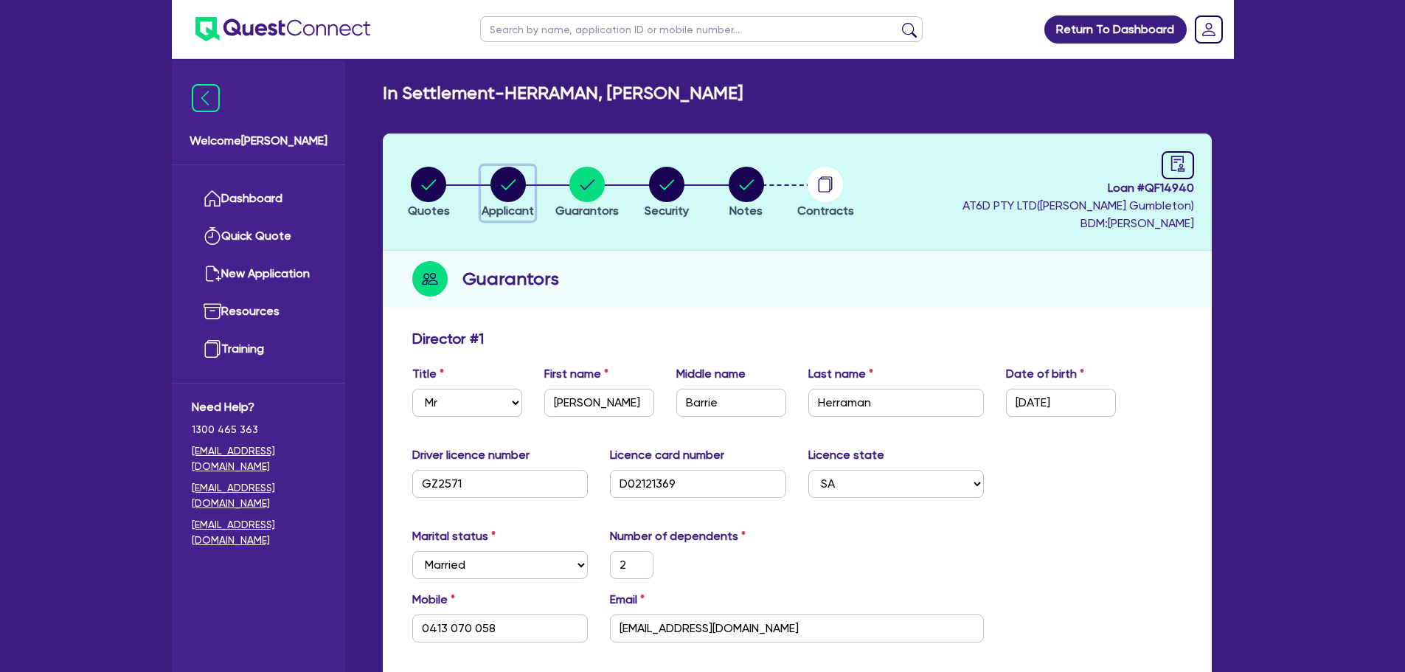
click at [509, 176] on circle "button" at bounding box center [507, 184] width 35 height 35
select select "SOLE_TRADER"
select select "HEALTH_BEAUTY"
select select "OTHER_HEALTH_BEAUTY"
select select "SA"
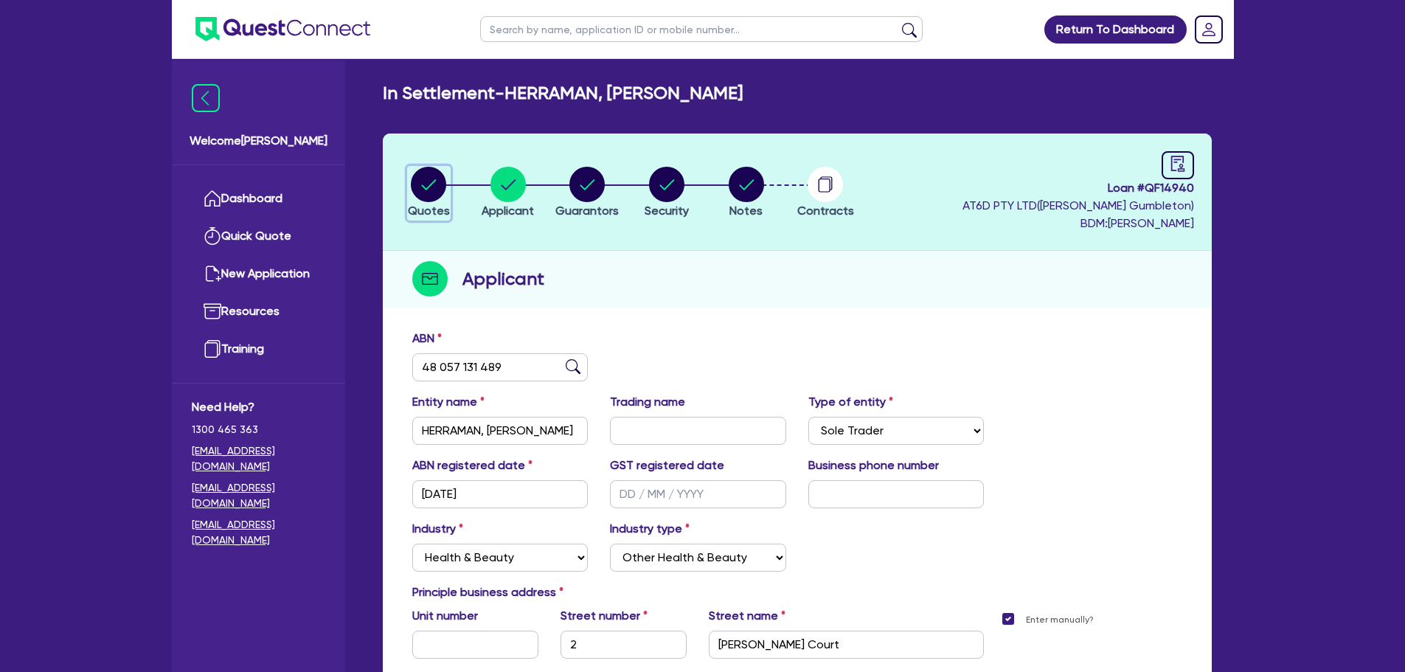
click at [414, 178] on circle "button" at bounding box center [428, 184] width 35 height 35
select select "CARS_AND_LIGHT_TRUCKS"
select select "PASSENGER_VEHICLES"
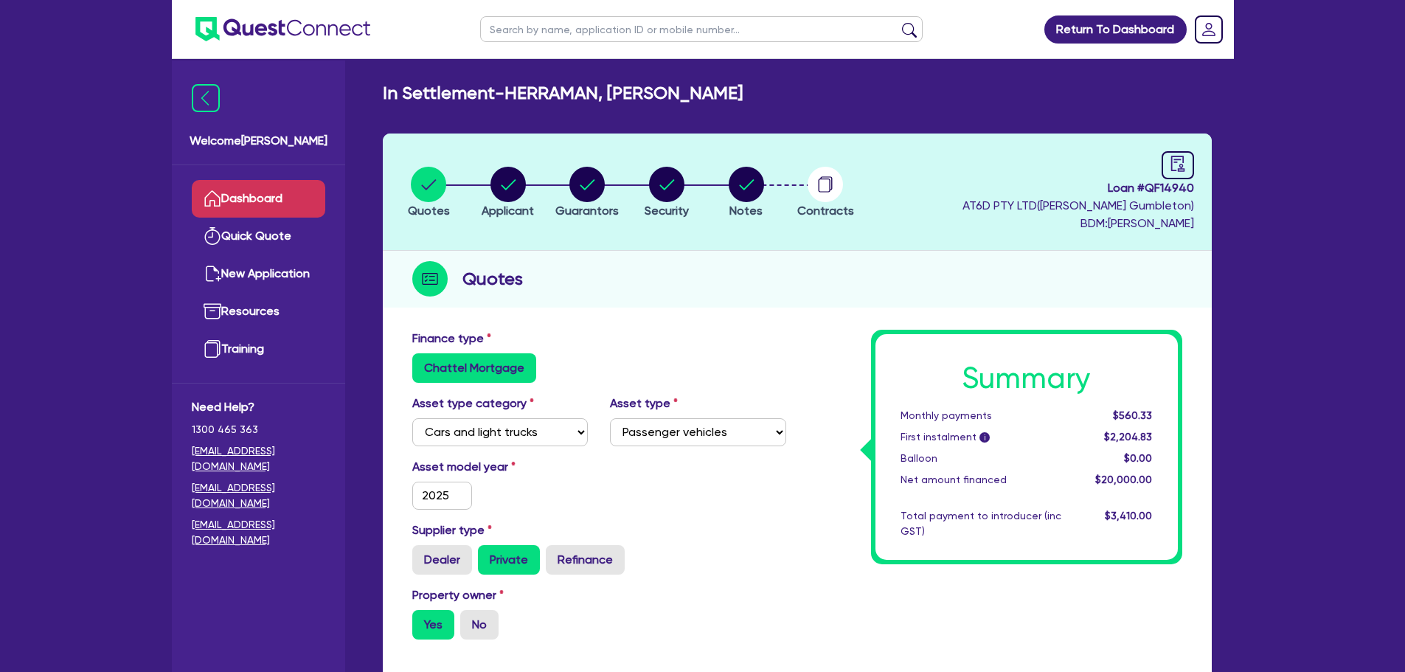
click at [284, 201] on link "Dashboard" at bounding box center [258, 199] width 133 height 38
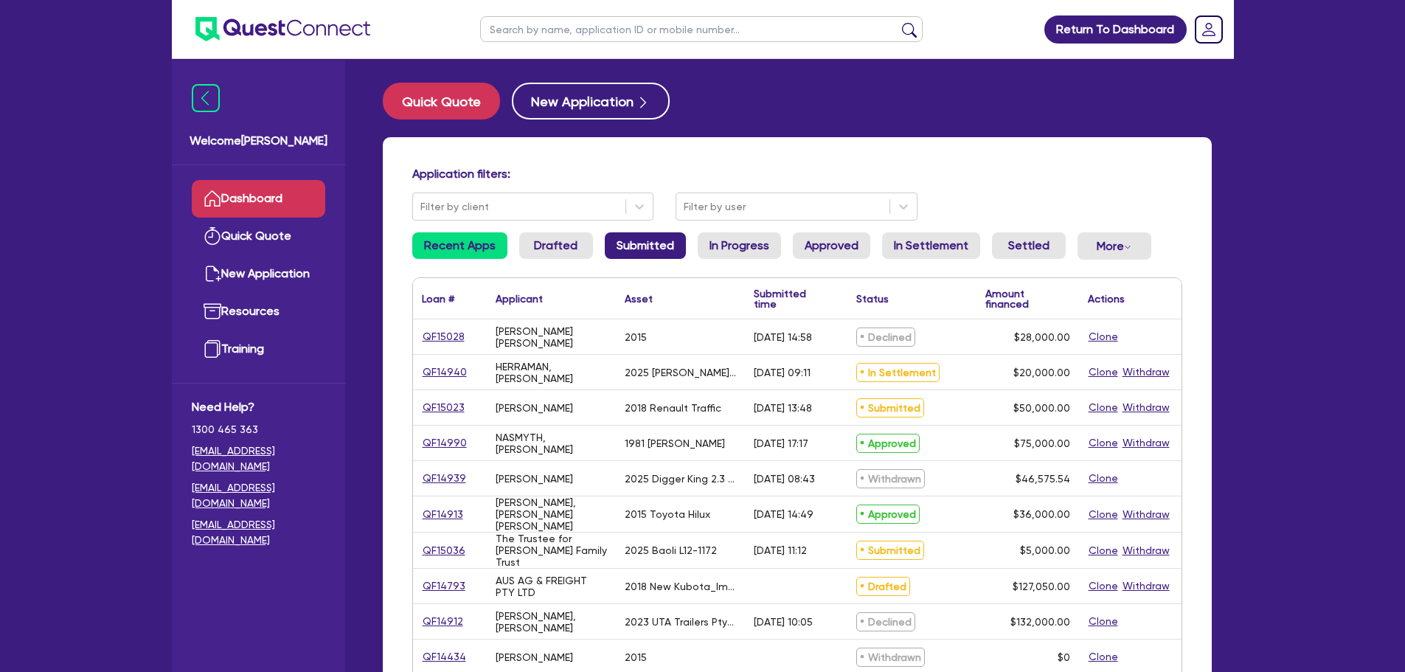
click at [639, 247] on link "Submitted" at bounding box center [645, 245] width 81 height 27
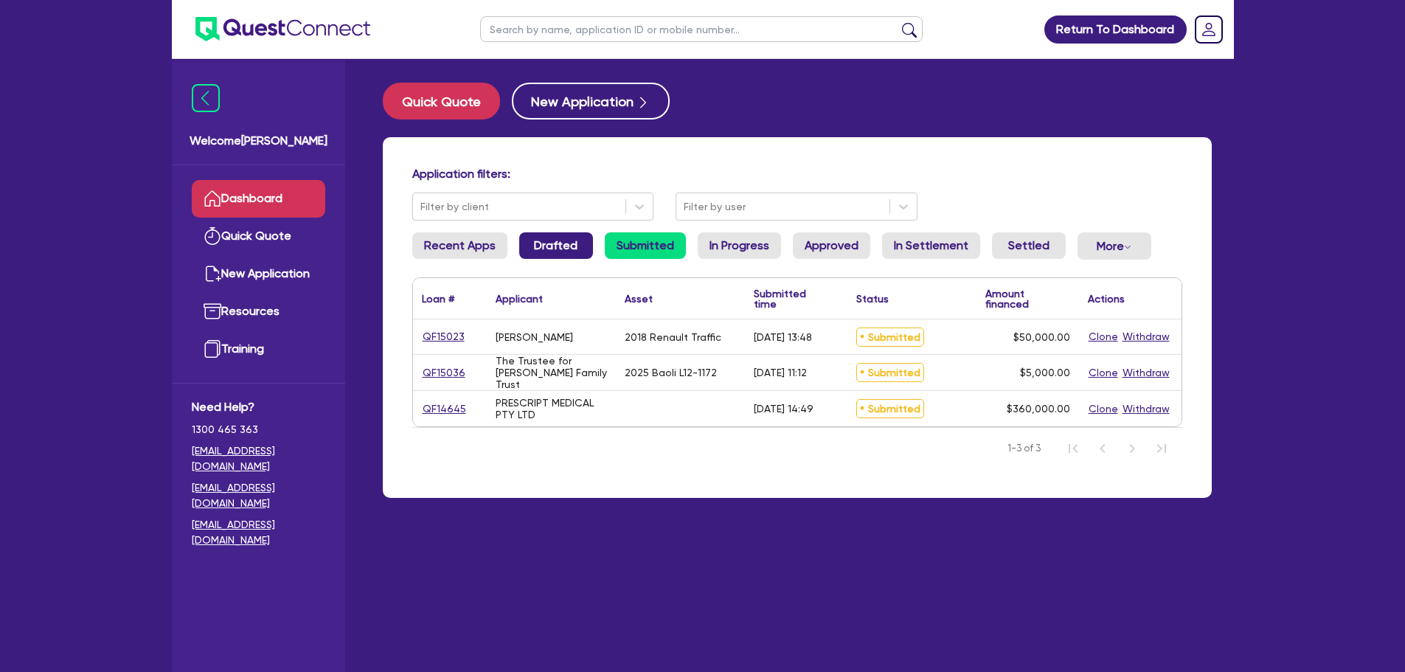
click at [568, 248] on link "Drafted" at bounding box center [556, 245] width 74 height 27
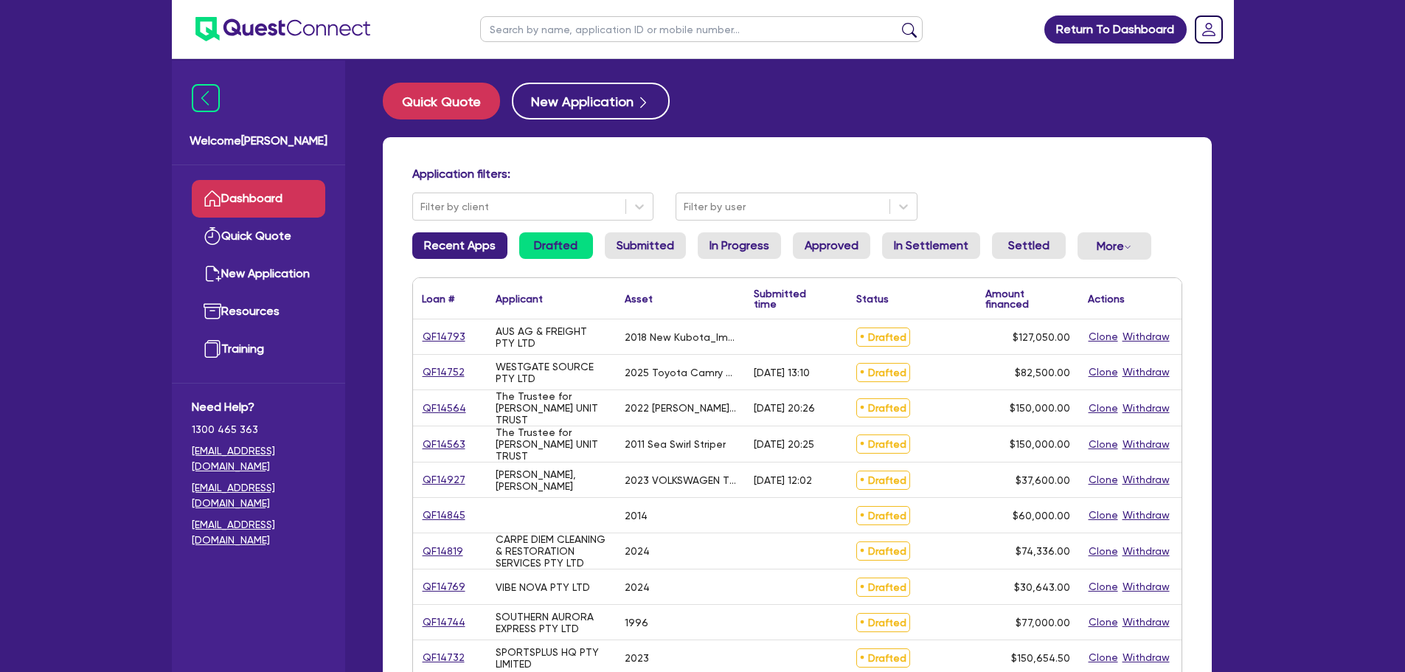
click at [448, 256] on link "Recent Apps" at bounding box center [459, 245] width 95 height 27
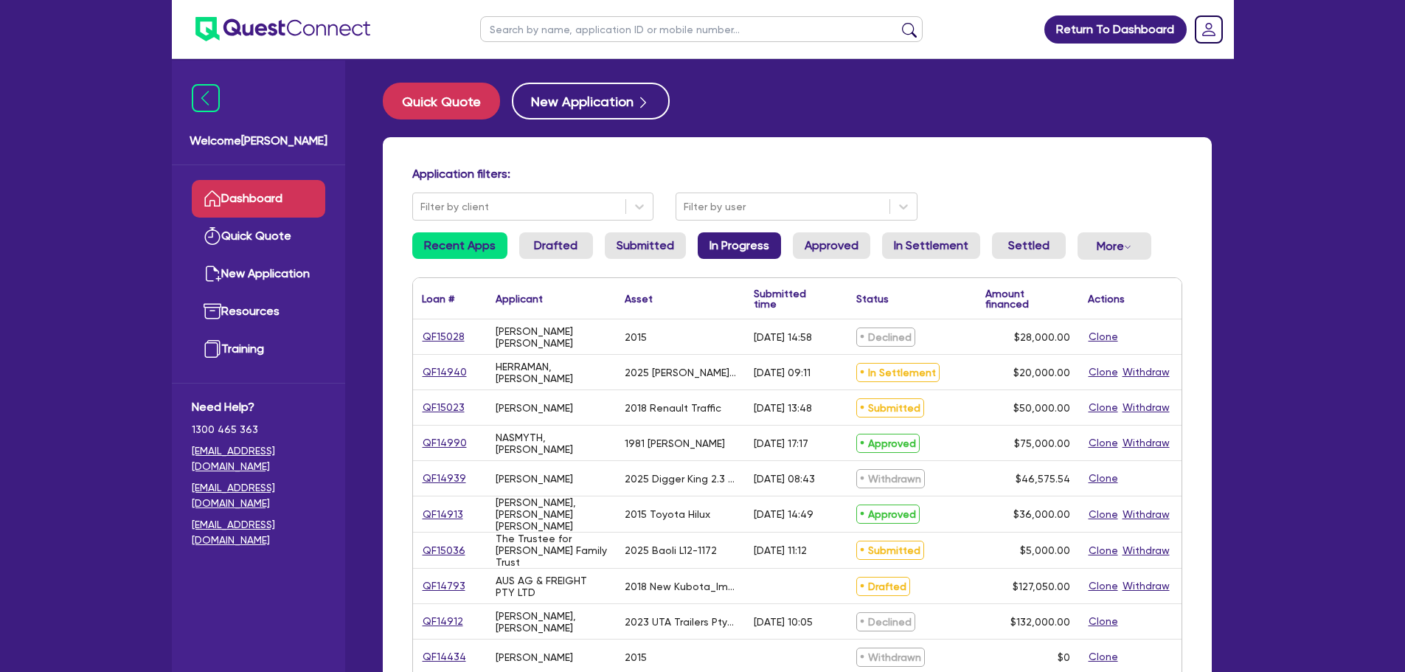
click at [732, 253] on link "In Progress" at bounding box center [739, 245] width 83 height 27
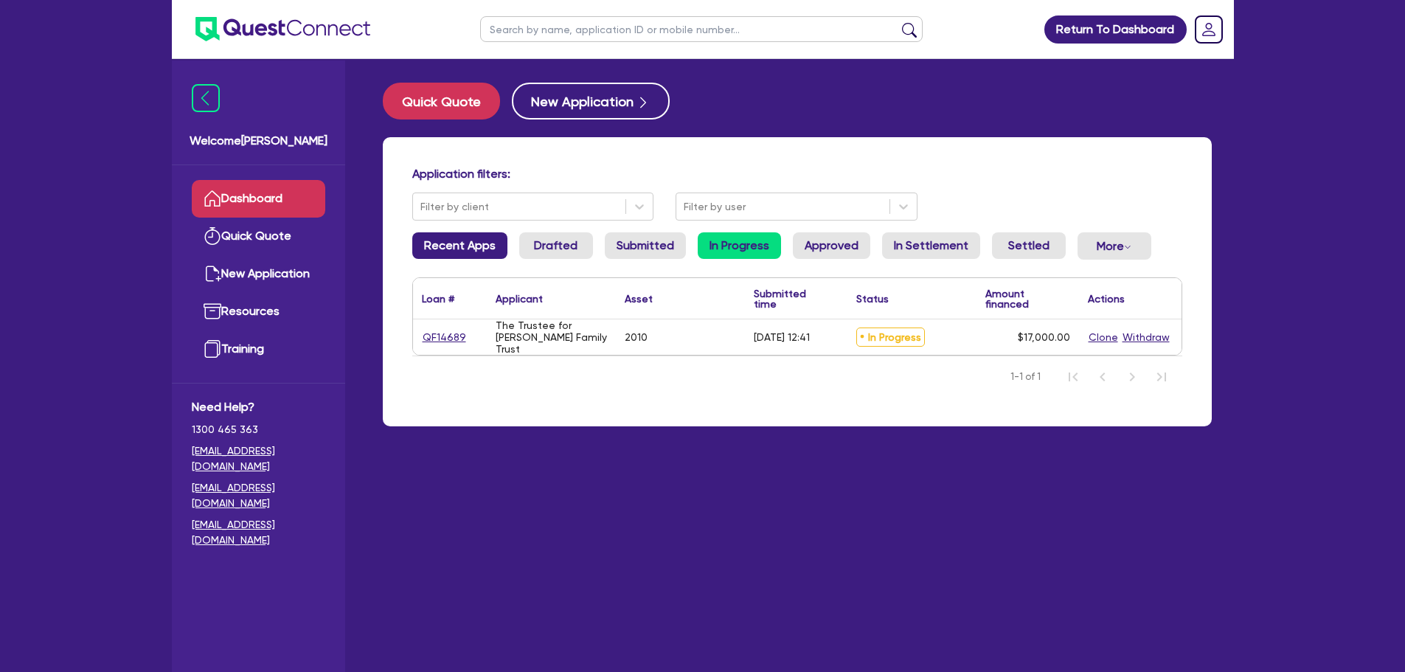
click at [481, 252] on link "Recent Apps" at bounding box center [459, 245] width 95 height 27
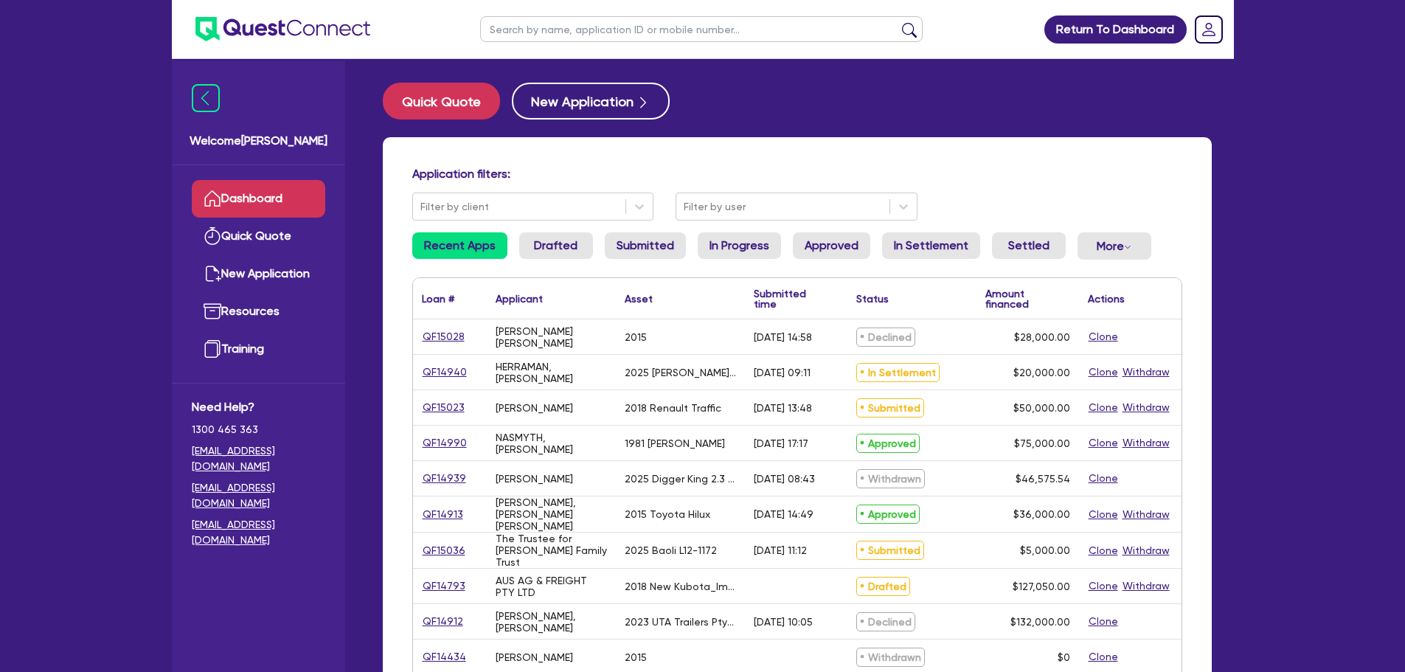
click at [592, 21] on input "text" at bounding box center [701, 29] width 442 height 26
type input "qf15031"
click at [897, 22] on button "submit" at bounding box center [909, 32] width 24 height 21
